Goal: Task Accomplishment & Management: Manage account settings

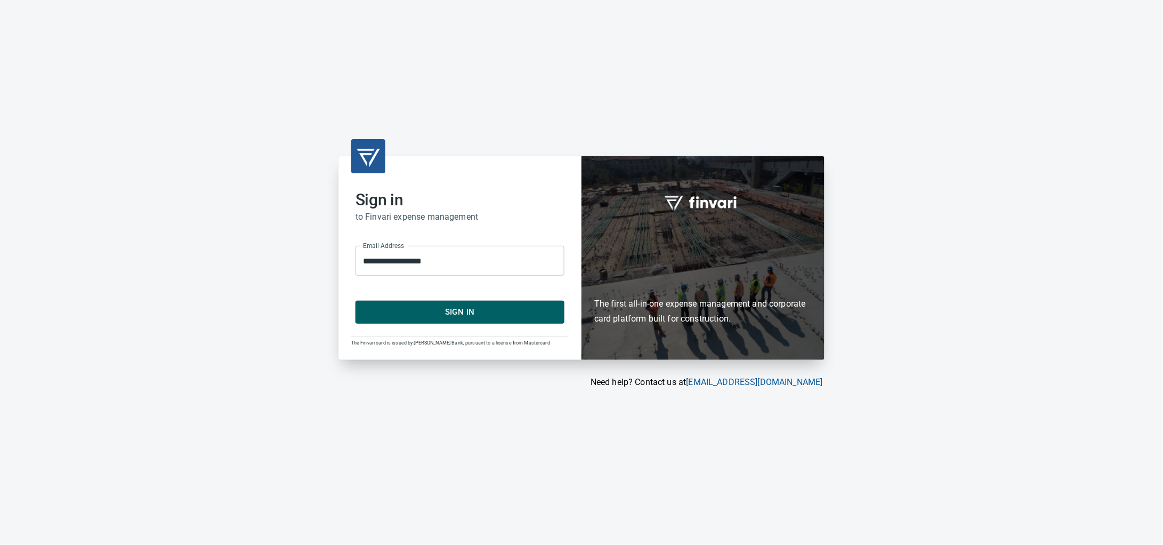
click at [483, 315] on span "Sign In" at bounding box center [460, 312] width 186 height 14
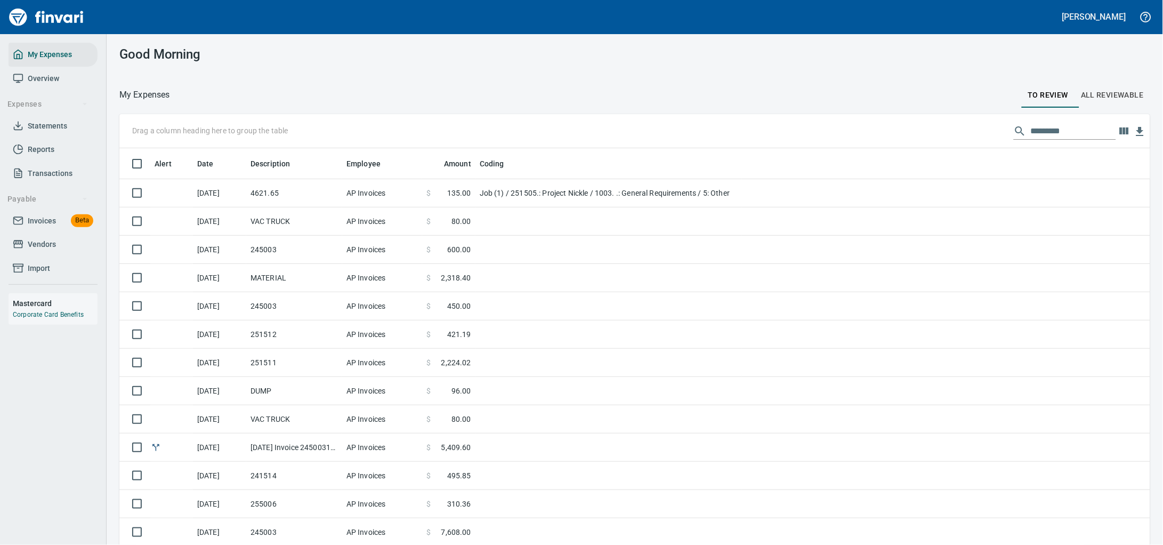
scroll to position [1, 1]
click at [31, 228] on span "Invoices" at bounding box center [42, 220] width 28 height 13
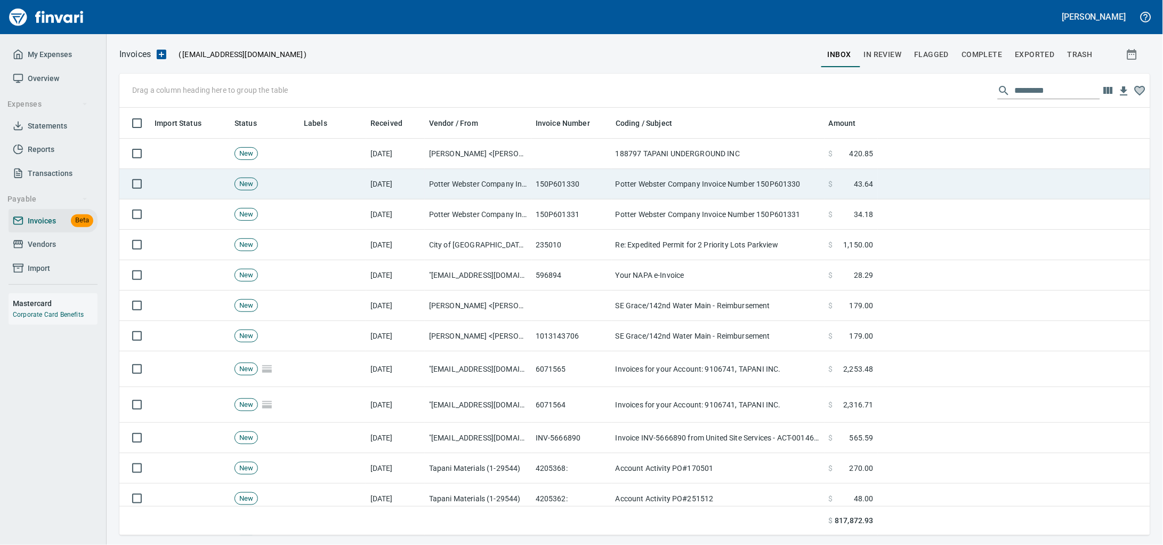
scroll to position [418, 1011]
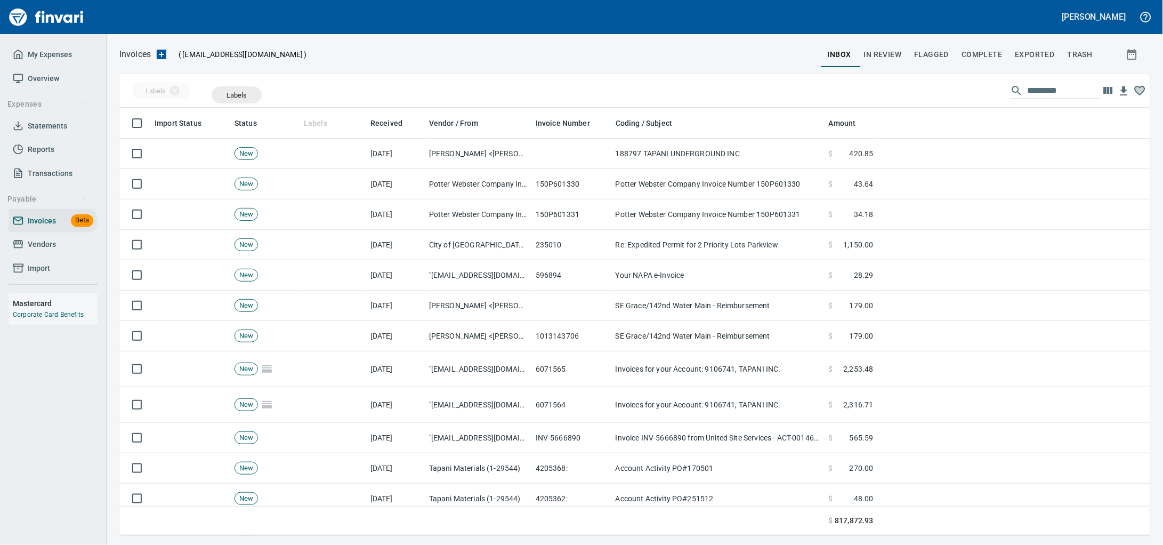
drag, startPoint x: 308, startPoint y: 123, endPoint x: 183, endPoint y: 95, distance: 128.3
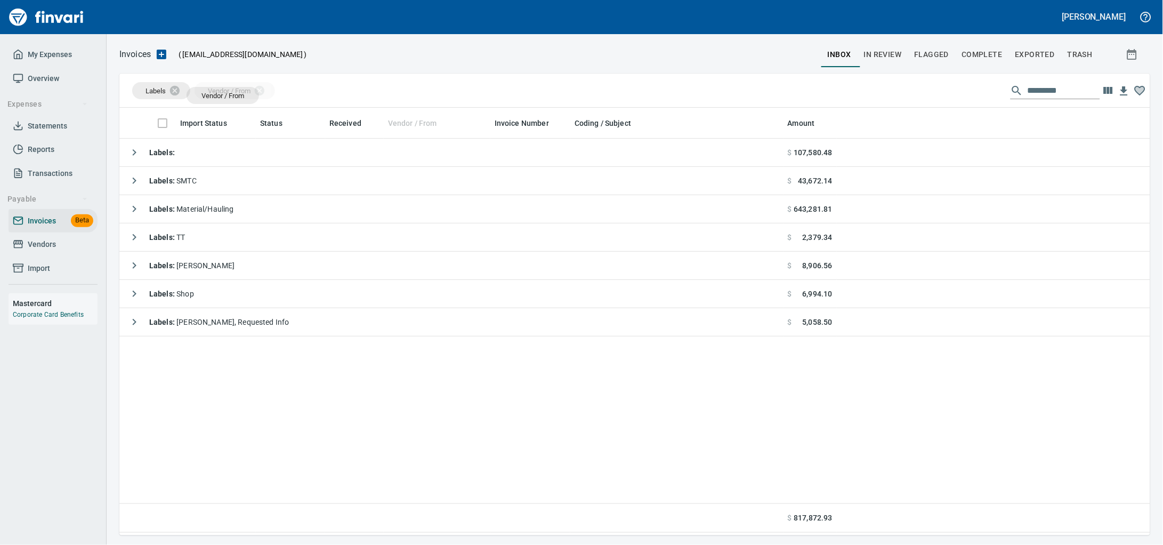
drag, startPoint x: 417, startPoint y: 123, endPoint x: 223, endPoint y: 95, distance: 196.1
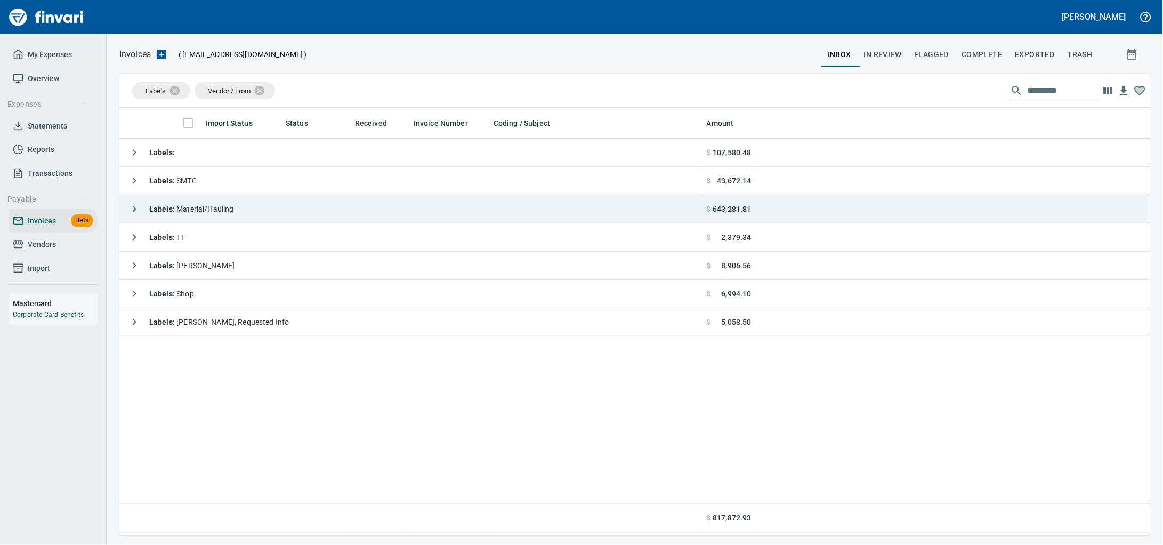
click at [228, 203] on div "Labels : Material/Hauling" at bounding box center [179, 208] width 110 height 21
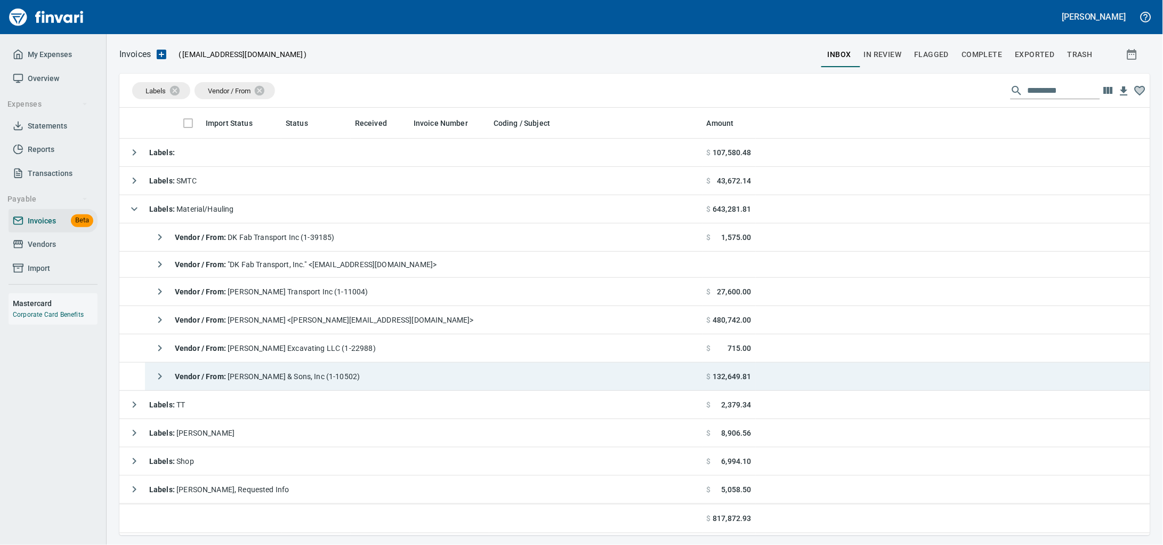
click at [360, 380] on span "Vendor / From : [PERSON_NAME] & Sons, Inc (1-10502)" at bounding box center [268, 376] width 186 height 9
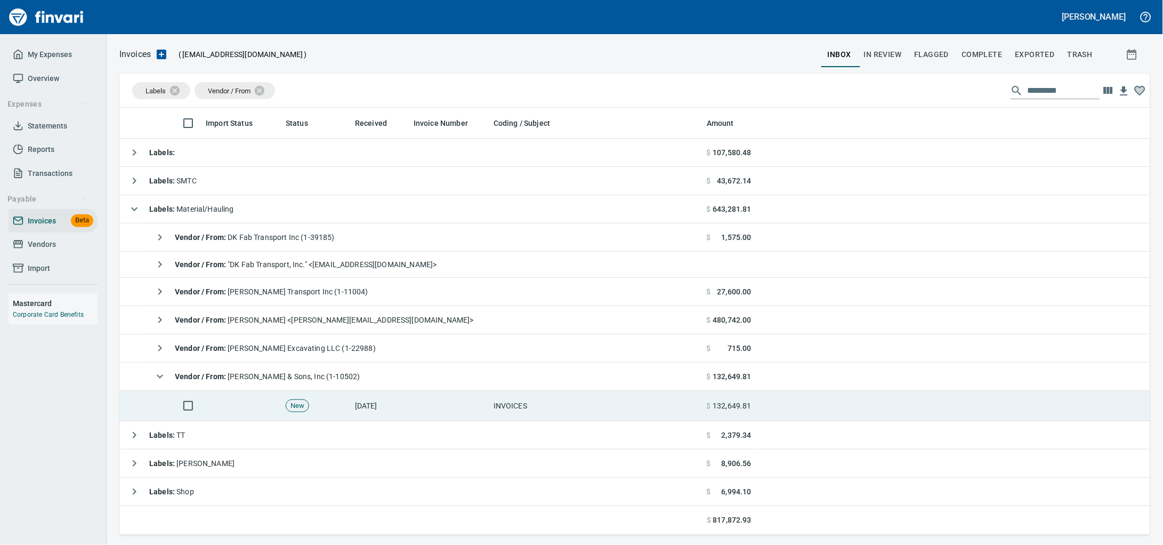
click at [415, 410] on td at bounding box center [450, 406] width 80 height 30
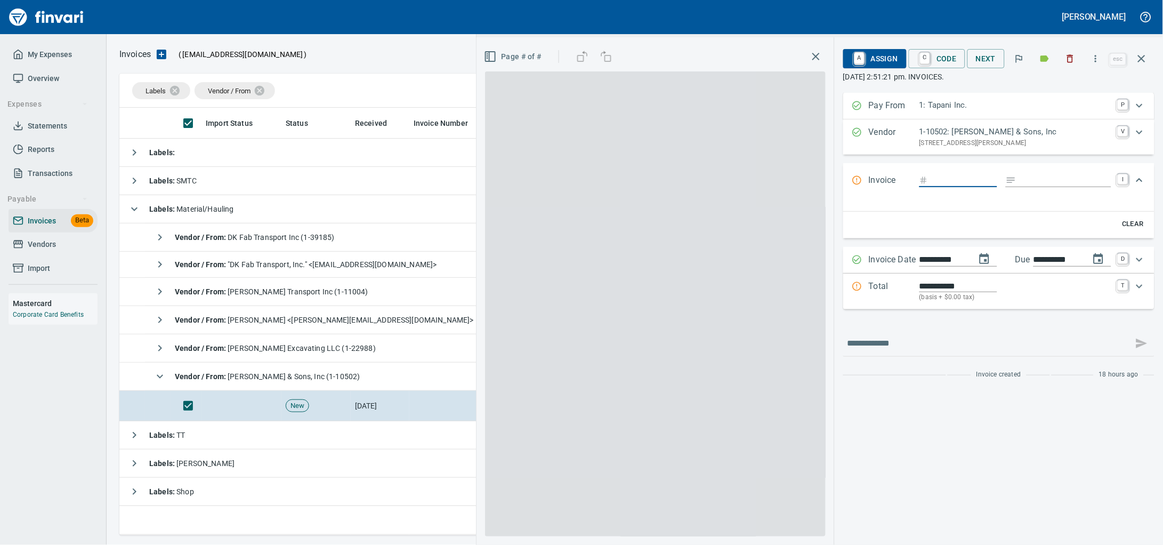
scroll to position [418, 1010]
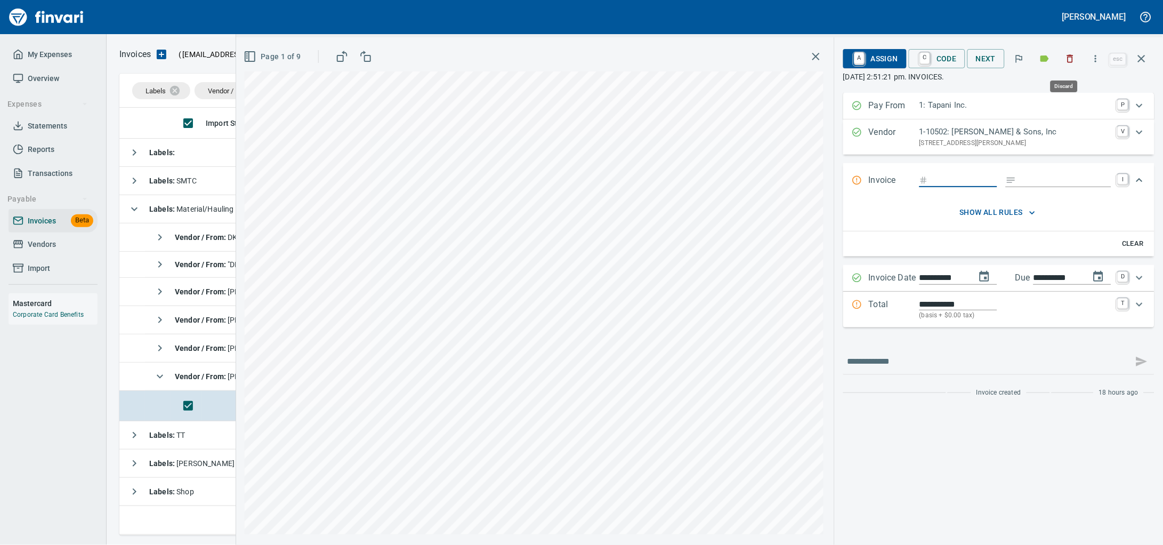
click at [1065, 64] on icon "button" at bounding box center [1070, 58] width 11 height 11
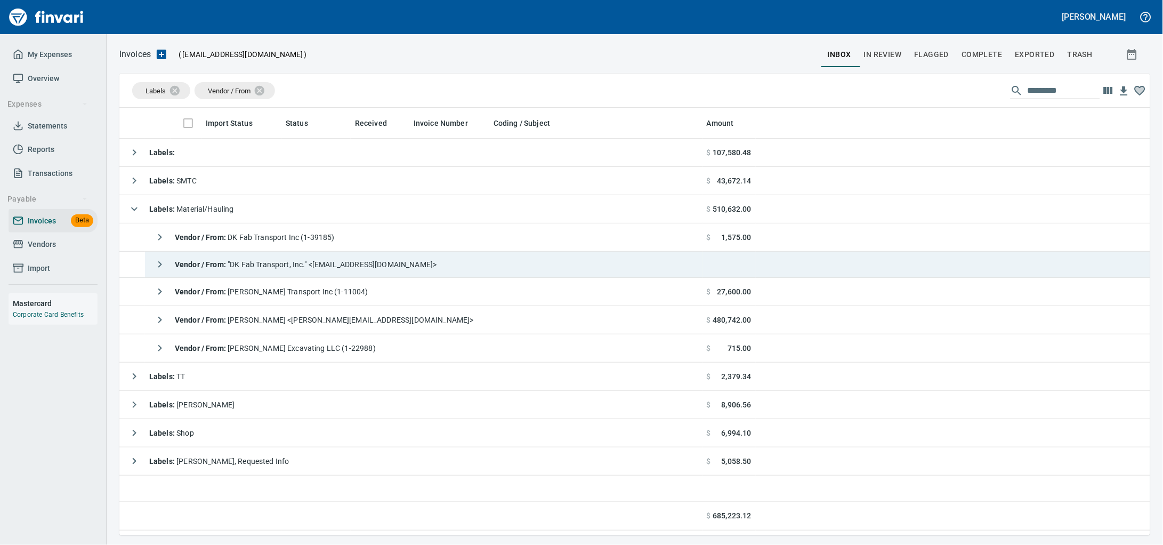
scroll to position [418, 1011]
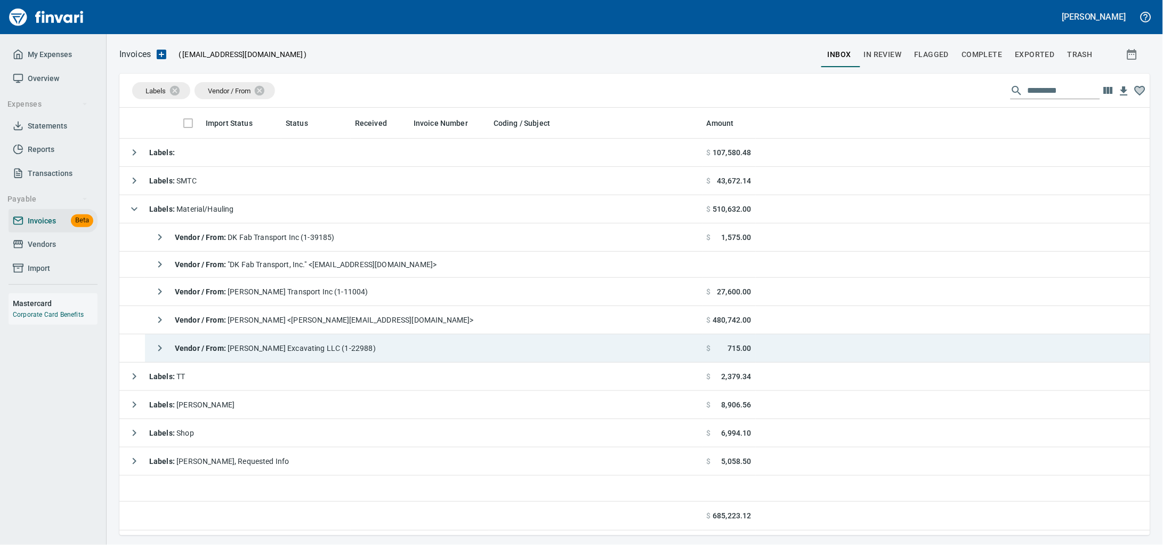
click at [336, 350] on span "Vendor / From : [PERSON_NAME] Excavating LLC (1-22988)" at bounding box center [275, 348] width 201 height 9
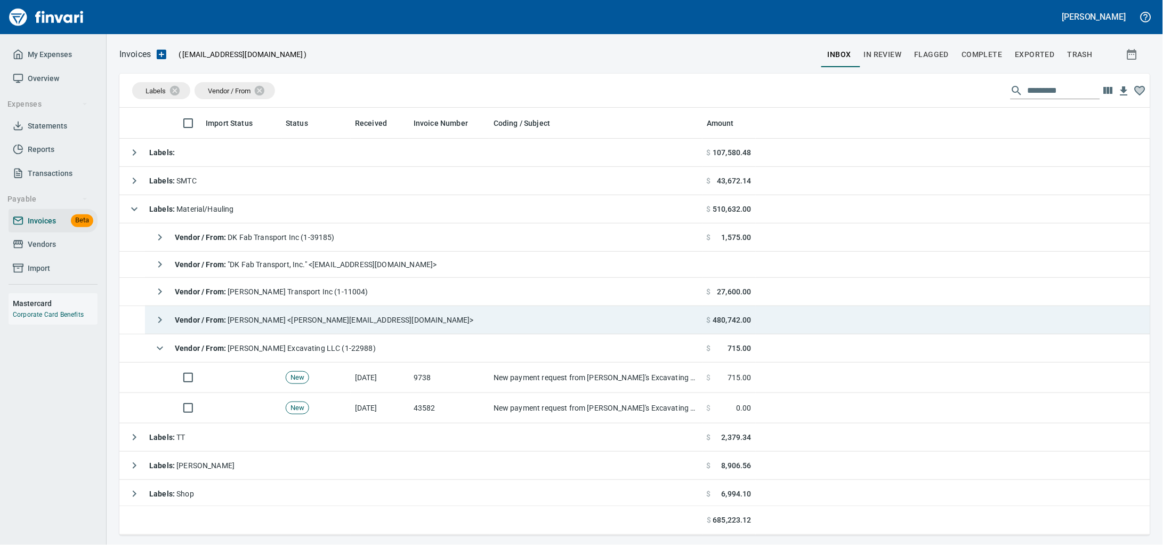
click at [271, 324] on span "Vendor / From : [PERSON_NAME] <[PERSON_NAME][EMAIL_ADDRESS][DOMAIN_NAME]>" at bounding box center [324, 320] width 299 height 9
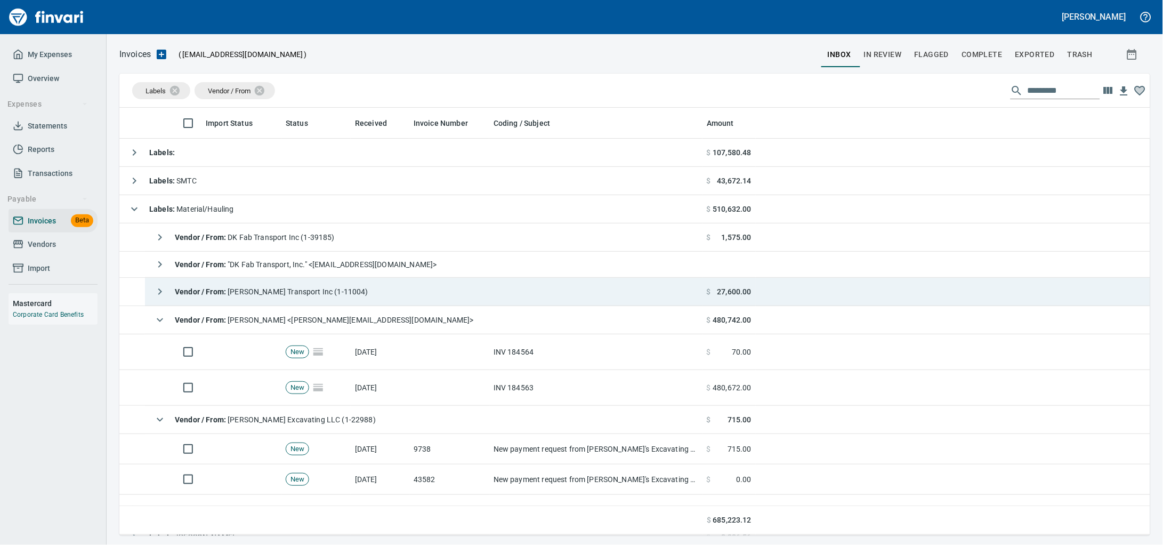
click at [269, 296] on span "Vendor / From : [PERSON_NAME] Transport Inc (1-11004)" at bounding box center [272, 291] width 194 height 9
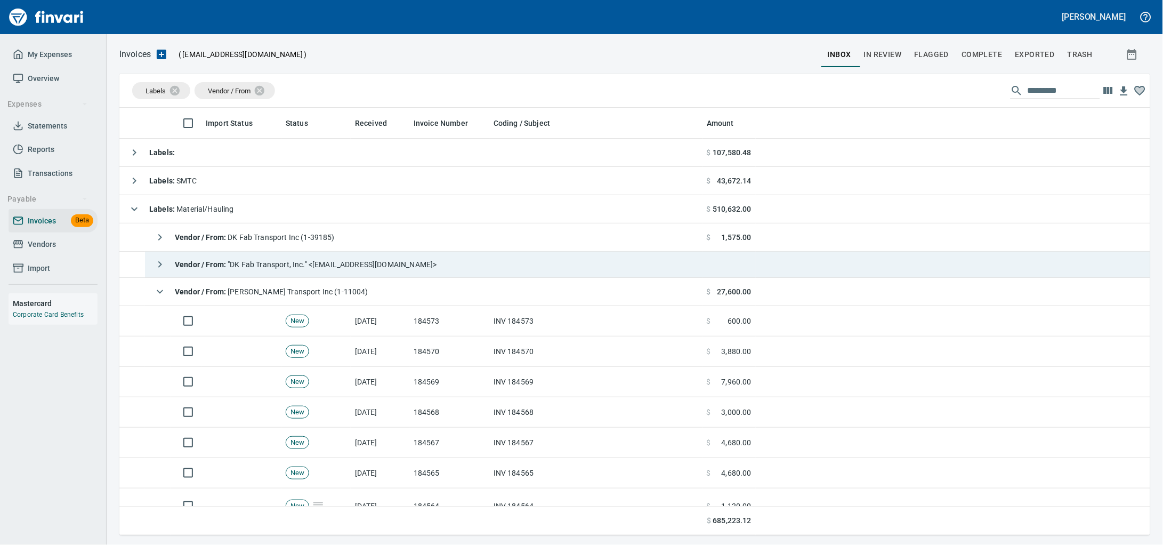
click at [278, 269] on span "Vendor / From : "DK Fab Transport, Inc." <[EMAIL_ADDRESS][DOMAIN_NAME]>" at bounding box center [306, 264] width 262 height 9
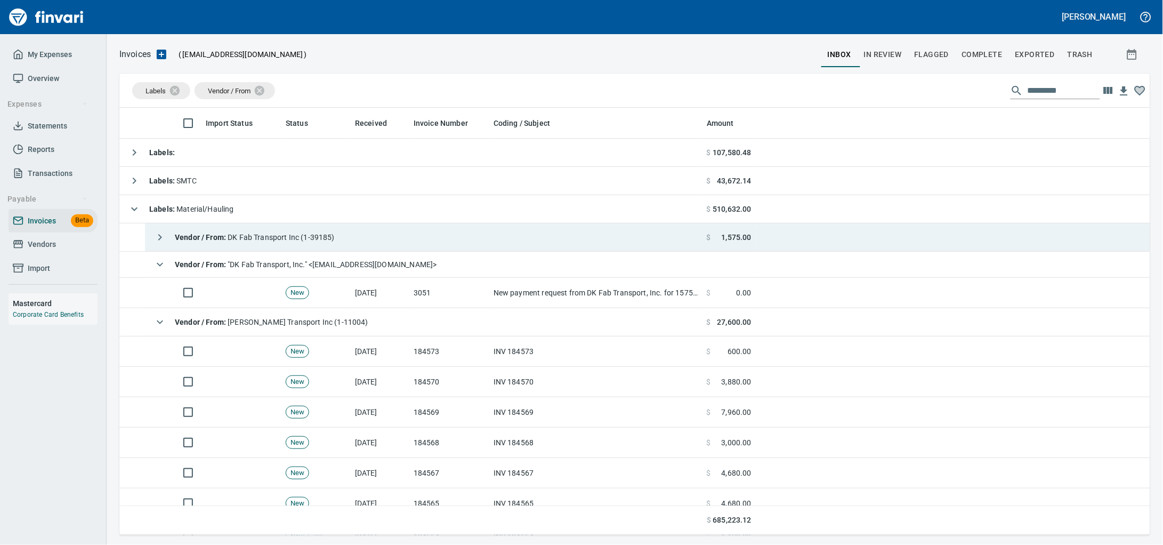
click at [282, 248] on div "Vendor / From : DK Fab Transport Inc (1-39185)" at bounding box center [242, 237] width 186 height 21
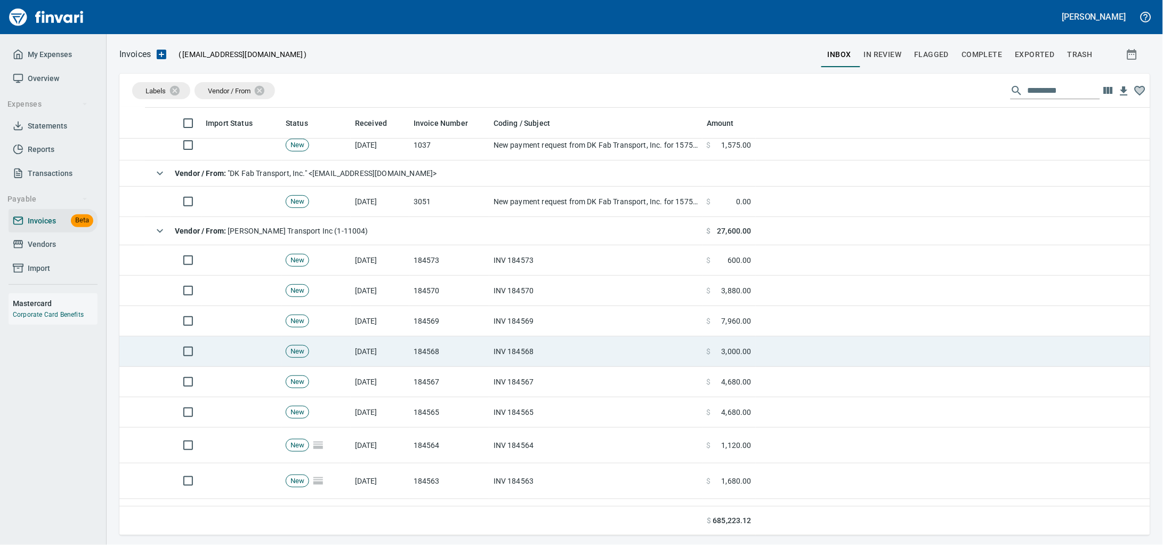
scroll to position [0, 0]
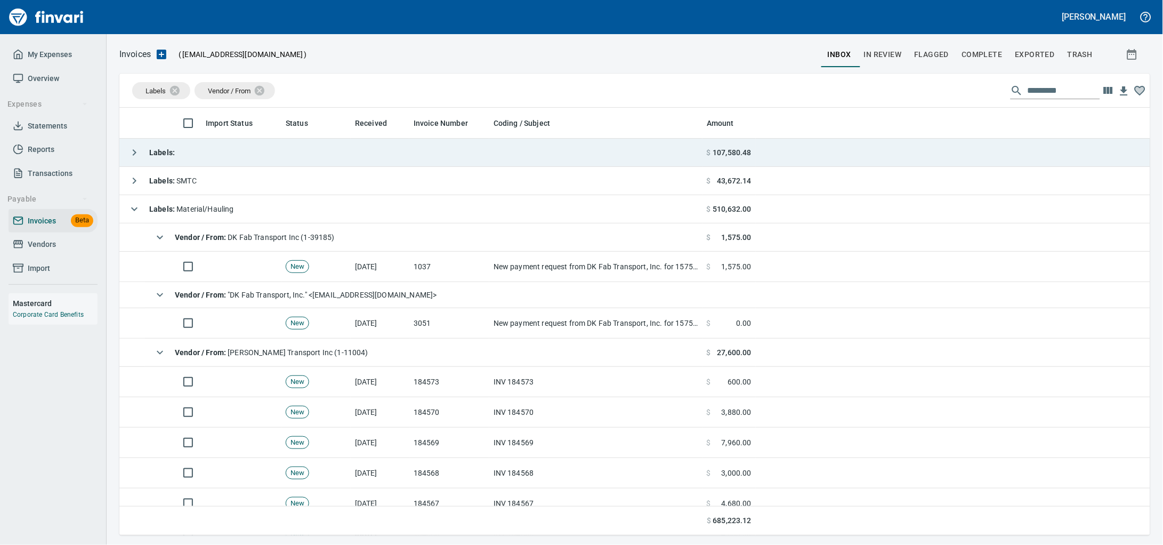
click at [249, 164] on td "Labels :" at bounding box center [410, 153] width 583 height 28
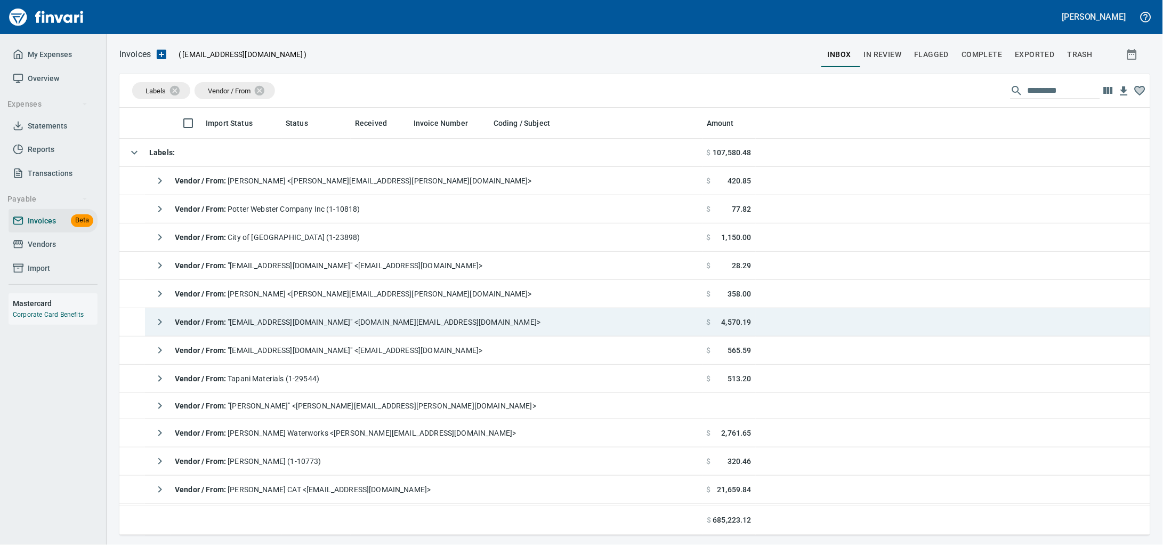
click at [392, 320] on span "Vendor / From : "[EMAIL_ADDRESS][DOMAIN_NAME]" <[DOMAIN_NAME][EMAIL_ADDRESS][DO…" at bounding box center [358, 322] width 366 height 9
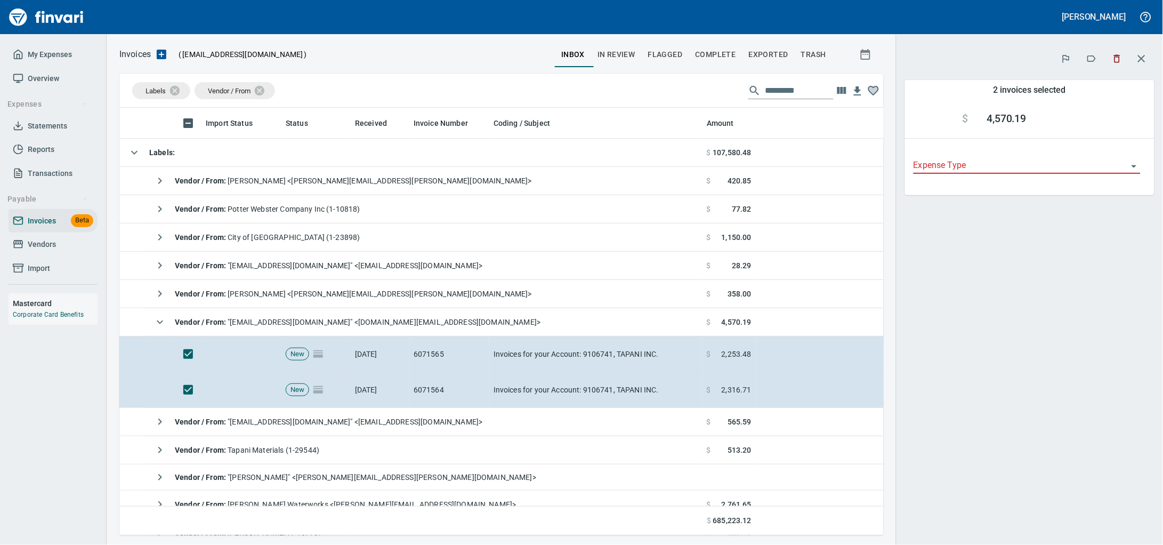
scroll to position [418, 744]
click at [1080, 55] on button "button" at bounding box center [1091, 58] width 23 height 23
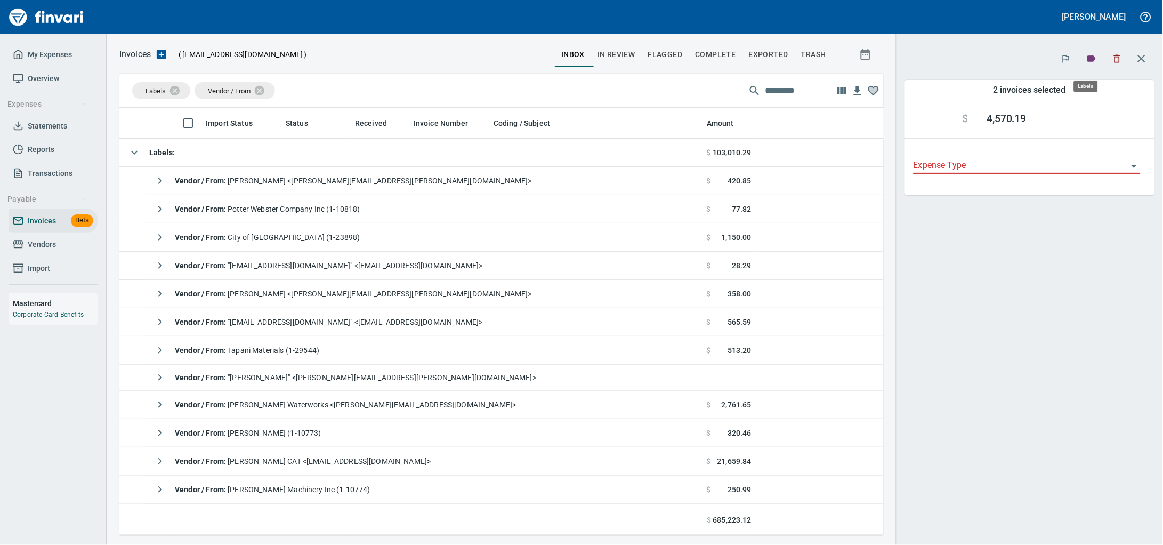
click at [1088, 61] on icon "button" at bounding box center [1092, 58] width 9 height 6
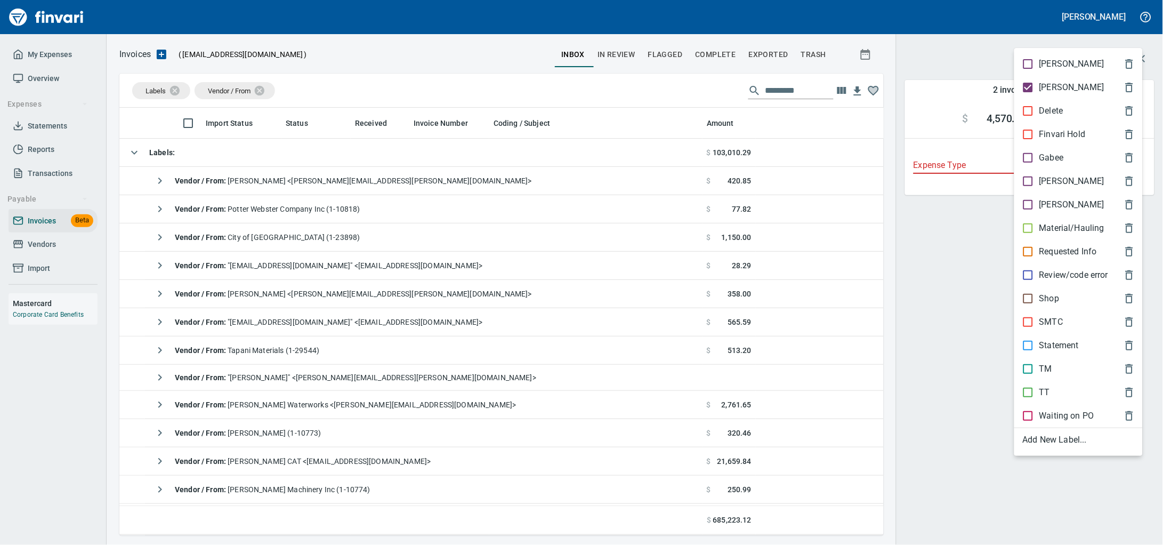
click at [1062, 90] on p "[PERSON_NAME]" at bounding box center [1072, 87] width 65 height 13
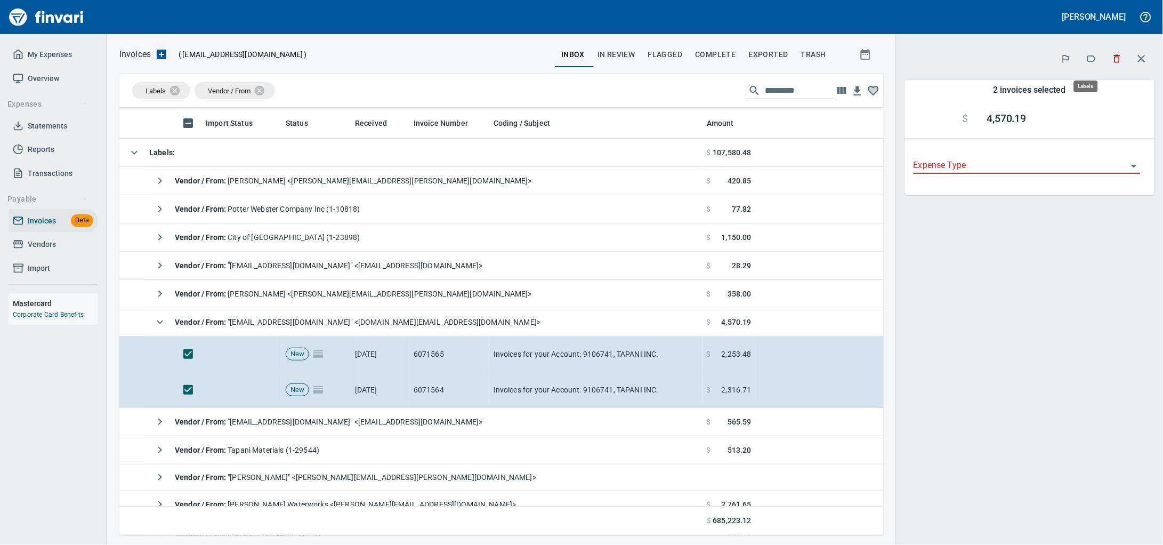
click at [1090, 55] on icon "button" at bounding box center [1092, 58] width 11 height 11
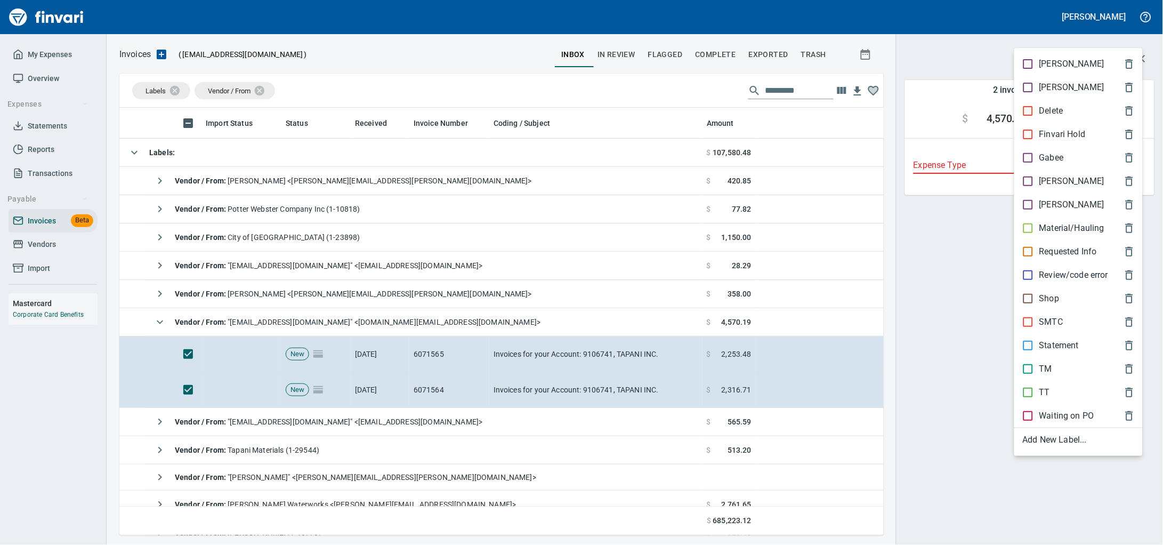
click at [1078, 235] on p "Material/Hauling" at bounding box center [1072, 228] width 65 height 13
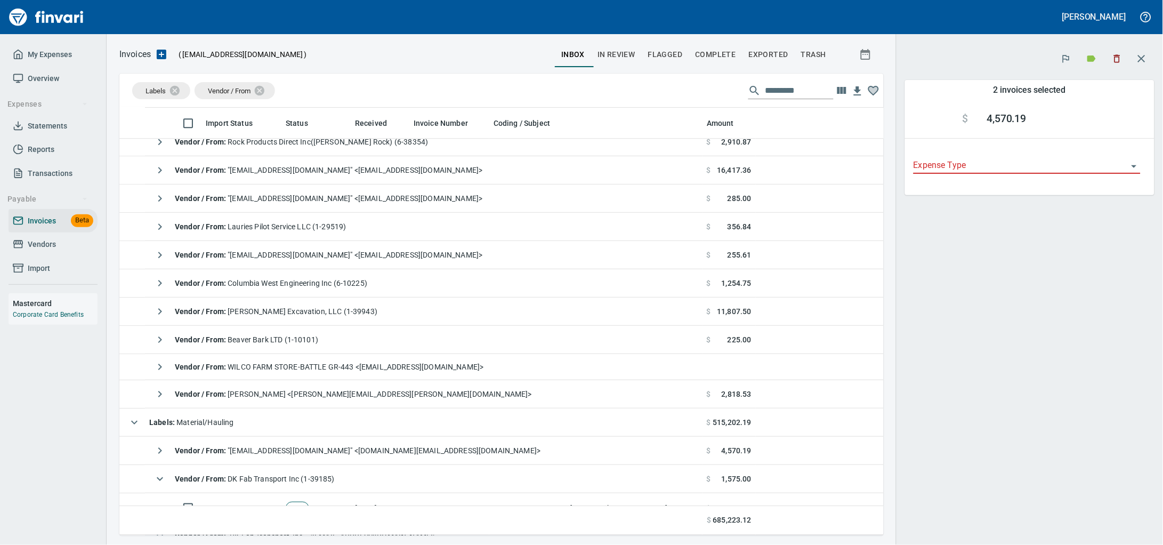
scroll to position [933, 0]
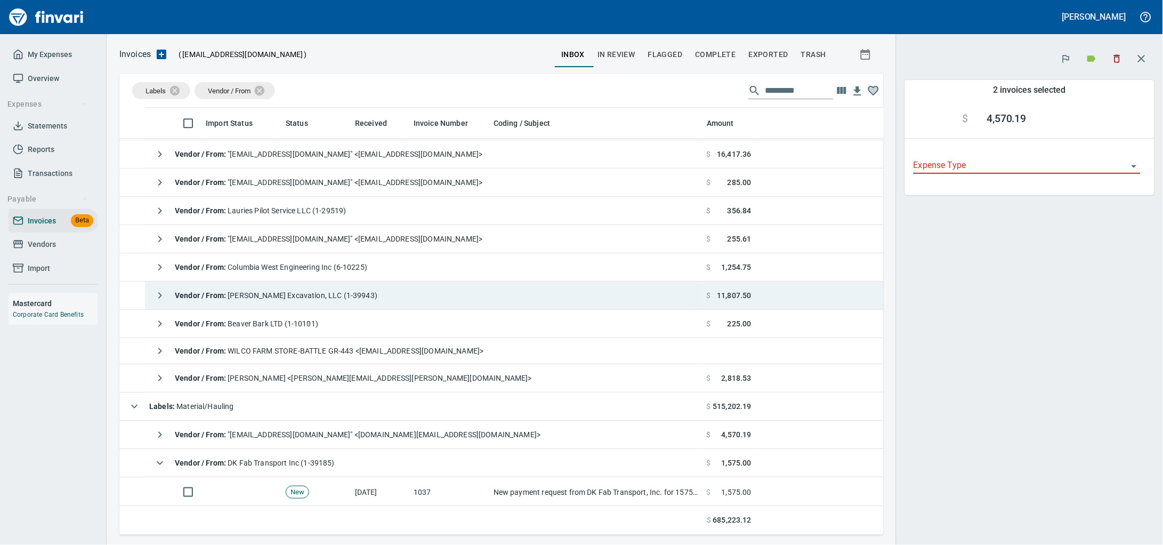
click at [333, 300] on span "Vendor / From : [PERSON_NAME] Excavation, LLC (1-39943)" at bounding box center [276, 295] width 203 height 9
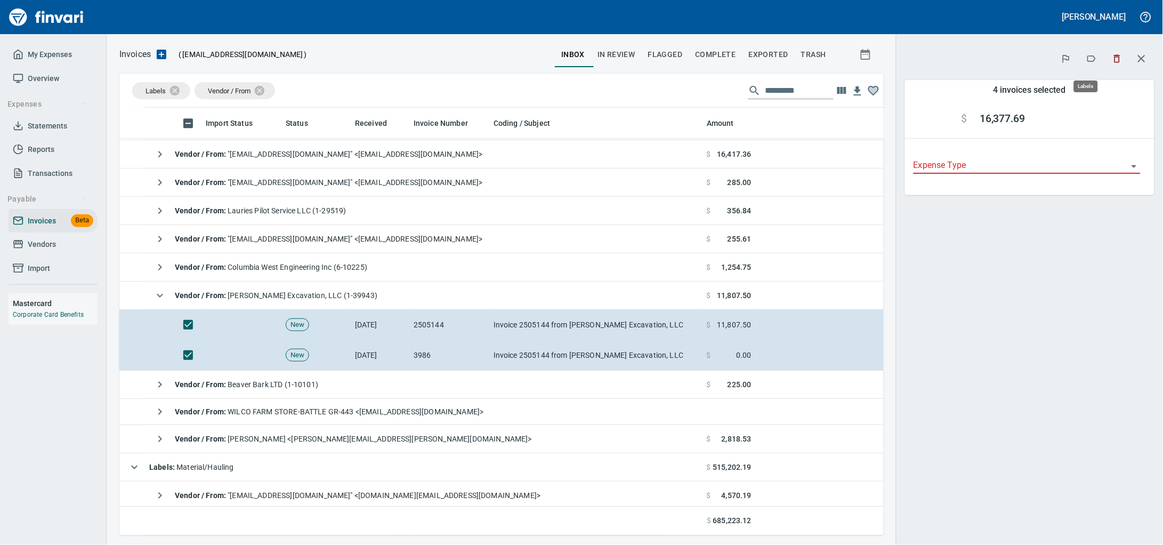
click at [1091, 59] on icon "button" at bounding box center [1092, 58] width 9 height 6
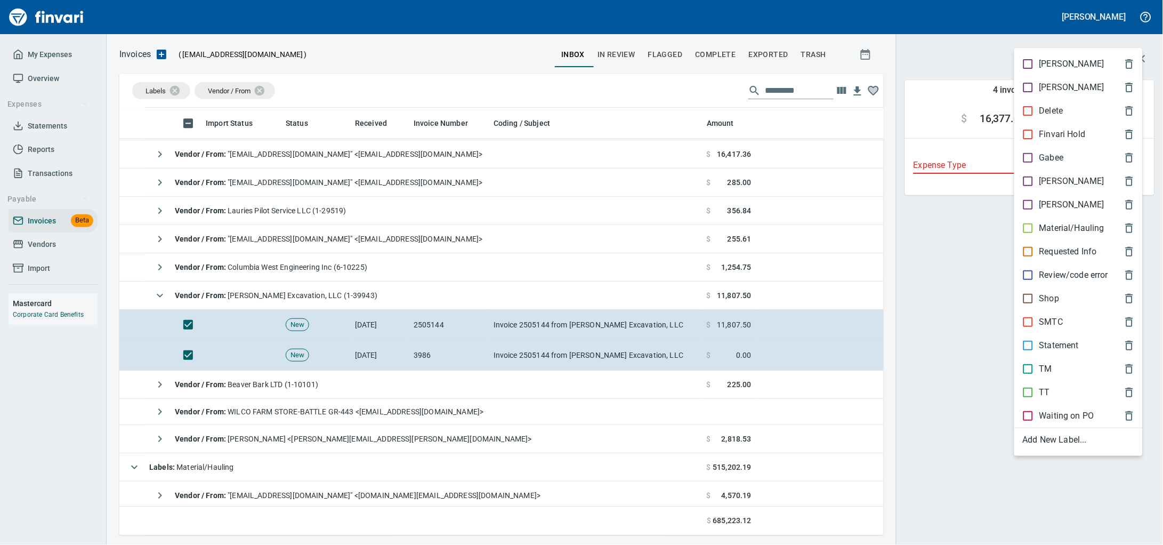
scroll to position [418, 744]
drag, startPoint x: 1076, startPoint y: 242, endPoint x: 316, endPoint y: 275, distance: 761.1
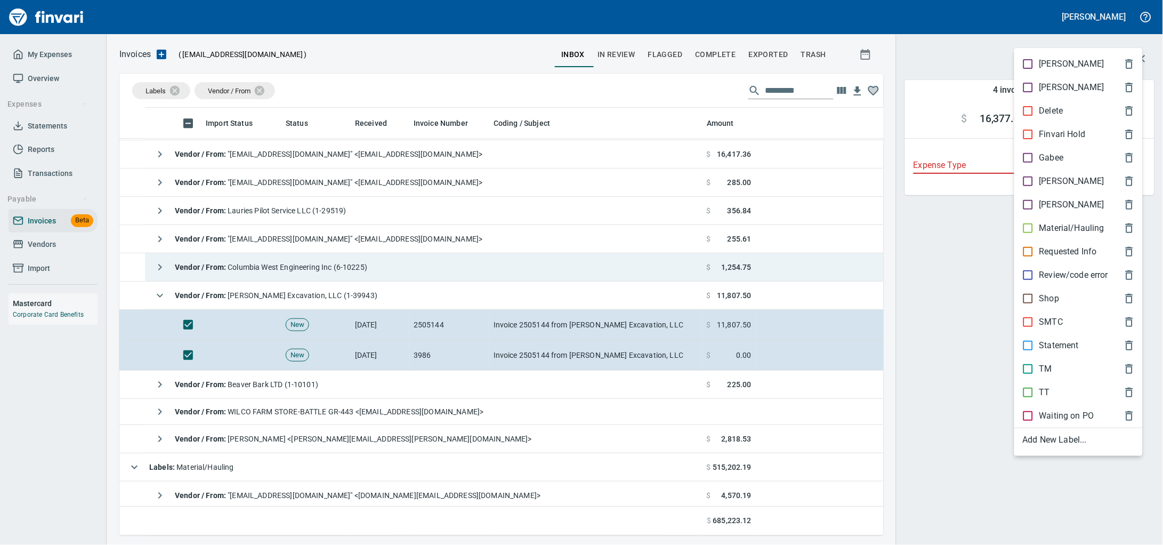
click at [1076, 235] on p "Material/Hauling" at bounding box center [1072, 228] width 65 height 13
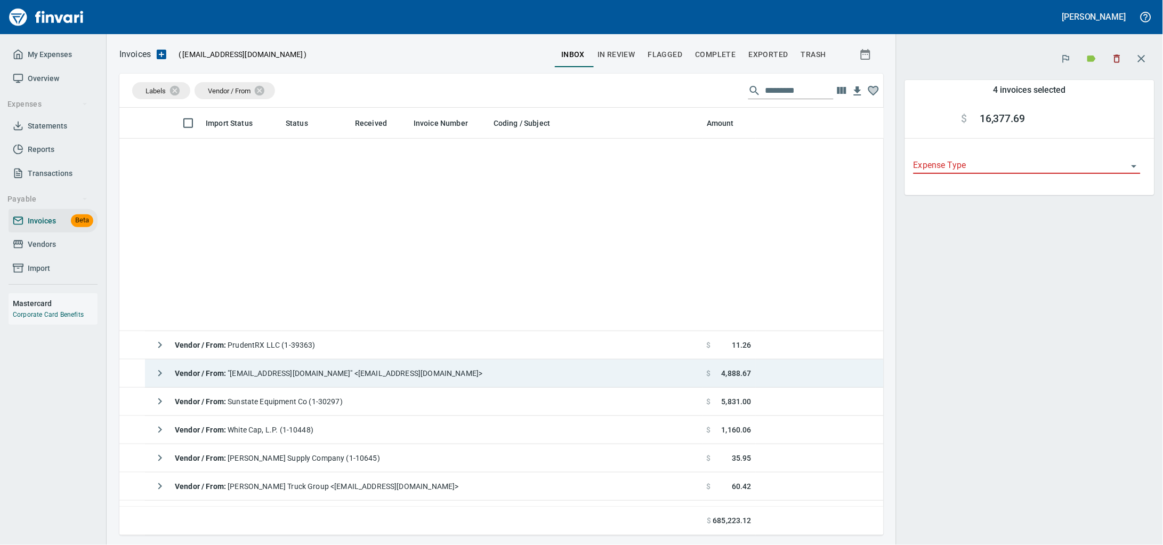
scroll to position [0, 0]
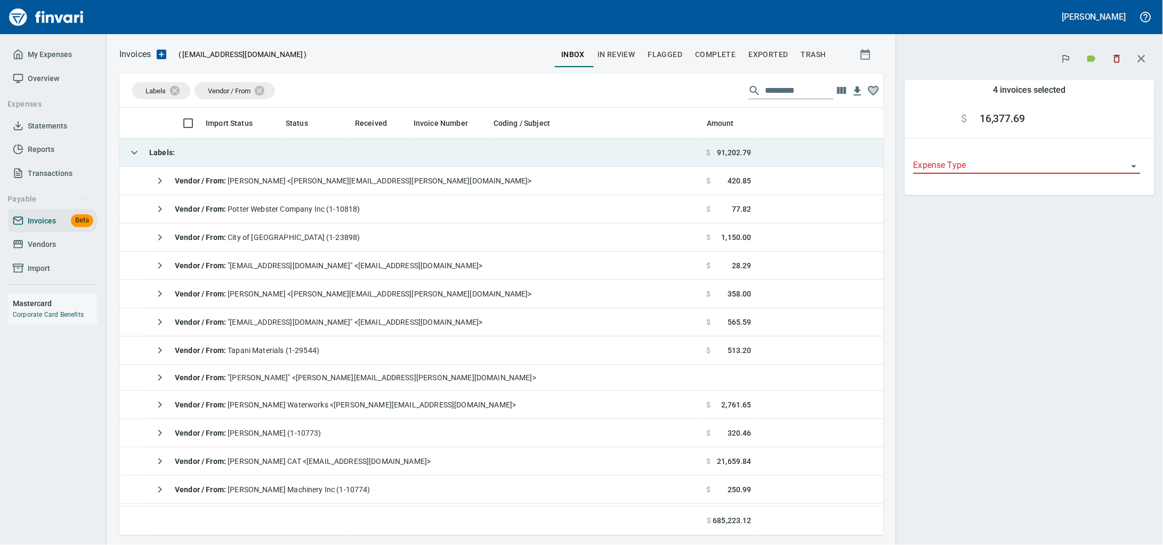
click at [182, 161] on td "Labels :" at bounding box center [410, 153] width 583 height 28
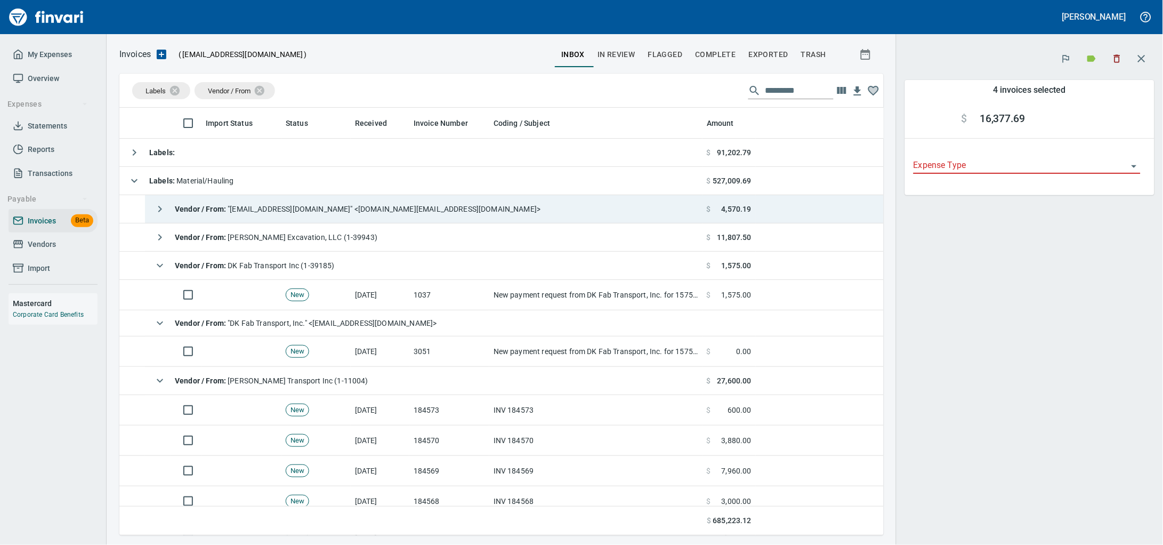
click at [269, 198] on td "Vendor / From : "[EMAIL_ADDRESS][DOMAIN_NAME]" <[DOMAIN_NAME][EMAIL_ADDRESS][DO…" at bounding box center [424, 209] width 558 height 28
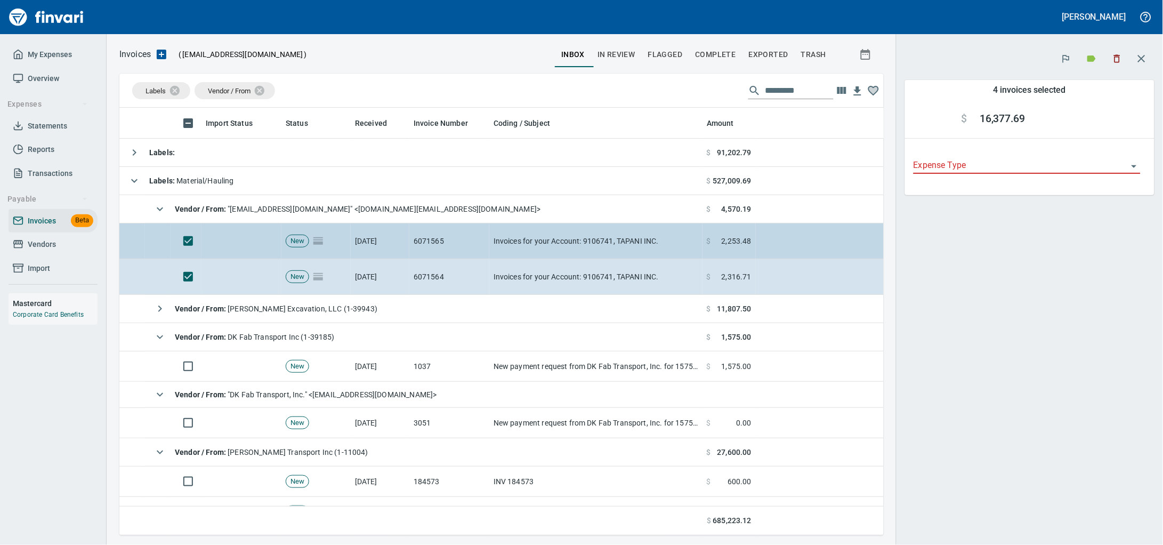
click at [334, 248] on td "New" at bounding box center [316, 241] width 69 height 36
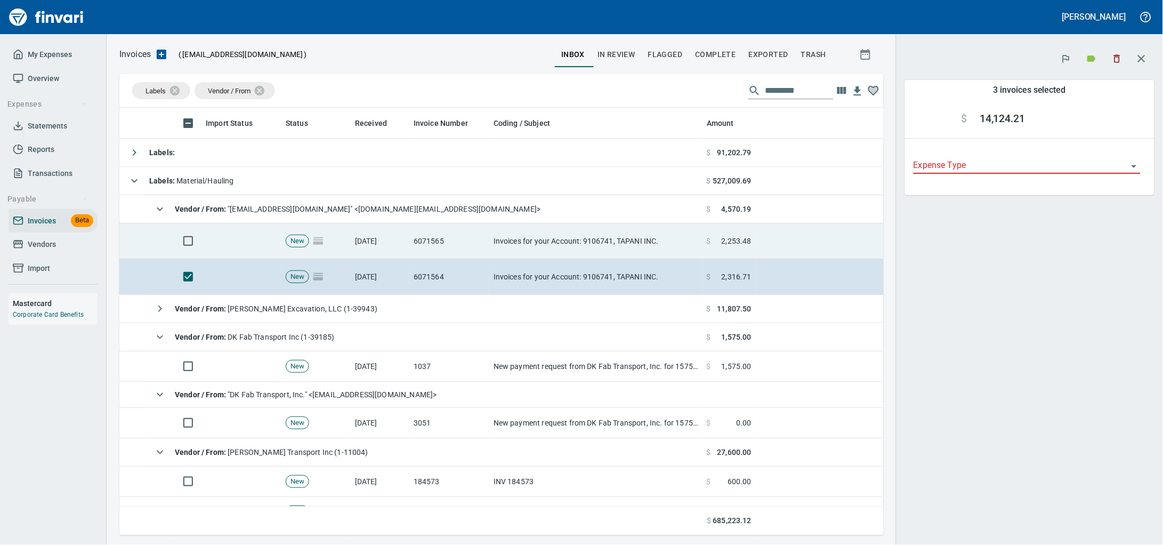
click at [382, 235] on td "[DATE]" at bounding box center [380, 241] width 59 height 36
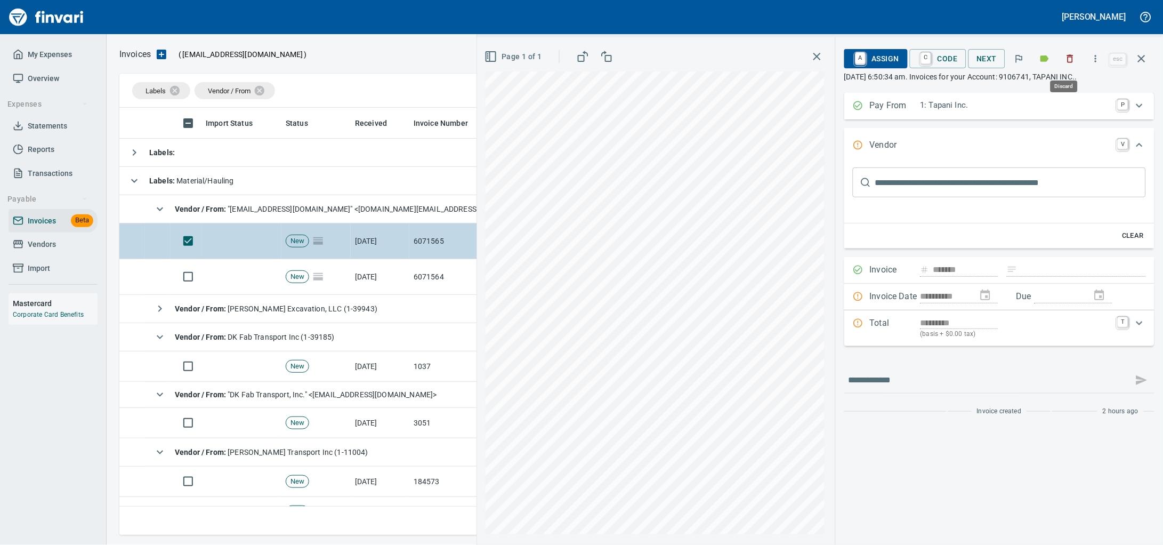
click at [1068, 58] on icon "button" at bounding box center [1071, 59] width 6 height 8
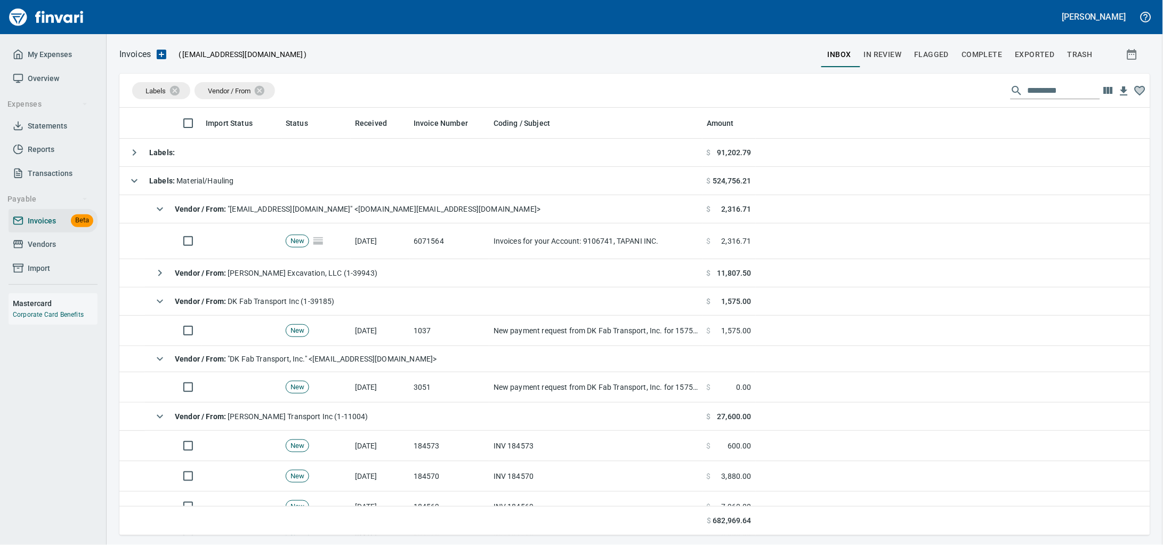
scroll to position [418, 1010]
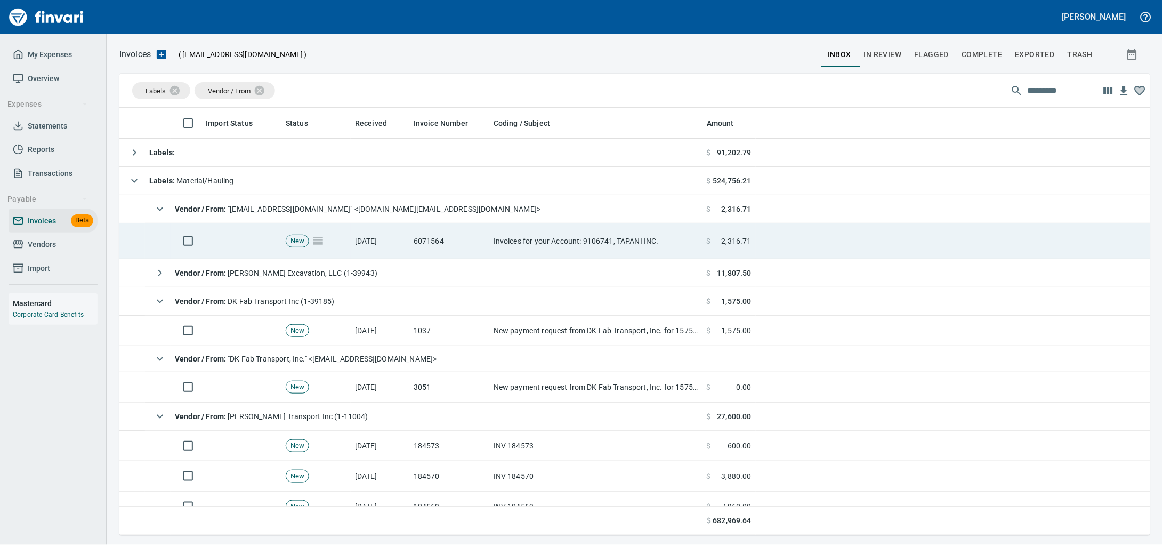
click at [357, 246] on td "[DATE]" at bounding box center [380, 241] width 59 height 36
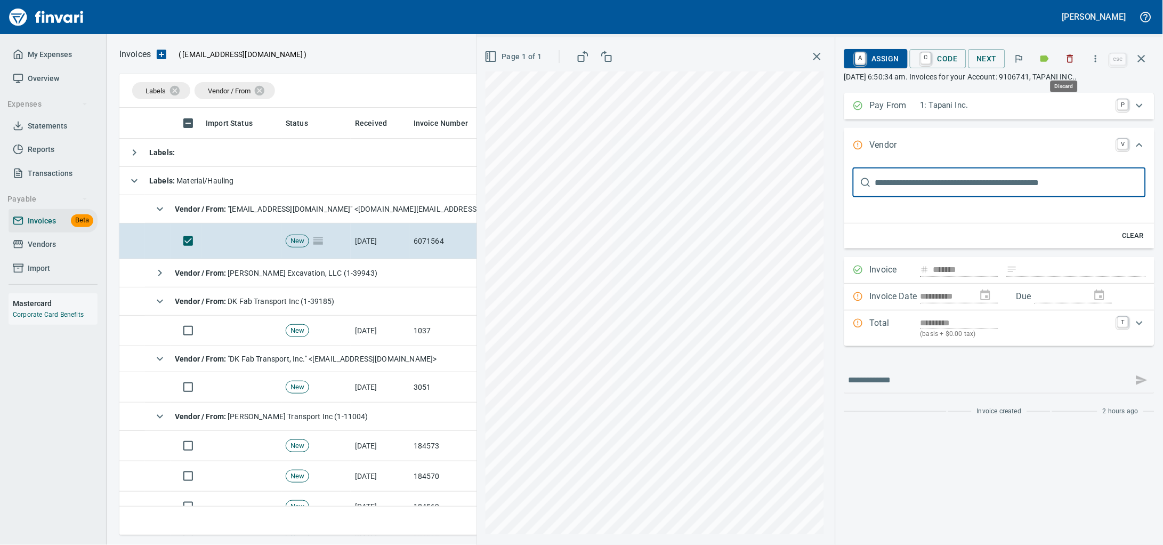
click at [1065, 61] on icon "button" at bounding box center [1070, 58] width 11 height 11
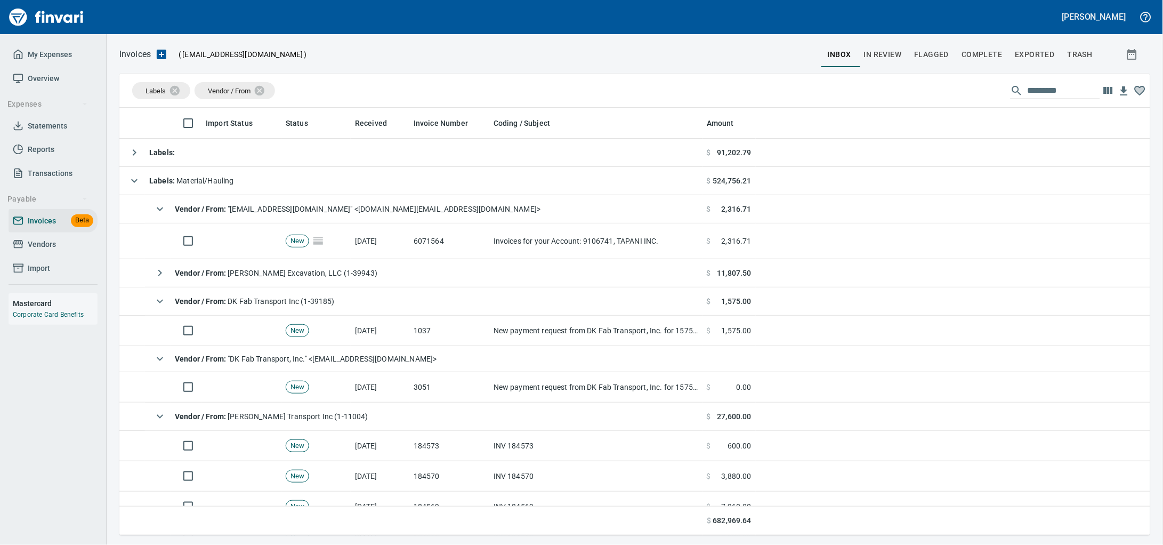
scroll to position [418, 1010]
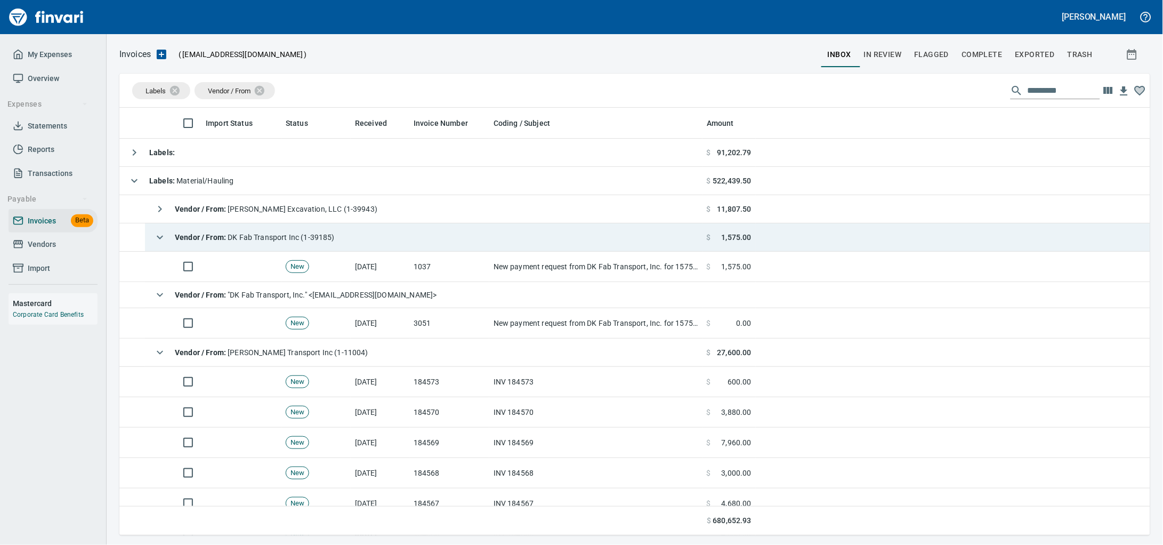
click at [366, 247] on td "Vendor / From : DK Fab Transport Inc (1-39185)" at bounding box center [424, 237] width 558 height 28
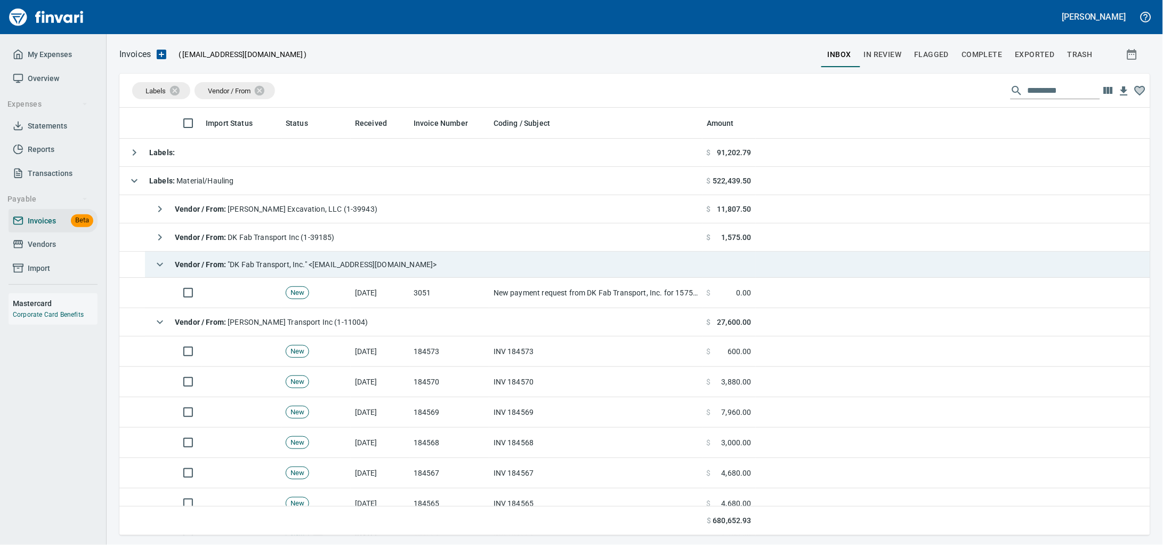
click at [371, 269] on span "Vendor / From : "DK Fab Transport, Inc." <[EMAIL_ADDRESS][DOMAIN_NAME]>" at bounding box center [306, 264] width 262 height 9
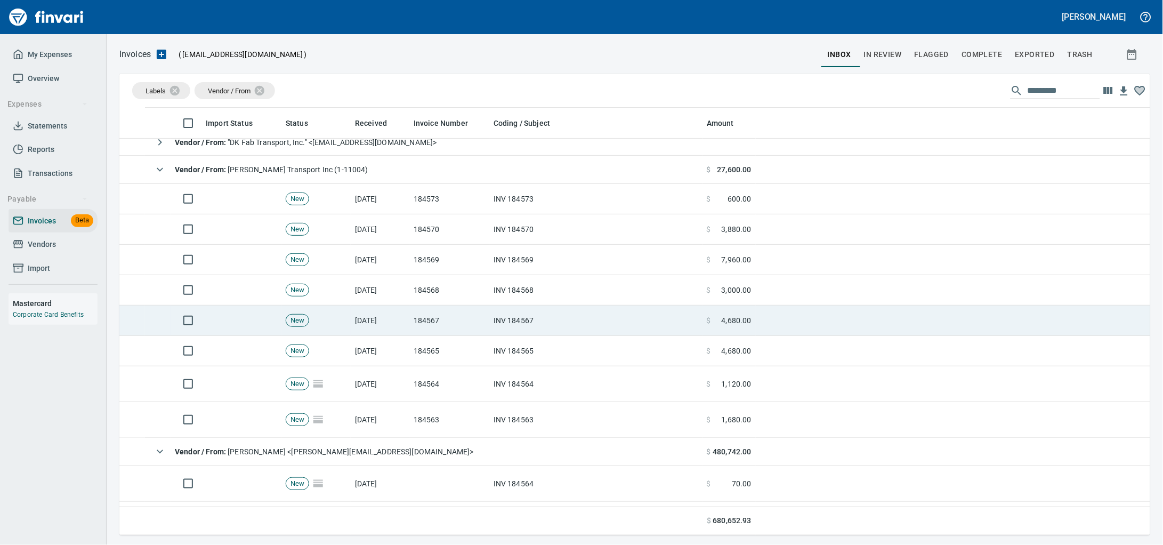
scroll to position [0, 0]
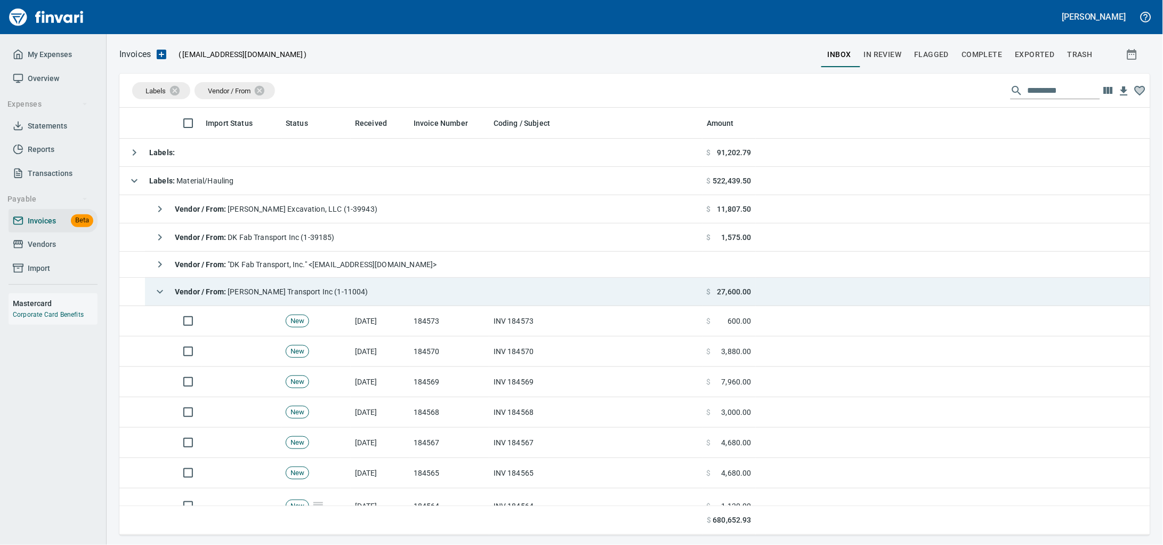
click at [344, 296] on span "Vendor / From : [PERSON_NAME] Transport Inc (1-11004)" at bounding box center [272, 291] width 194 height 9
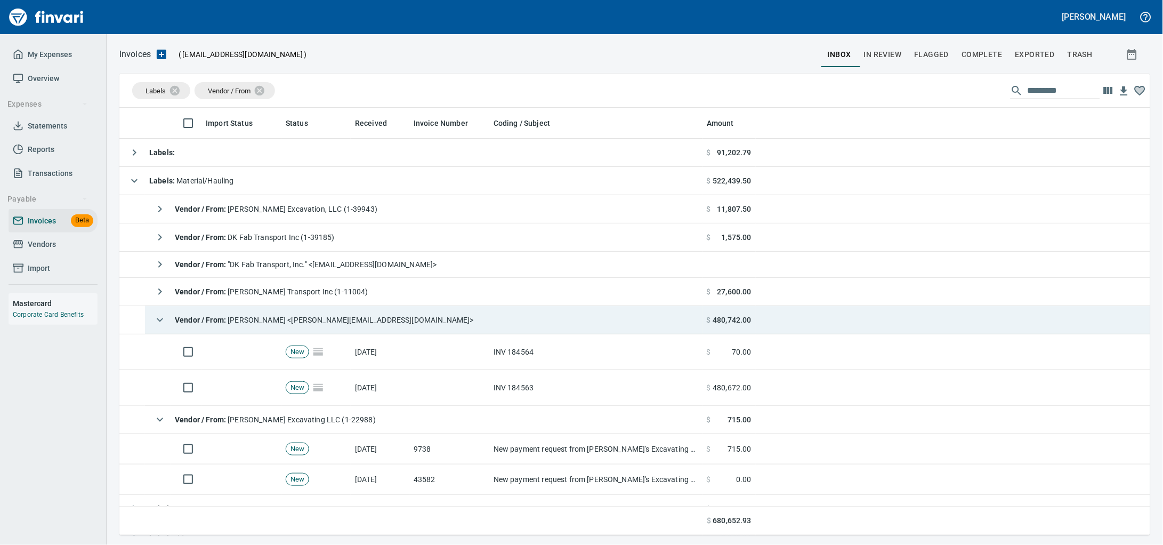
click at [352, 331] on div "Vendor / From : [PERSON_NAME] <[PERSON_NAME][EMAIL_ADDRESS][DOMAIN_NAME]>" at bounding box center [311, 319] width 325 height 21
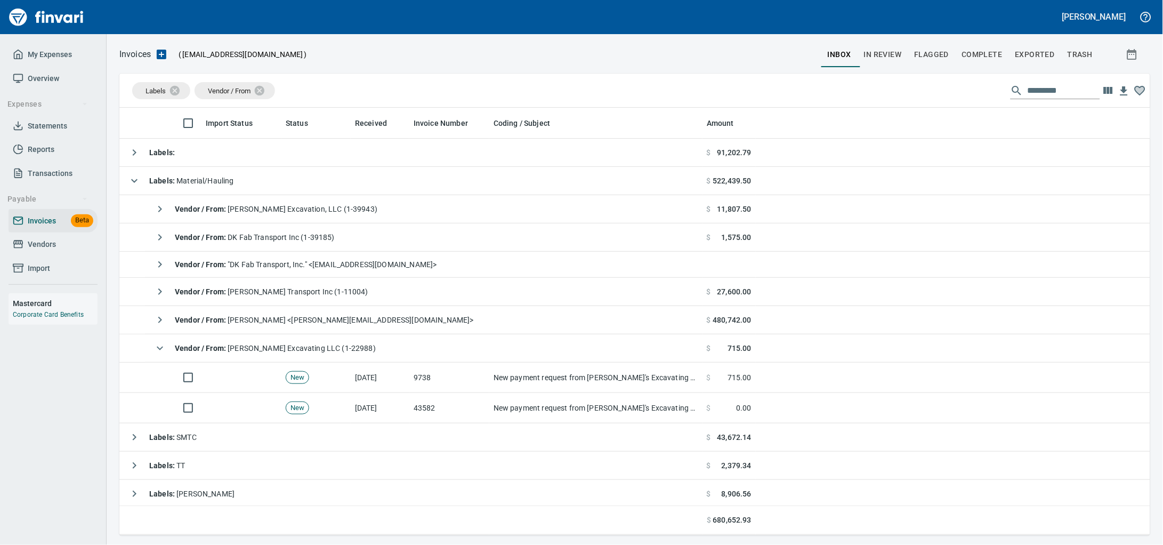
click at [1045, 91] on input "text" at bounding box center [1064, 90] width 73 height 17
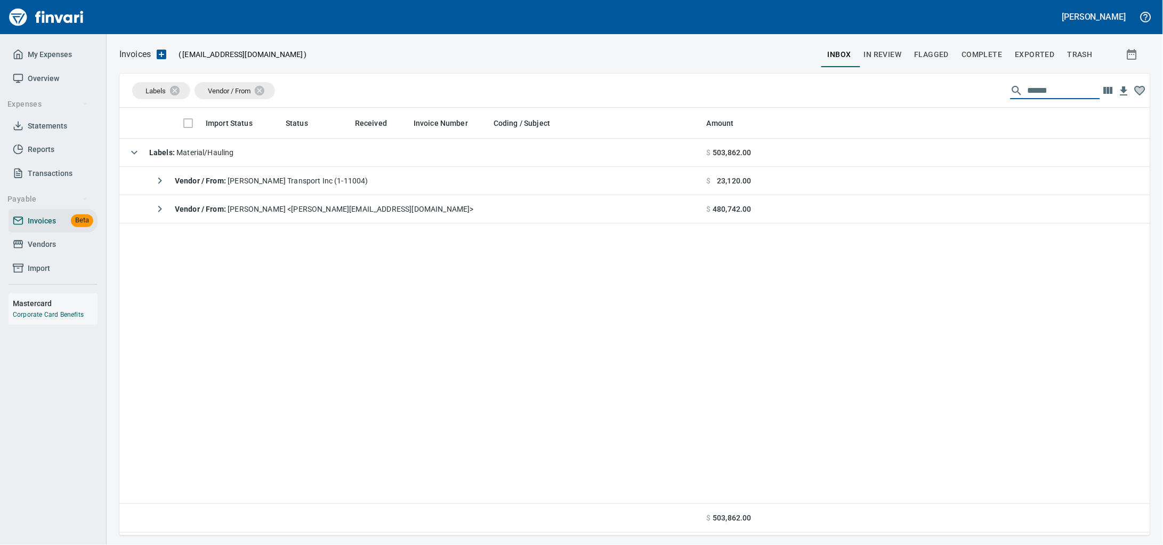
type input "******"
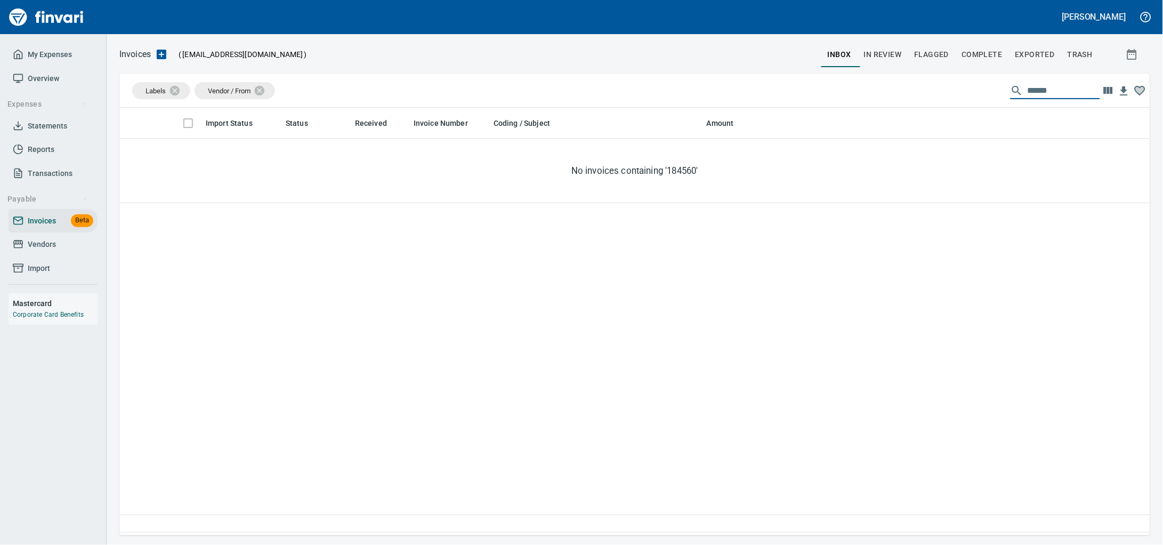
drag, startPoint x: 1053, startPoint y: 92, endPoint x: 733, endPoint y: 101, distance: 320.1
click at [733, 103] on div "Labels Vendor / From ******" at bounding box center [634, 91] width 1031 height 34
click at [879, 48] on span "In Review" at bounding box center [883, 54] width 38 height 13
click at [1047, 54] on span "Exported" at bounding box center [1035, 54] width 39 height 13
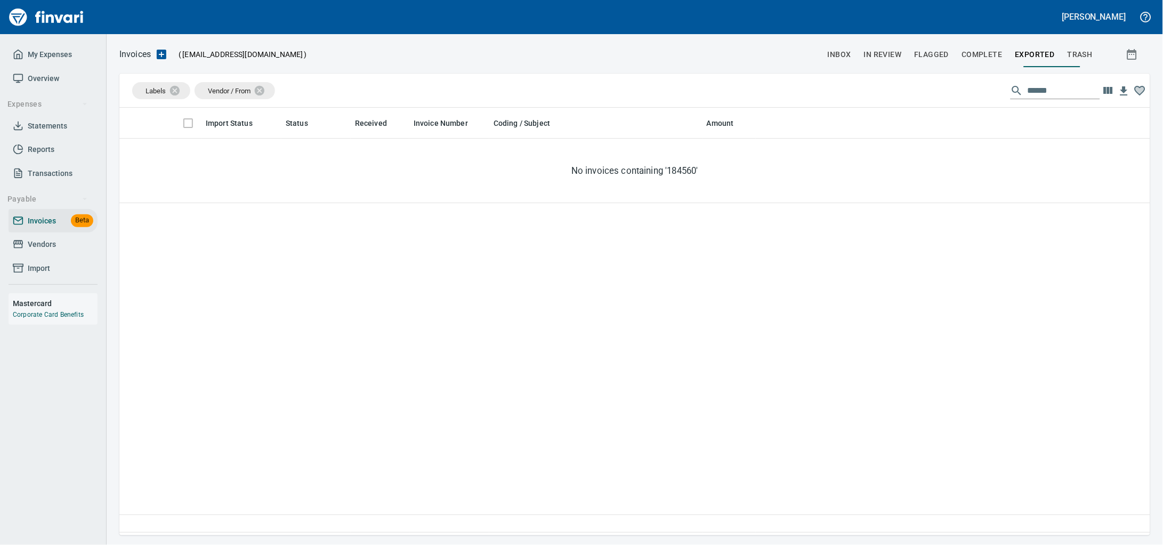
scroll to position [418, 1011]
click at [1090, 53] on span "trash" at bounding box center [1080, 54] width 25 height 13
click at [858, 55] on button "In Review" at bounding box center [883, 55] width 51 height 26
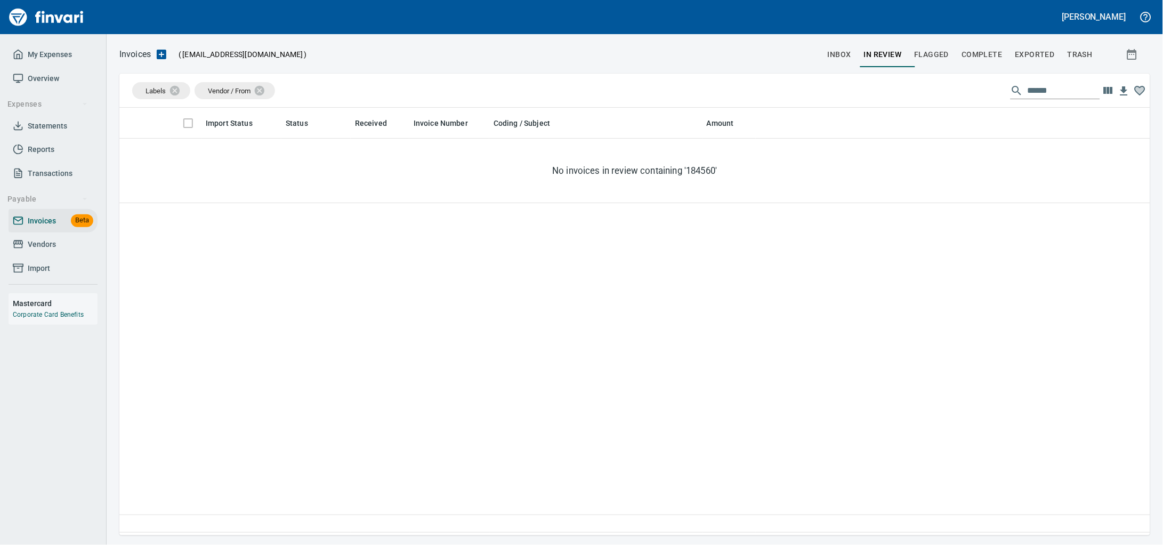
click at [879, 88] on div "Labels Vendor / From ******" at bounding box center [634, 91] width 1031 height 34
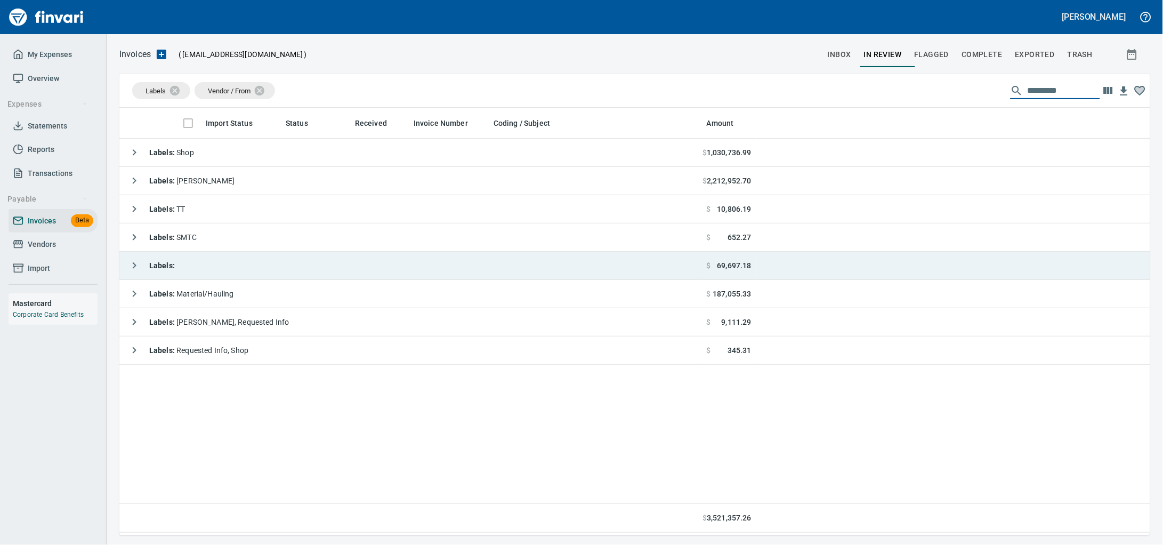
click at [291, 267] on td "Labels :" at bounding box center [410, 266] width 583 height 28
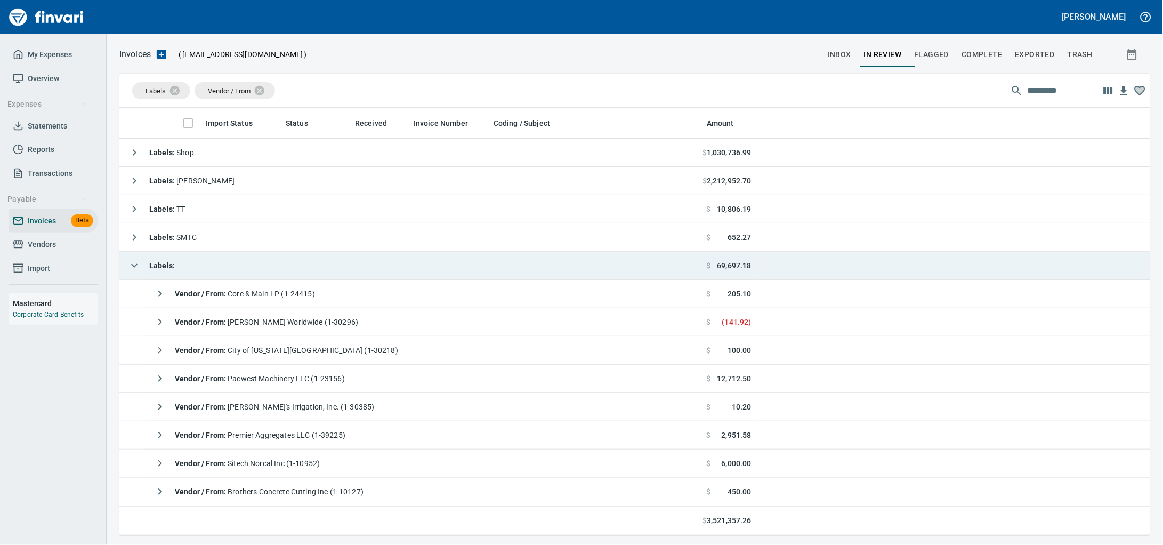
click at [291, 267] on td "Labels :" at bounding box center [410, 266] width 583 height 28
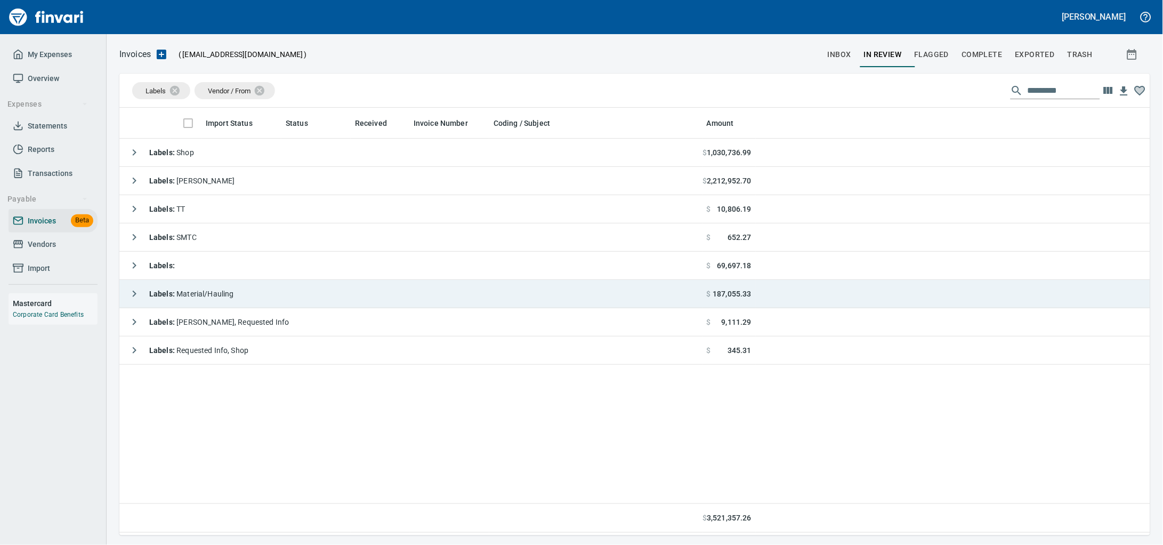
drag, startPoint x: 284, startPoint y: 295, endPoint x: 339, endPoint y: 292, distance: 55.5
click at [283, 295] on td "Labels : Material/Hauling" at bounding box center [410, 294] width 583 height 28
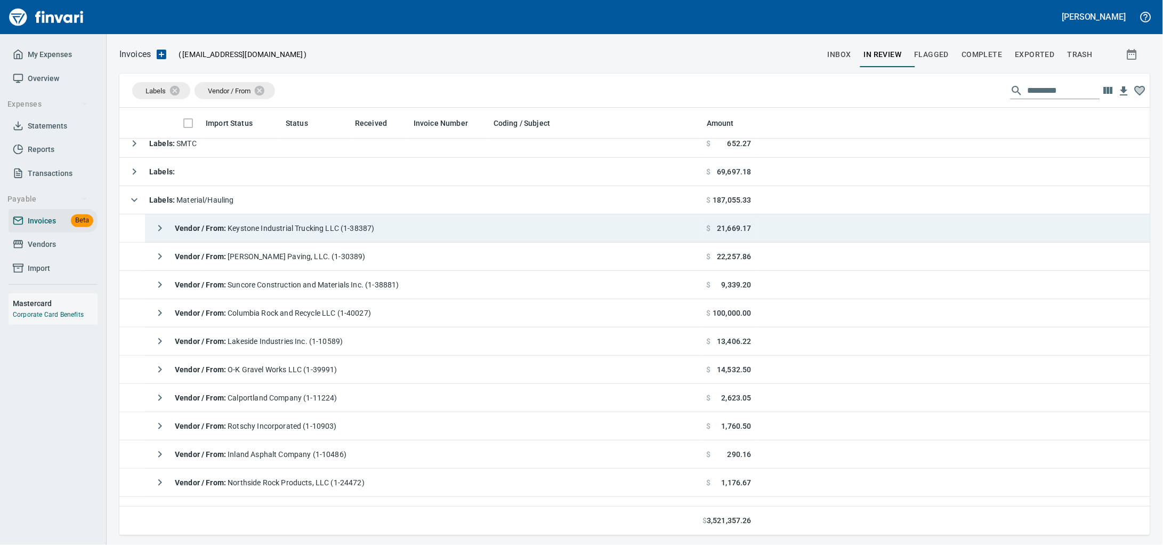
scroll to position [145, 0]
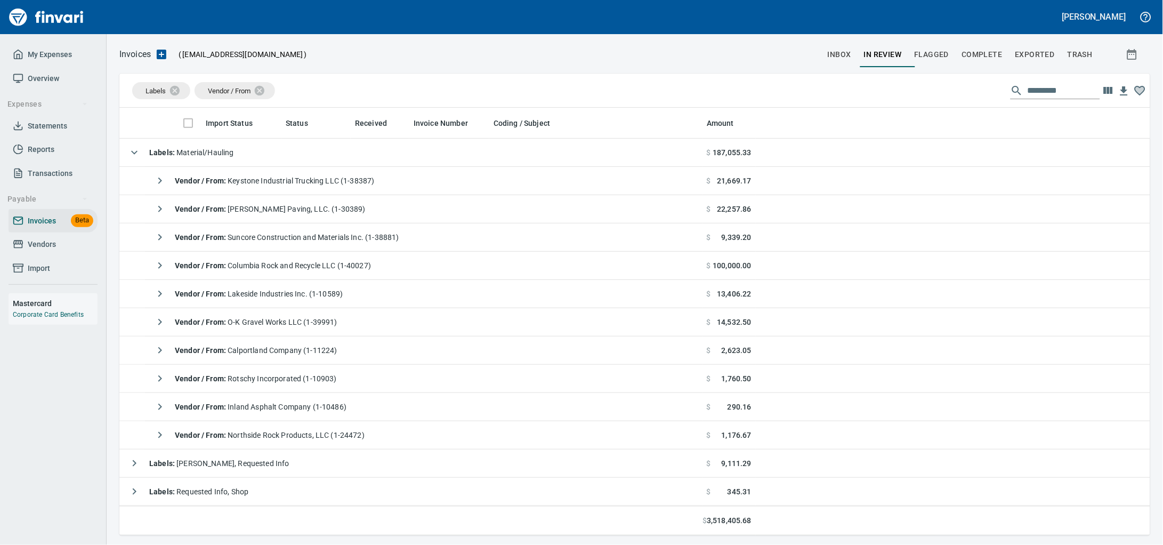
click at [830, 60] on span "inbox" at bounding box center [839, 54] width 23 height 13
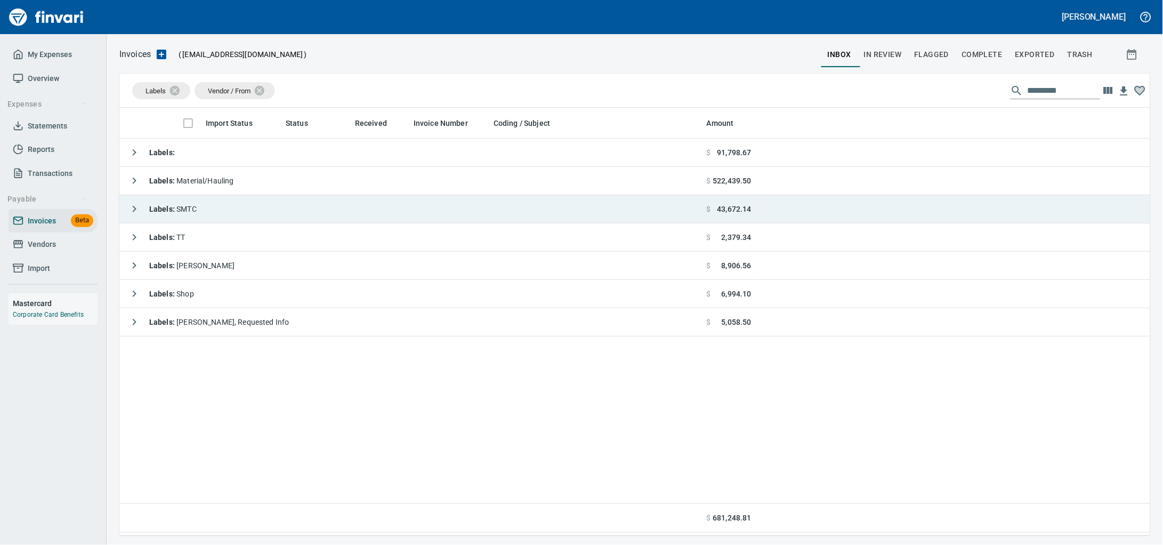
scroll to position [418, 1011]
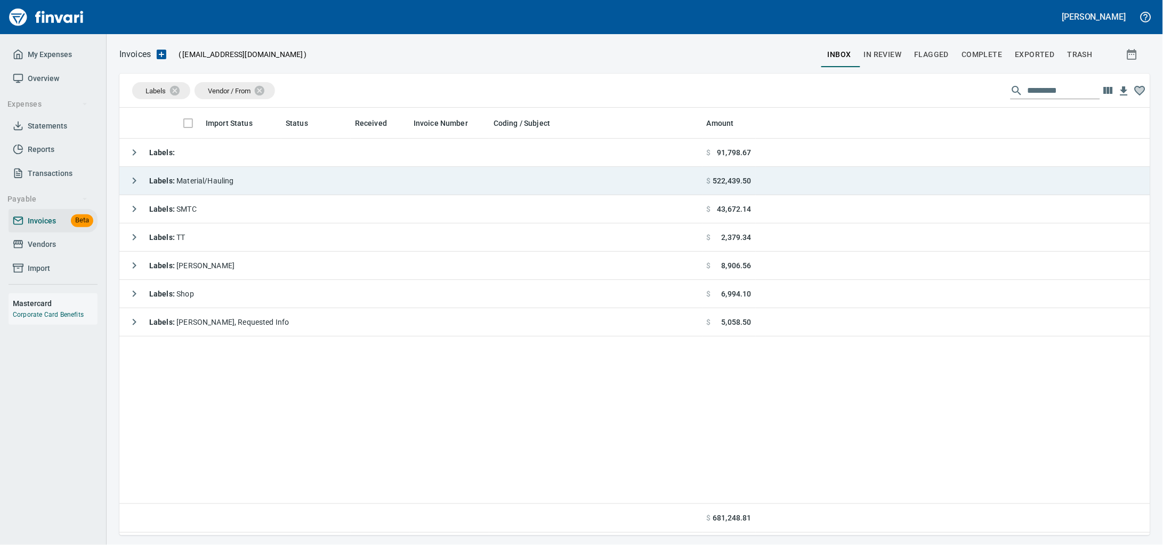
click at [315, 186] on td "Labels : Material/Hauling" at bounding box center [410, 181] width 583 height 28
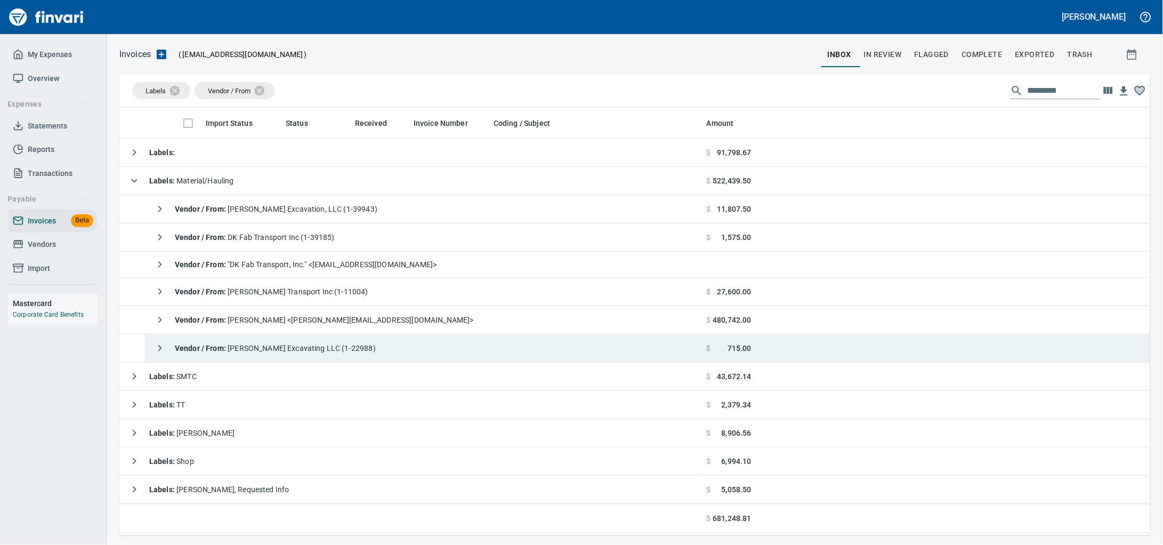
drag, startPoint x: 278, startPoint y: 358, endPoint x: 371, endPoint y: 357, distance: 92.8
click at [278, 358] on div "Vendor / From : [PERSON_NAME] Excavating LLC (1-22988)" at bounding box center [262, 348] width 227 height 21
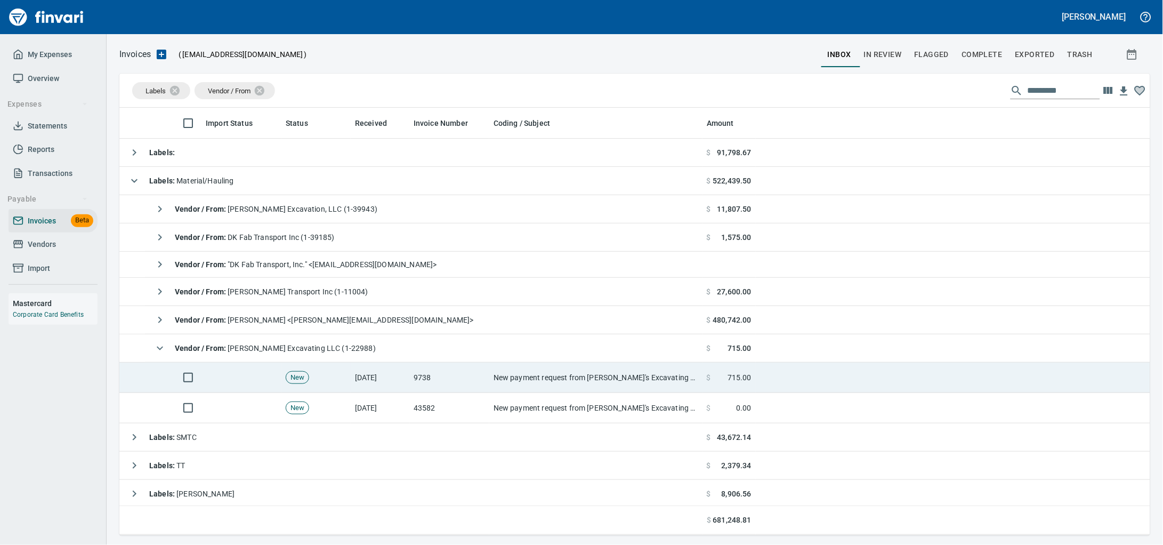
click at [436, 379] on td "9738" at bounding box center [450, 378] width 80 height 30
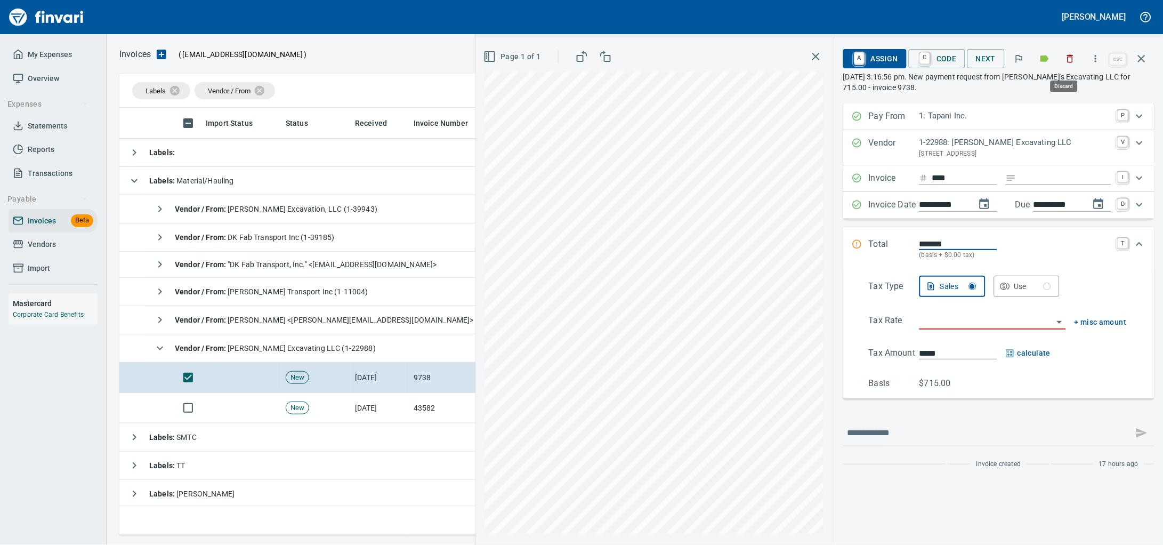
drag, startPoint x: 1070, startPoint y: 61, endPoint x: 476, endPoint y: 214, distance: 613.5
click at [1069, 61] on icon "button" at bounding box center [1070, 58] width 11 height 11
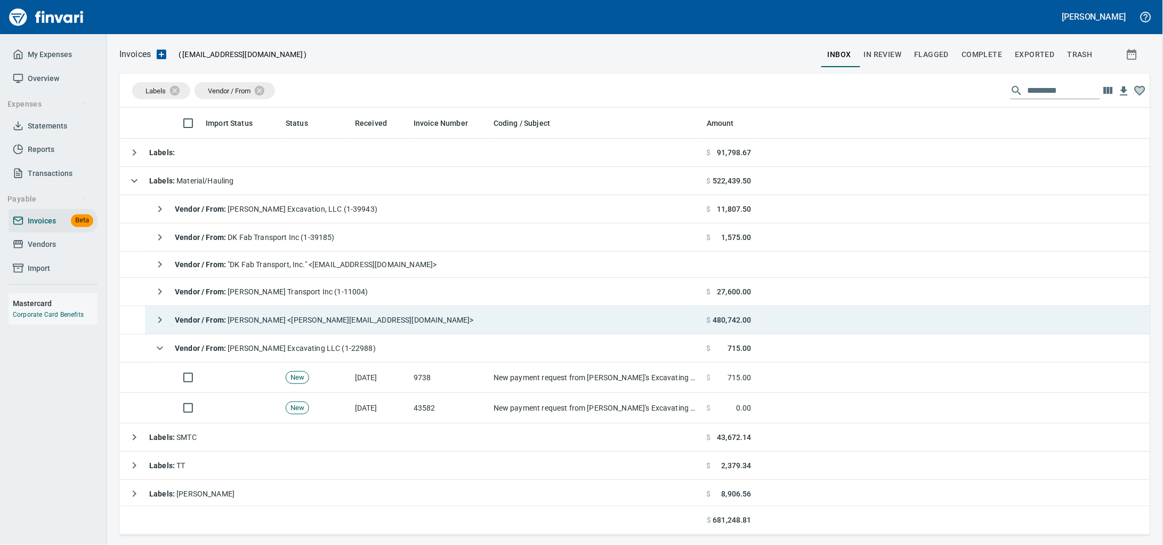
scroll to position [418, 1010]
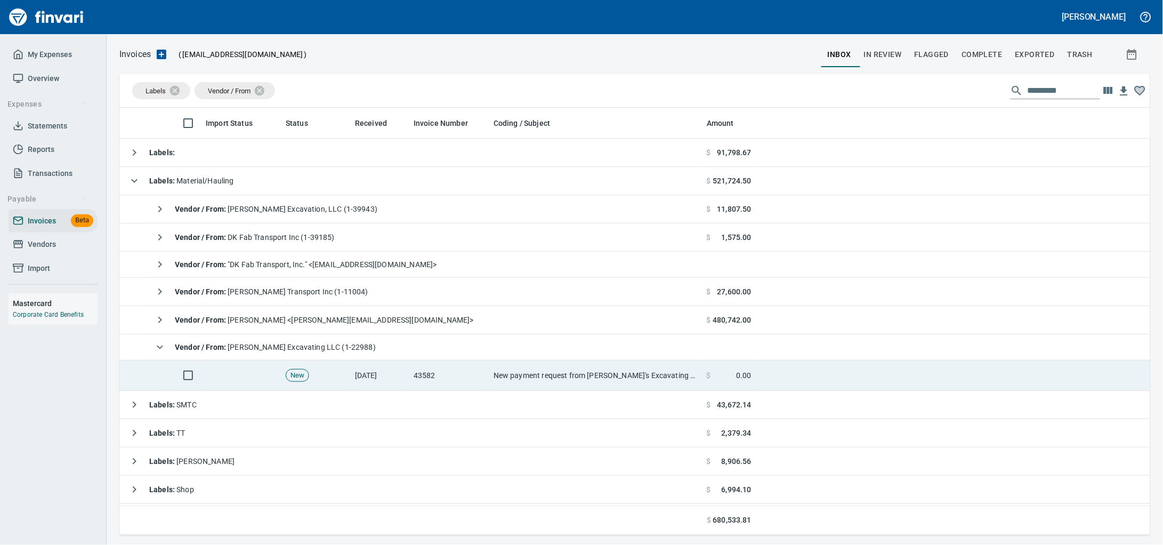
click at [377, 384] on td "[DATE]" at bounding box center [380, 375] width 59 height 30
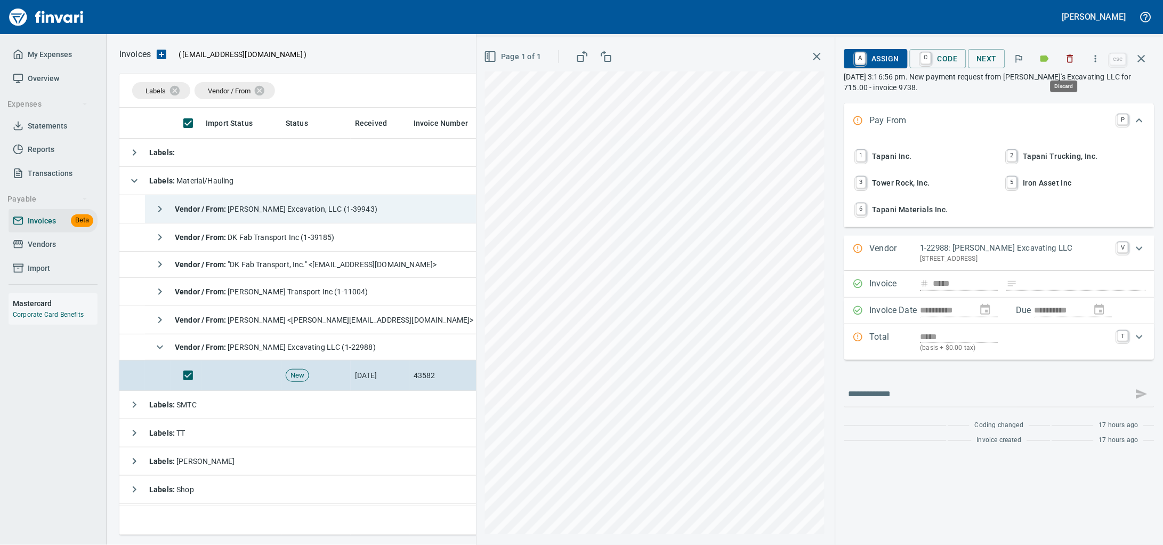
click at [1068, 59] on icon "button" at bounding box center [1071, 59] width 6 height 8
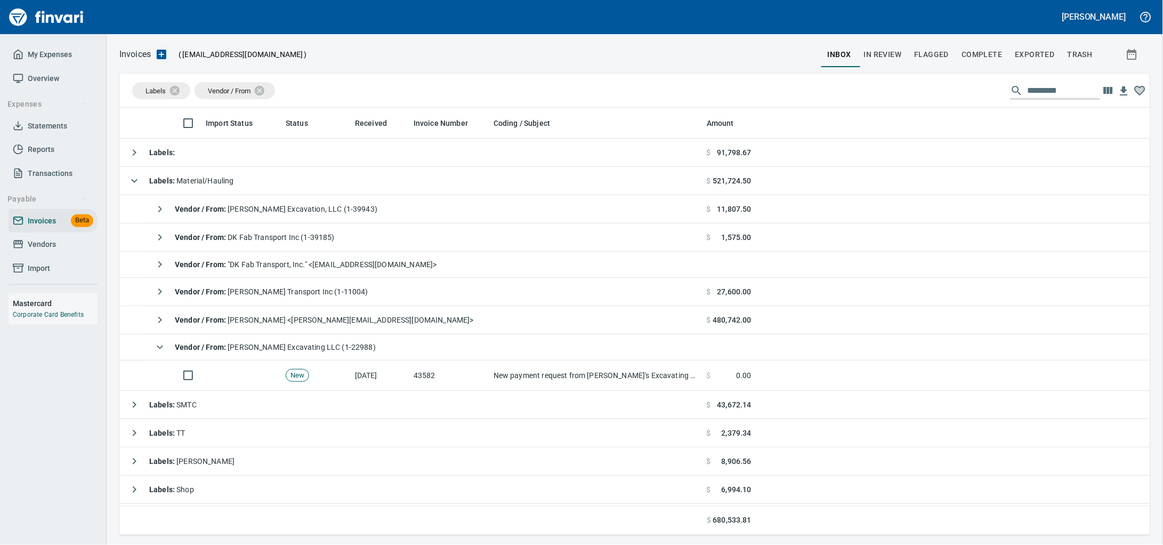
scroll to position [418, 1010]
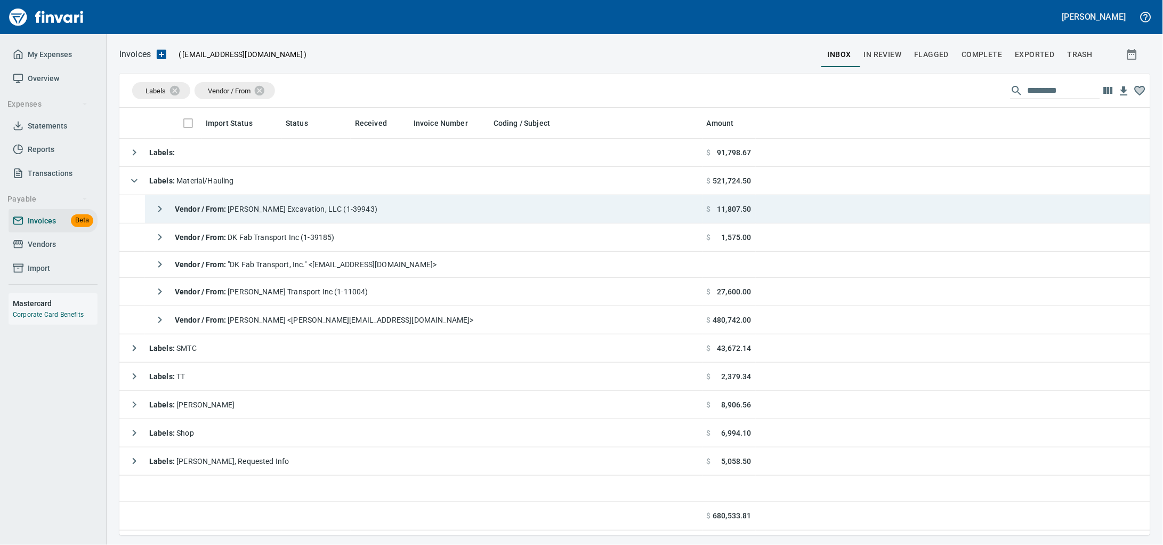
drag, startPoint x: 349, startPoint y: 201, endPoint x: 348, endPoint y: 211, distance: 9.7
click at [349, 201] on div "Vendor / From : [PERSON_NAME] Excavation, LLC (1-39943)" at bounding box center [263, 208] width 228 height 21
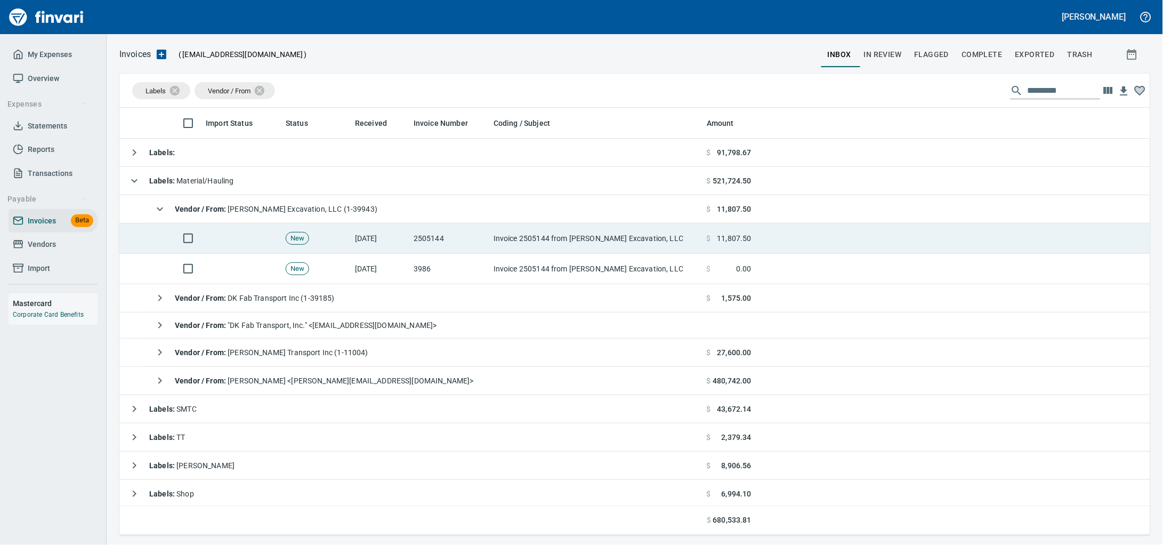
click at [348, 242] on td "New" at bounding box center [316, 238] width 69 height 30
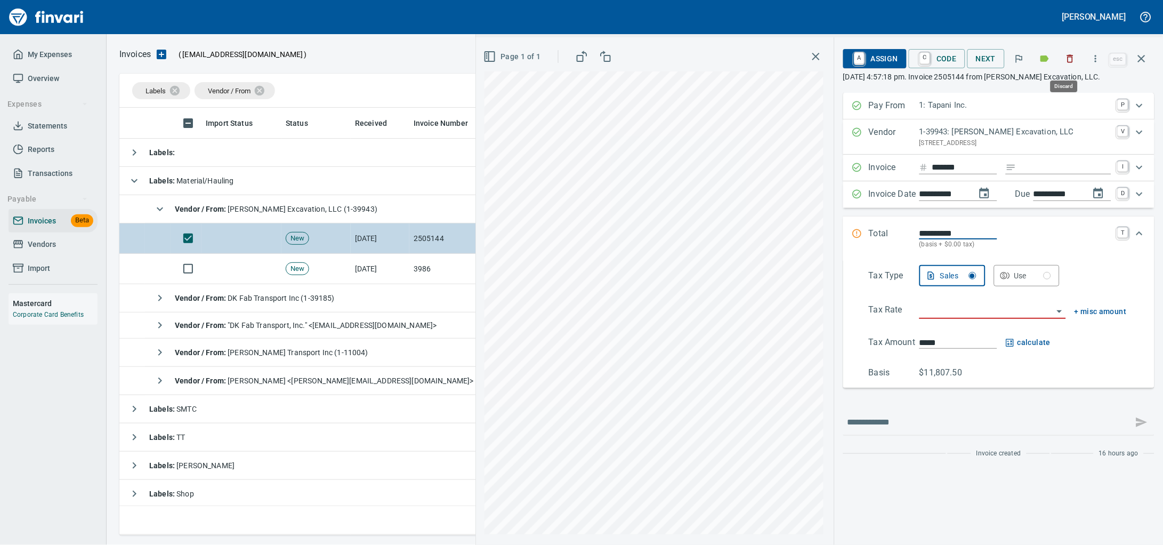
click at [1065, 55] on icon "button" at bounding box center [1070, 58] width 11 height 11
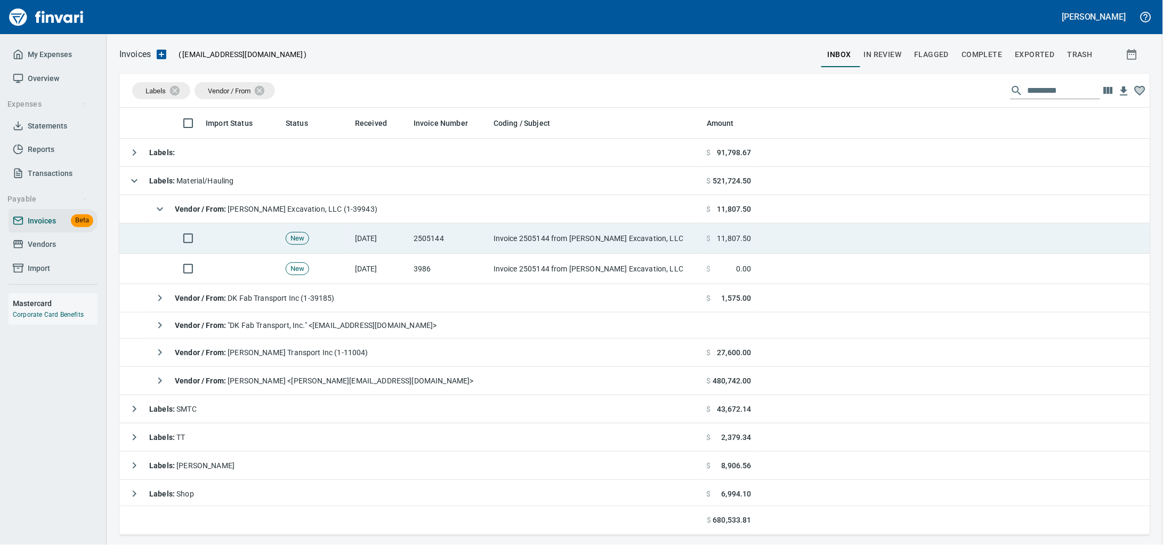
scroll to position [418, 1010]
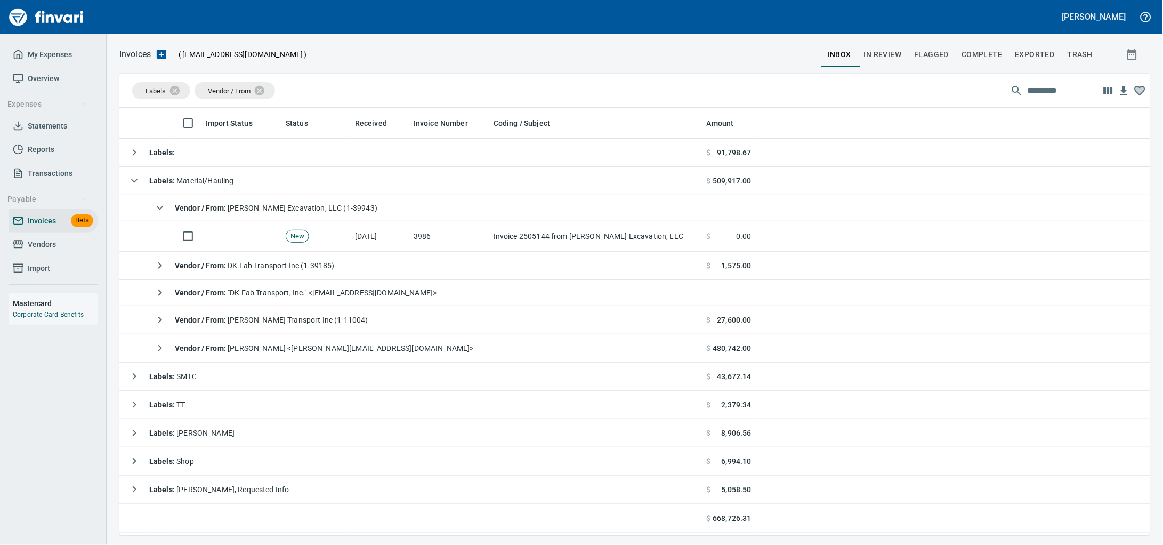
click at [359, 244] on td "[DATE]" at bounding box center [380, 236] width 59 height 30
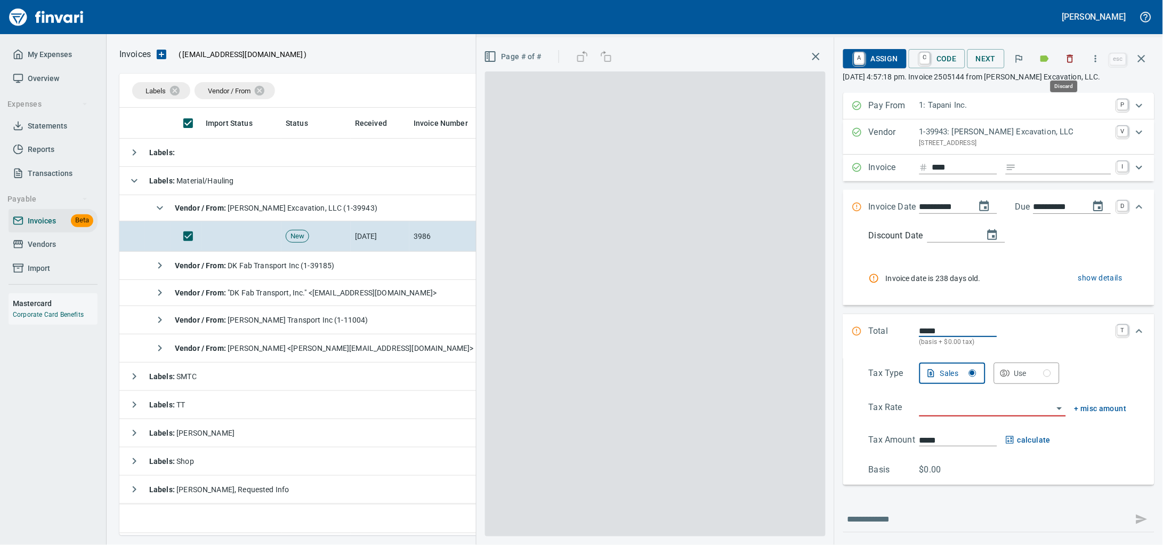
click at [1068, 55] on icon "button" at bounding box center [1070, 58] width 11 height 11
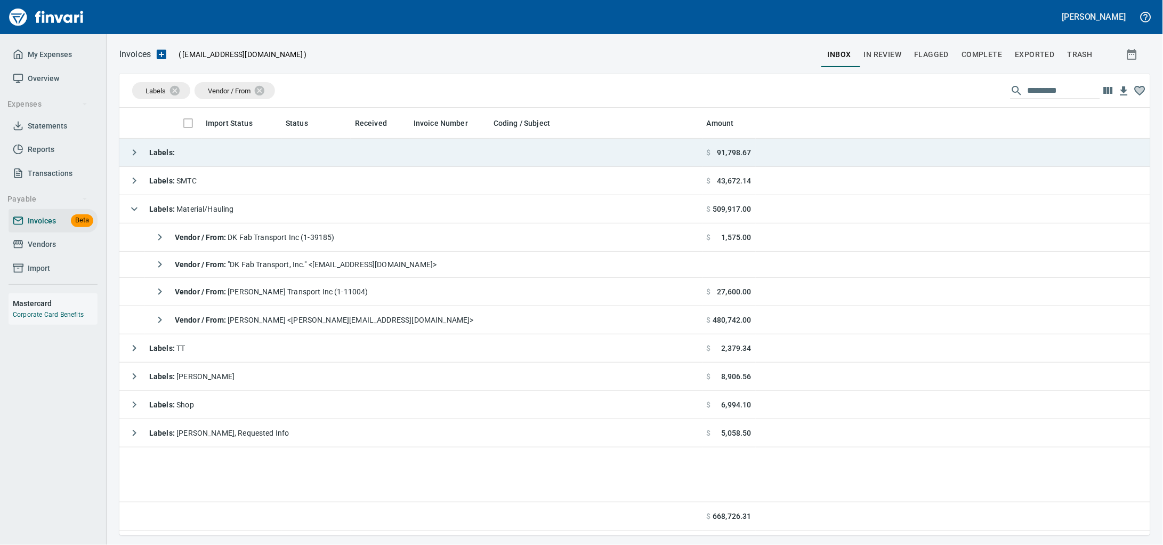
scroll to position [418, 1011]
click at [210, 158] on td "Labels :" at bounding box center [410, 153] width 583 height 28
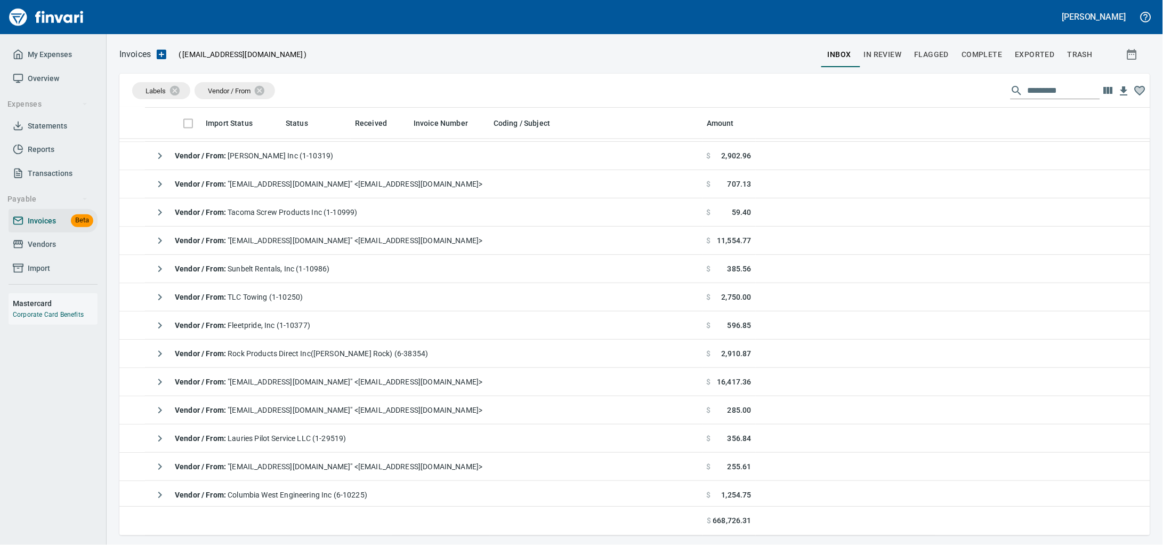
scroll to position [799, 0]
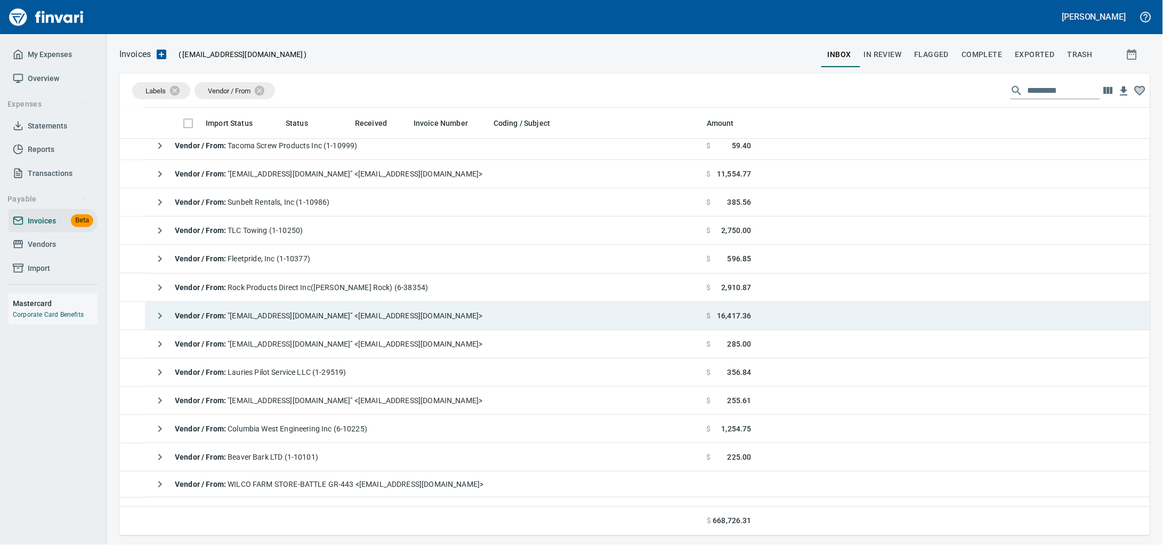
click at [329, 310] on div "Vendor / From : "[EMAIL_ADDRESS][DOMAIN_NAME]" <[EMAIL_ADDRESS][DOMAIN_NAME]>" at bounding box center [315, 315] width 333 height 21
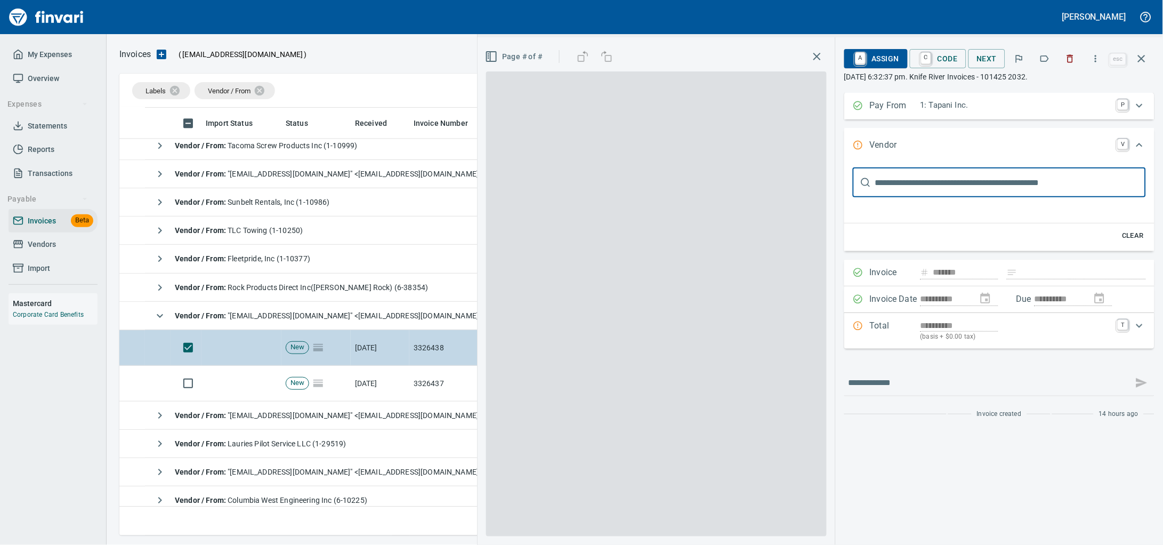
click at [184, 394] on td at bounding box center [186, 384] width 31 height 36
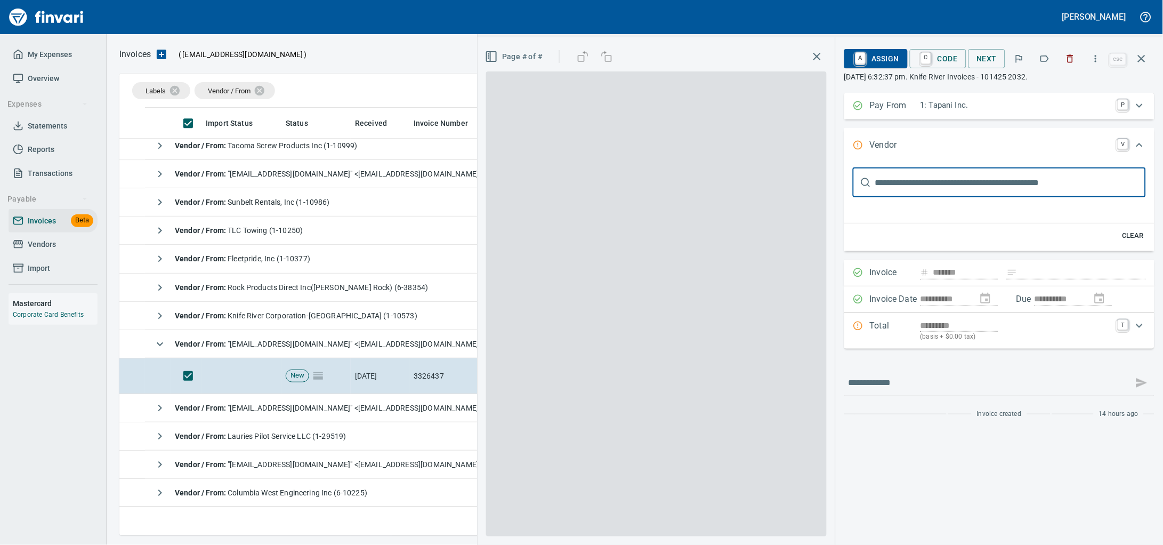
scroll to position [418, 1010]
type input "**********"
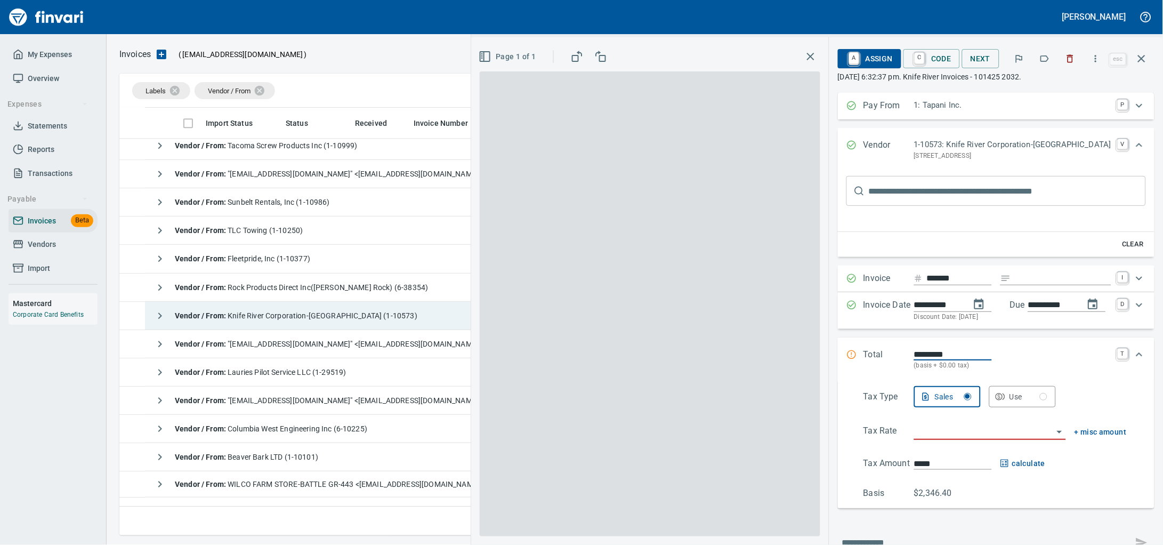
click at [300, 310] on div "Vendor / From : Knife River Corporation-[GEOGRAPHIC_DATA] (1-10573)" at bounding box center [283, 315] width 268 height 21
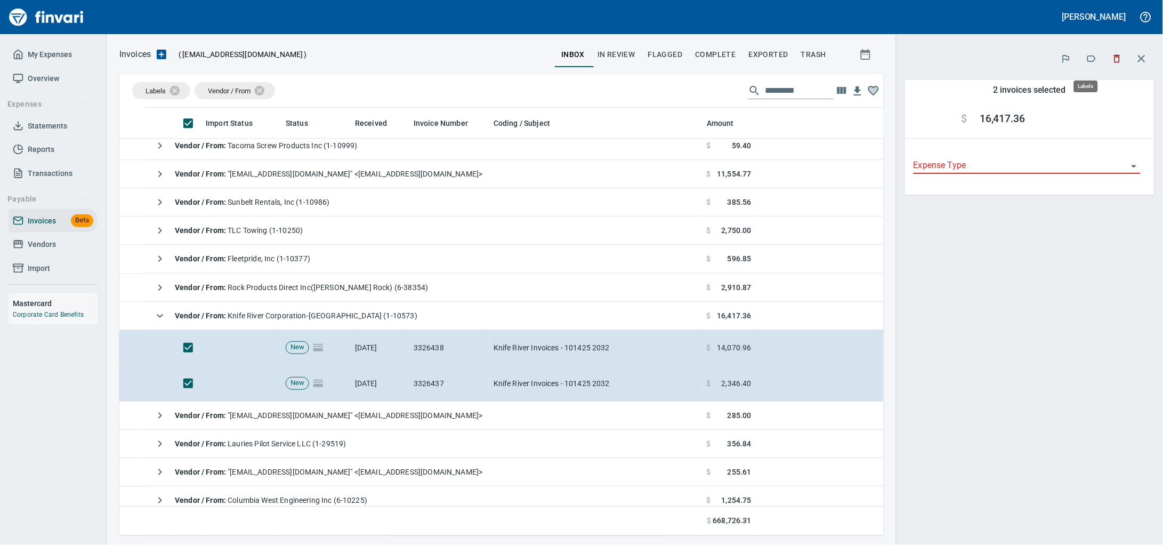
click at [1087, 58] on icon "button" at bounding box center [1092, 58] width 11 height 11
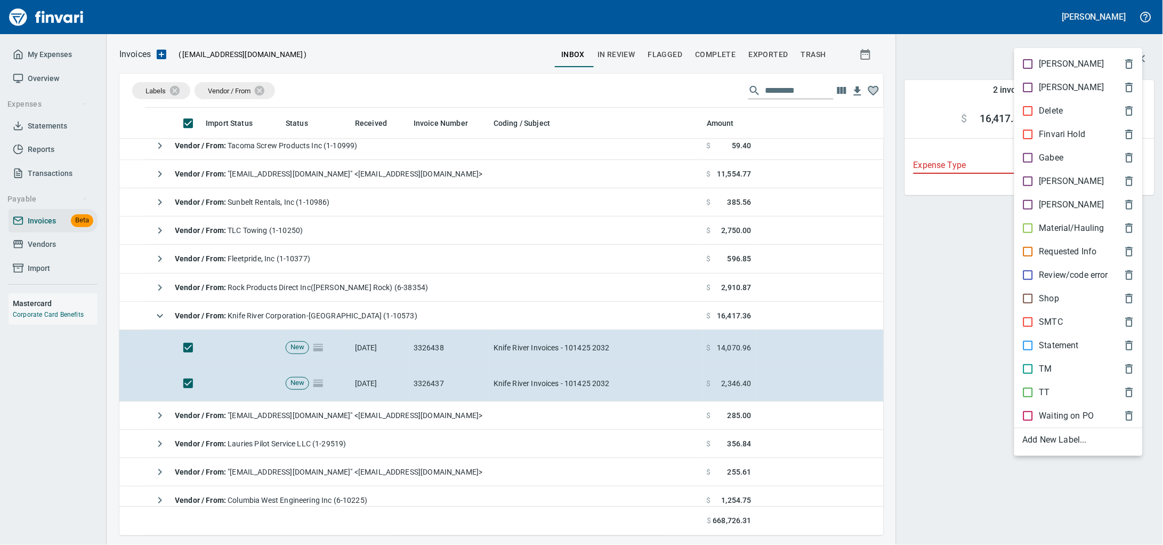
scroll to position [418, 744]
click at [1043, 230] on div "Material/Hauling" at bounding box center [1079, 227] width 129 height 23
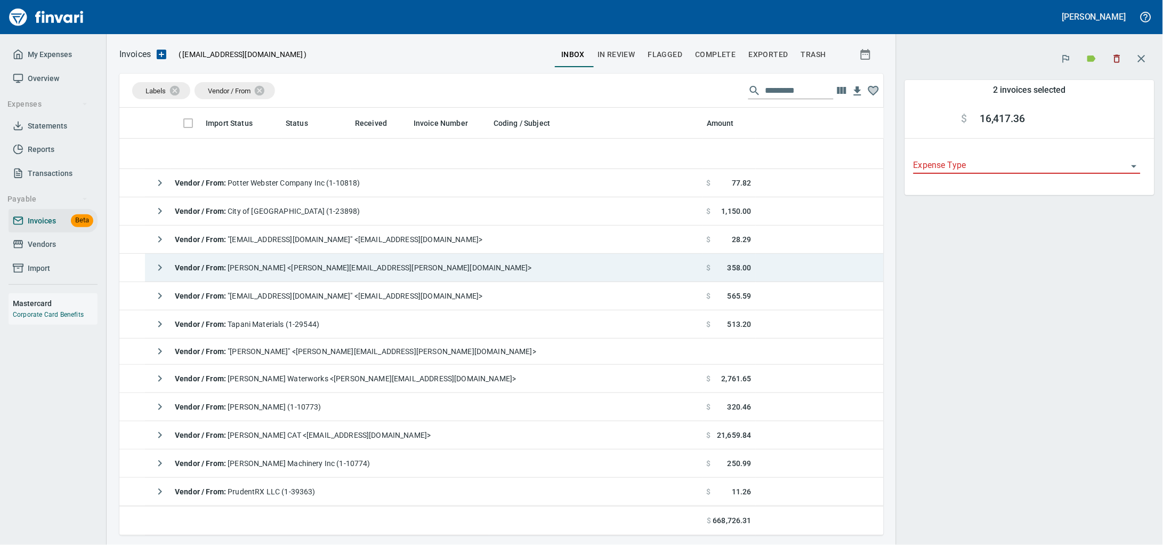
scroll to position [0, 0]
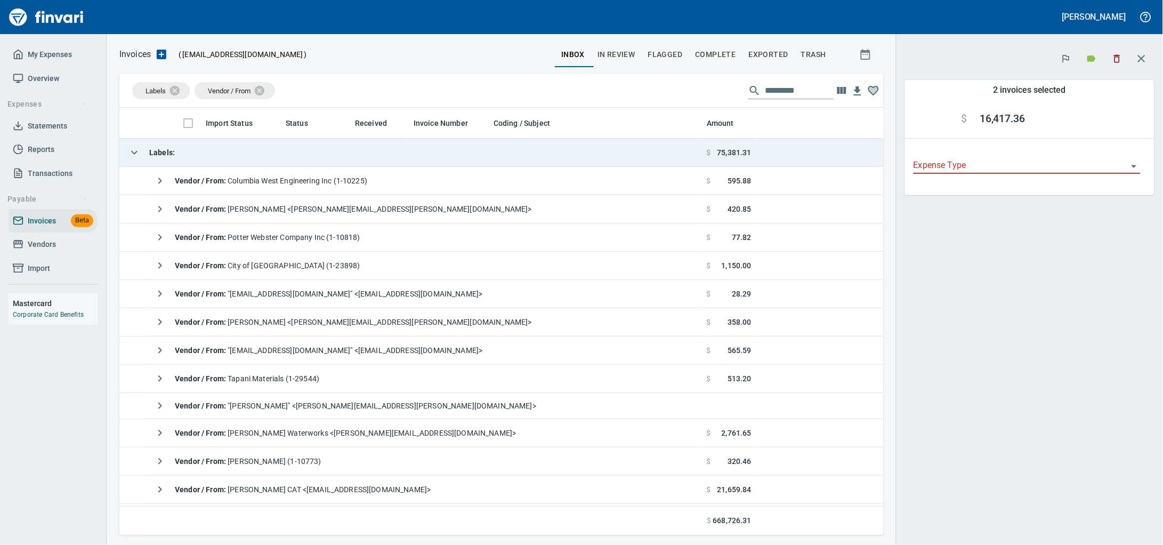
click at [232, 149] on td "Labels :" at bounding box center [410, 153] width 583 height 28
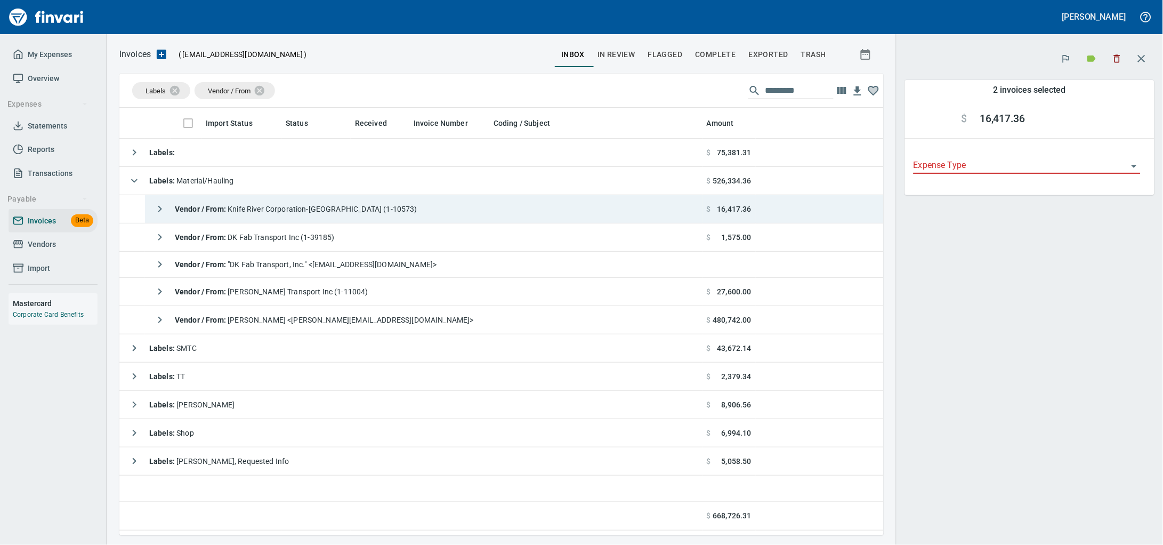
click at [268, 213] on span "Vendor / From : Knife River Corporation-[GEOGRAPHIC_DATA] (1-10573)" at bounding box center [296, 209] width 243 height 9
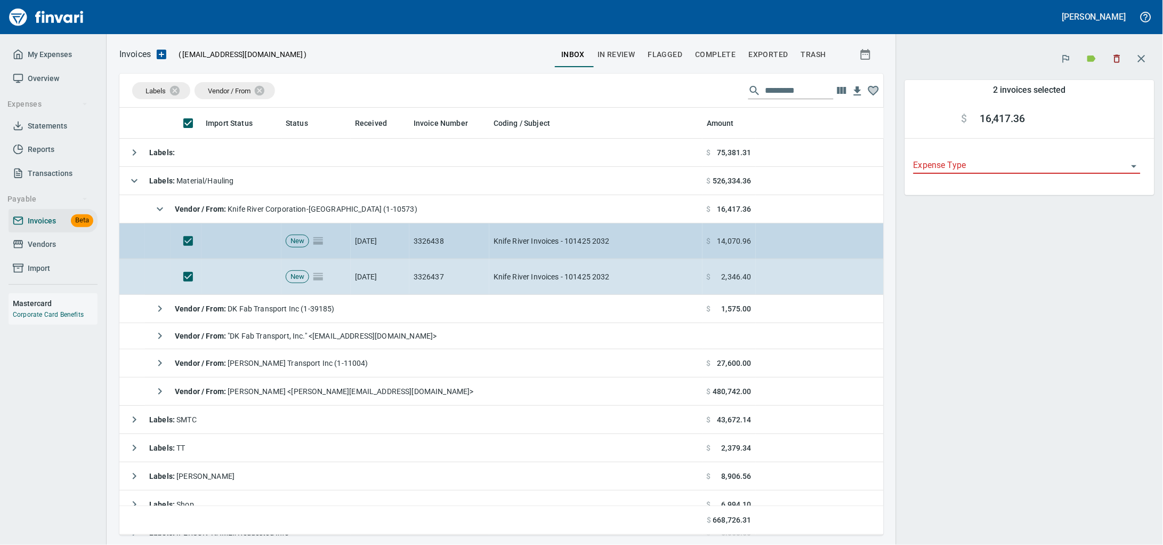
click at [430, 226] on td "3326438" at bounding box center [450, 241] width 80 height 36
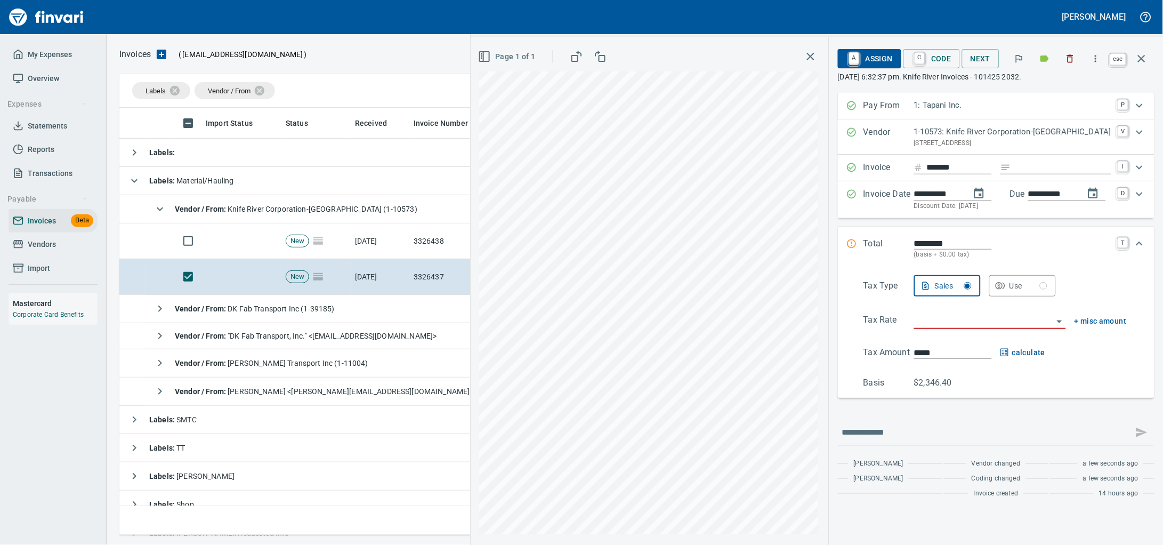
scroll to position [418, 1010]
drag, startPoint x: 1144, startPoint y: 57, endPoint x: 33, endPoint y: 118, distance: 1112.4
click at [1144, 57] on icon "button" at bounding box center [1141, 58] width 7 height 7
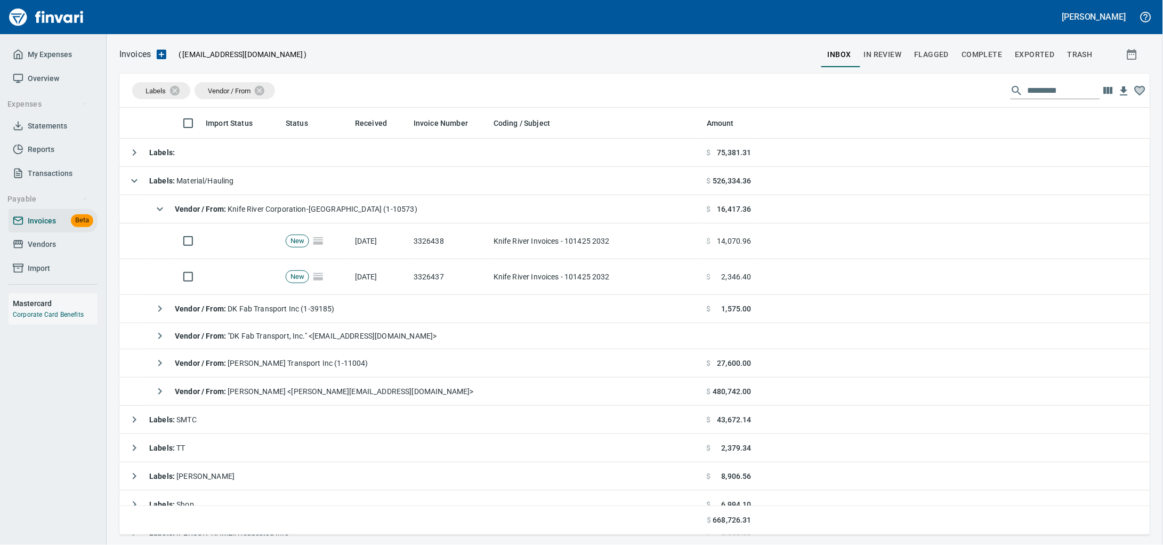
scroll to position [418, 1010]
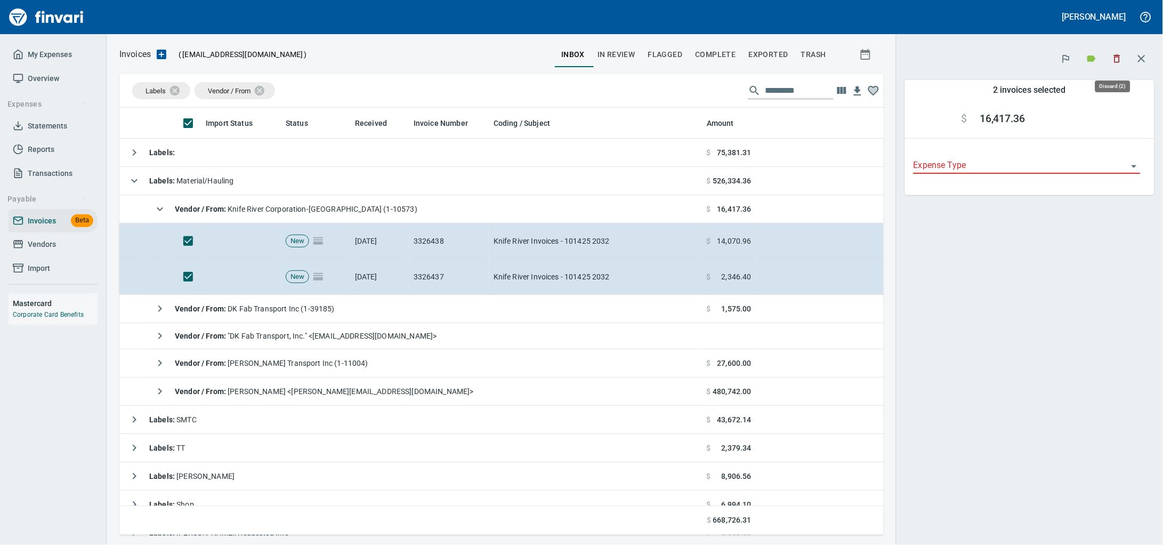
click at [1112, 60] on icon "button" at bounding box center [1117, 58] width 11 height 11
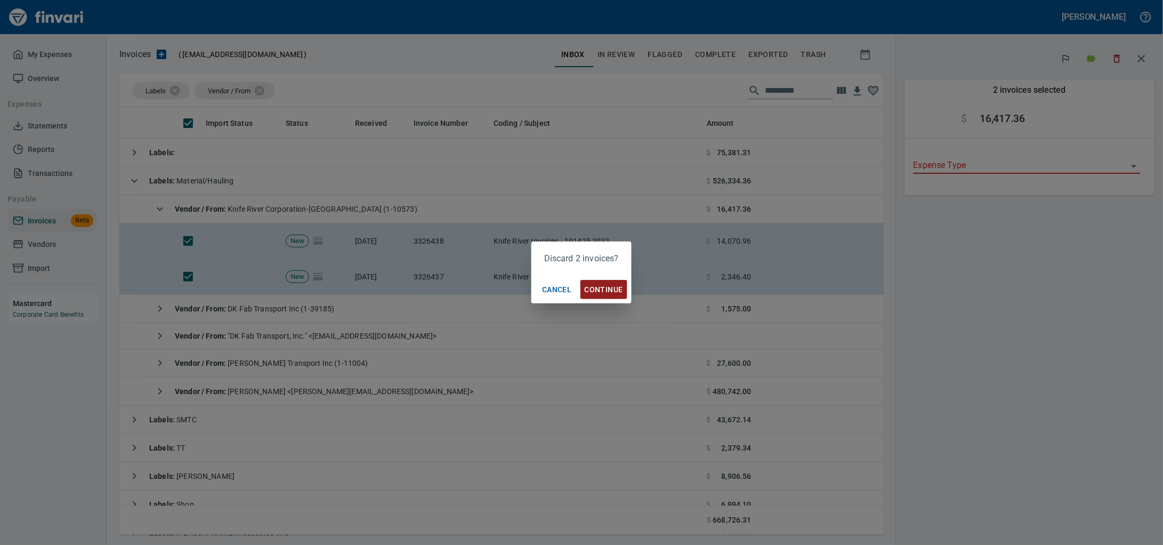
scroll to position [418, 744]
drag, startPoint x: 608, startPoint y: 288, endPoint x: 322, endPoint y: 283, distance: 286.4
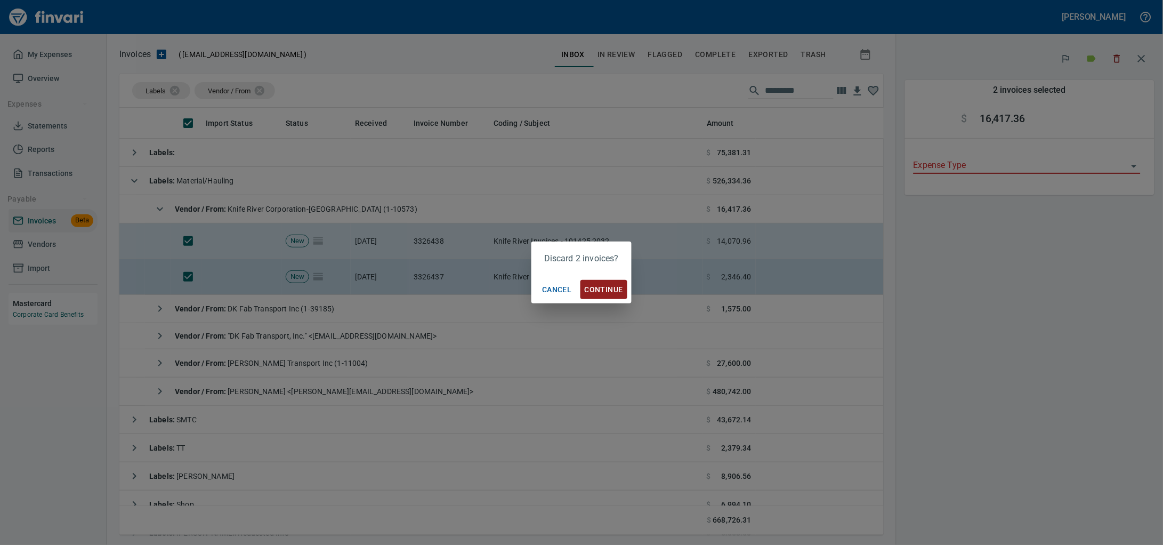
click at [607, 290] on span "Continue" at bounding box center [604, 289] width 38 height 13
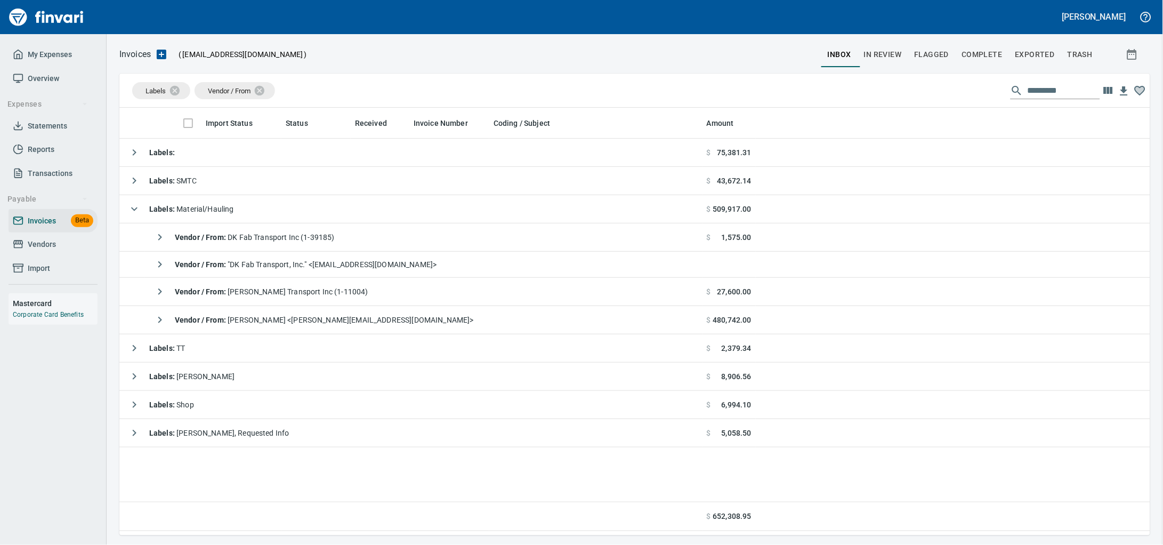
scroll to position [418, 1009]
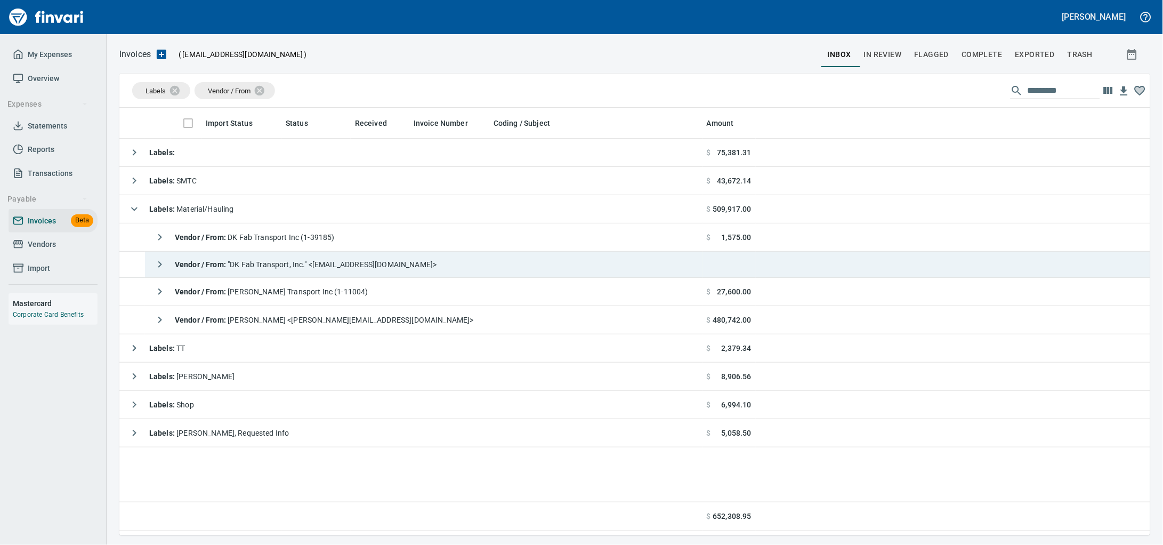
click at [394, 260] on div "Vendor / From : "DK Fab Transport, Inc." <[EMAIL_ADDRESS][DOMAIN_NAME]>" at bounding box center [293, 264] width 288 height 21
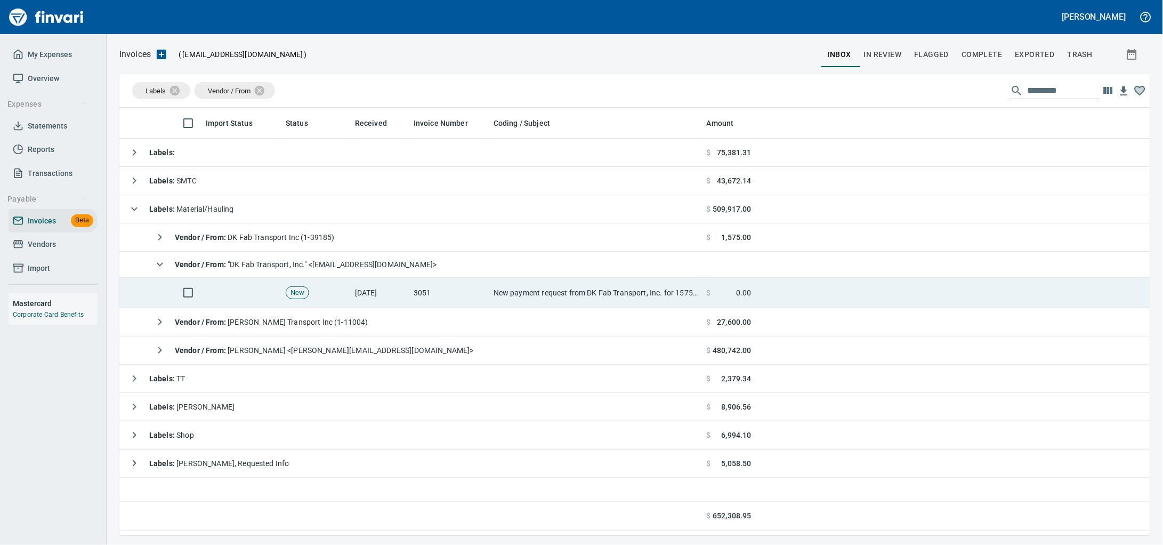
drag, startPoint x: 494, startPoint y: 295, endPoint x: 619, endPoint y: 296, distance: 124.8
click at [494, 295] on td "New payment request from DK Fab Transport, Inc. for 1575.00 - invoice 1037" at bounding box center [595, 293] width 213 height 30
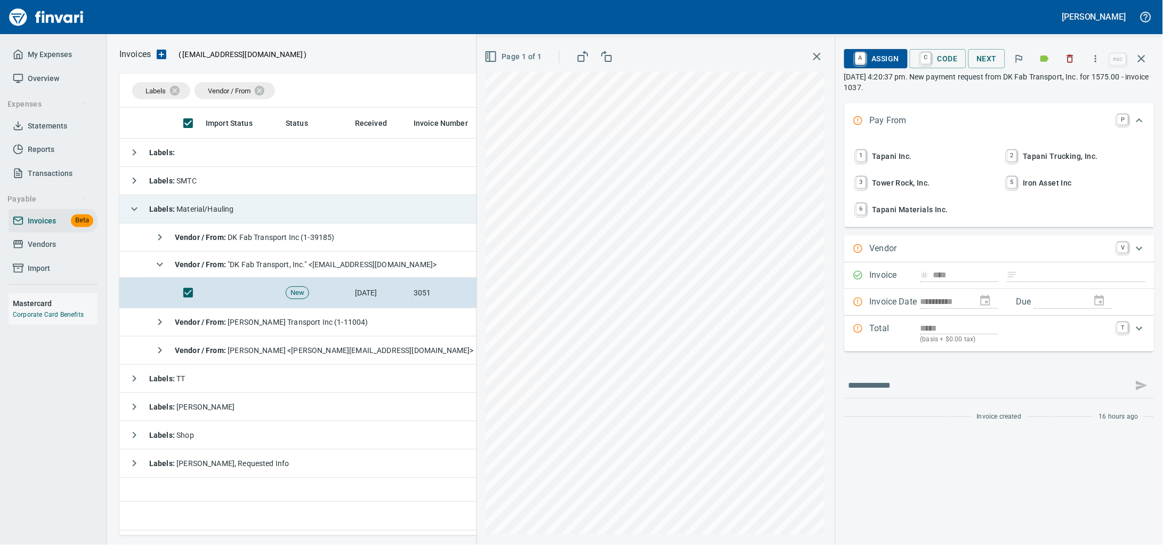
click at [1067, 63] on icon "button" at bounding box center [1070, 58] width 11 height 11
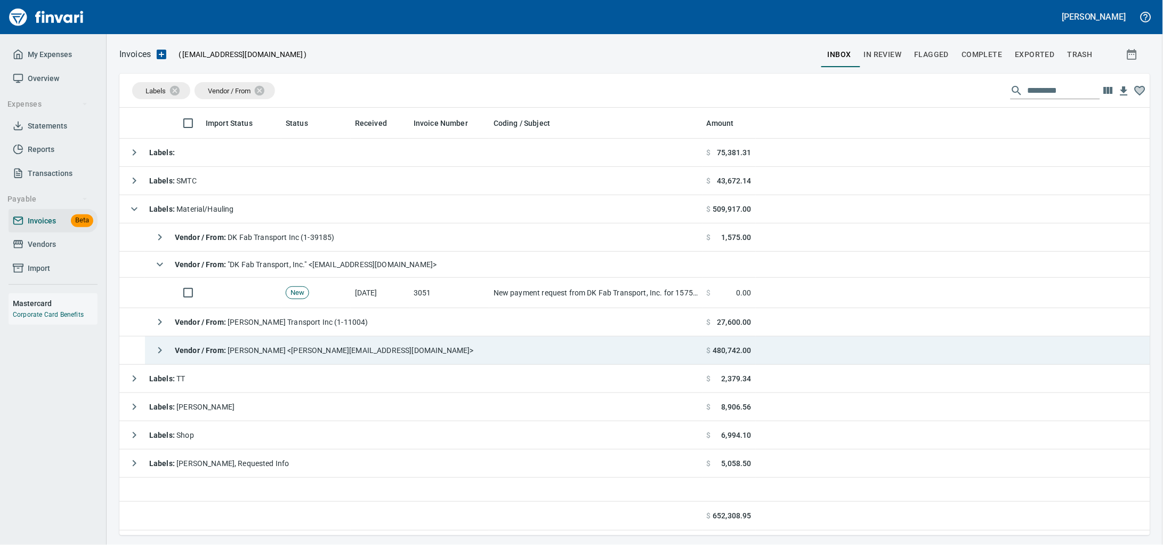
scroll to position [418, 1010]
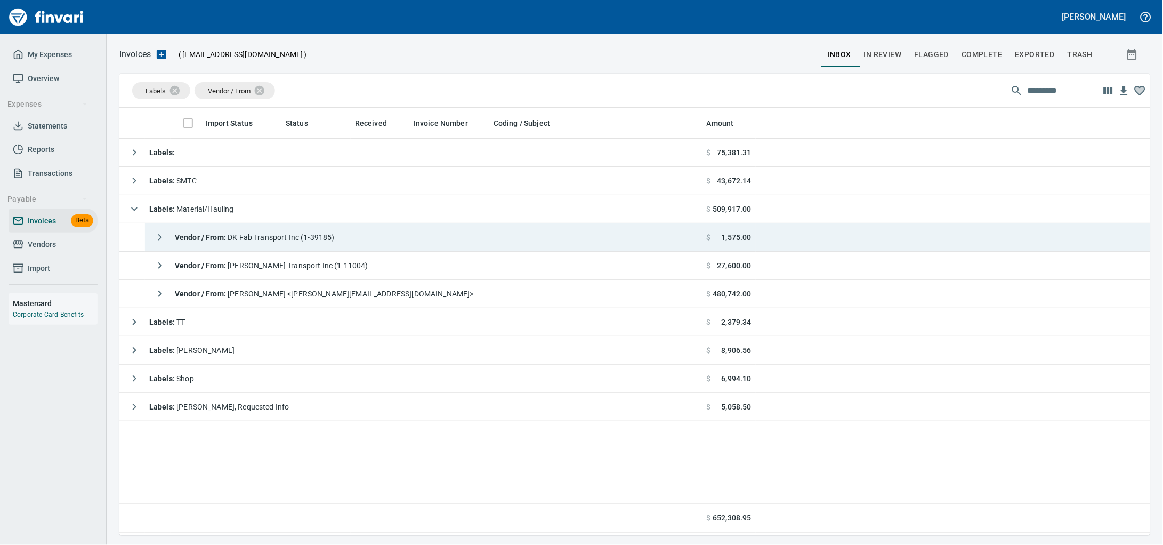
click at [302, 239] on span "Vendor / From : DK Fab Transport Inc (1-39185)" at bounding box center [255, 237] width 160 height 9
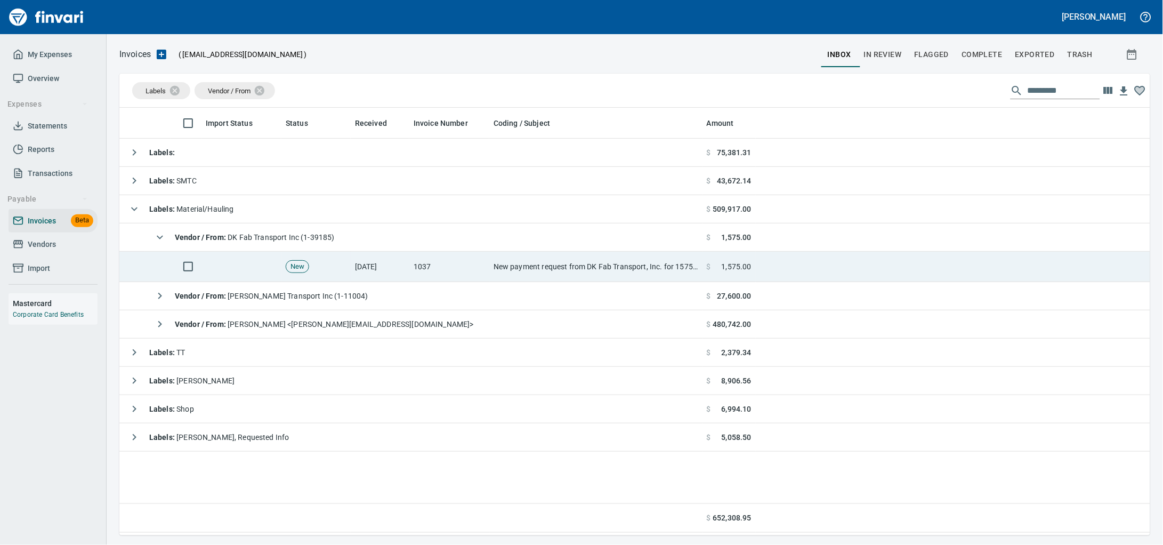
click at [437, 266] on td "1037" at bounding box center [450, 267] width 80 height 30
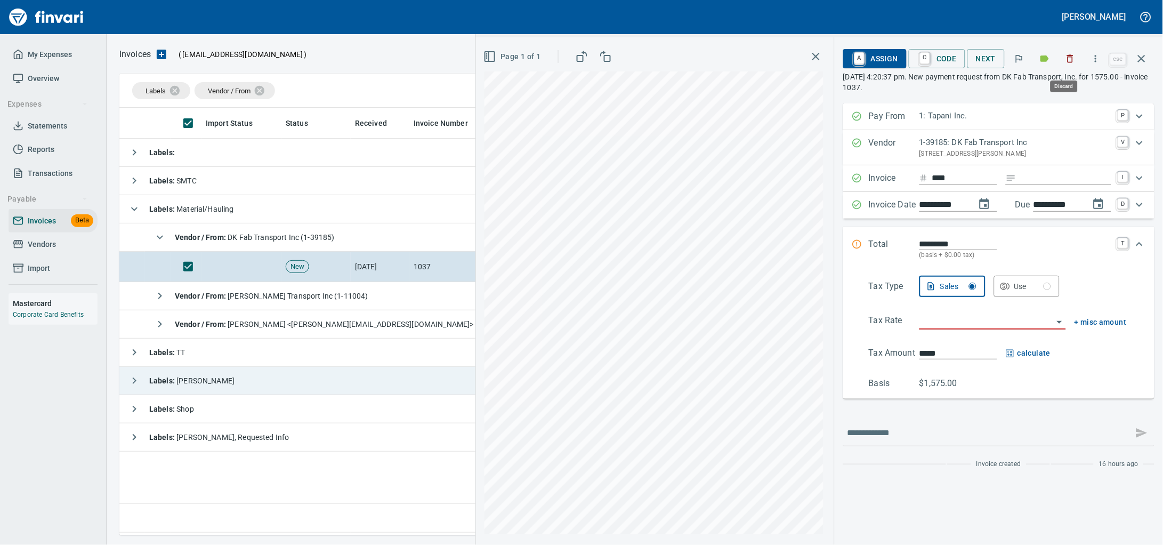
click at [1068, 57] on icon "button" at bounding box center [1071, 59] width 6 height 8
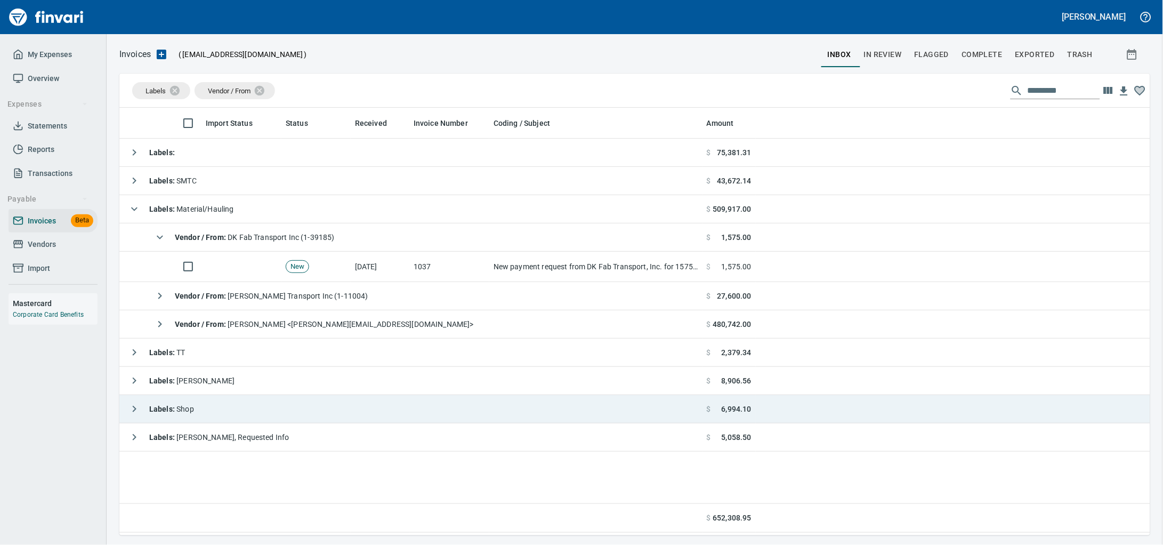
scroll to position [418, 1010]
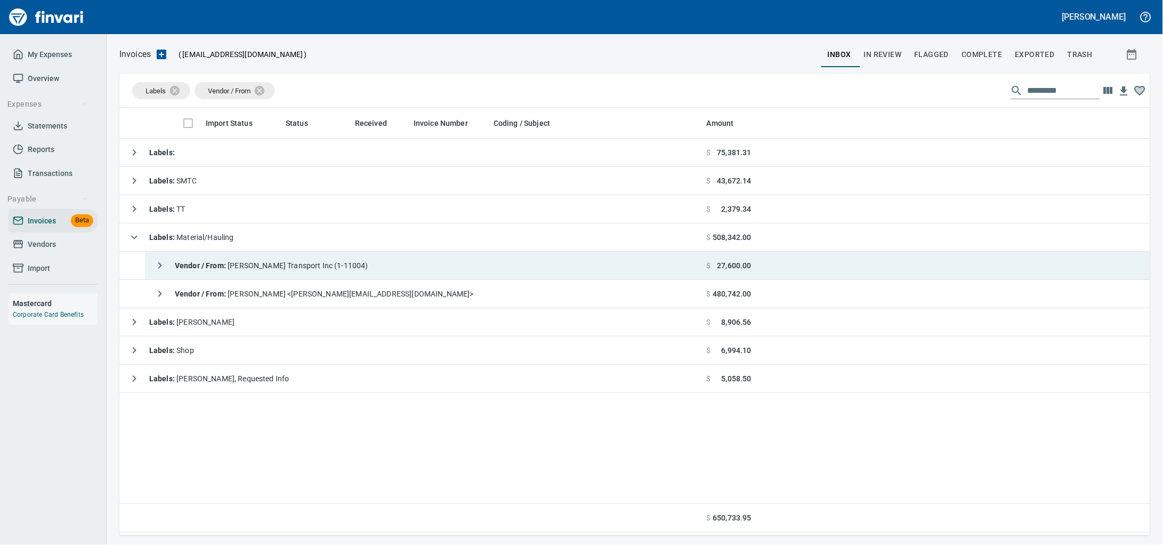
click at [304, 266] on span "Vendor / From : [PERSON_NAME] Transport Inc (1-11004)" at bounding box center [272, 265] width 194 height 9
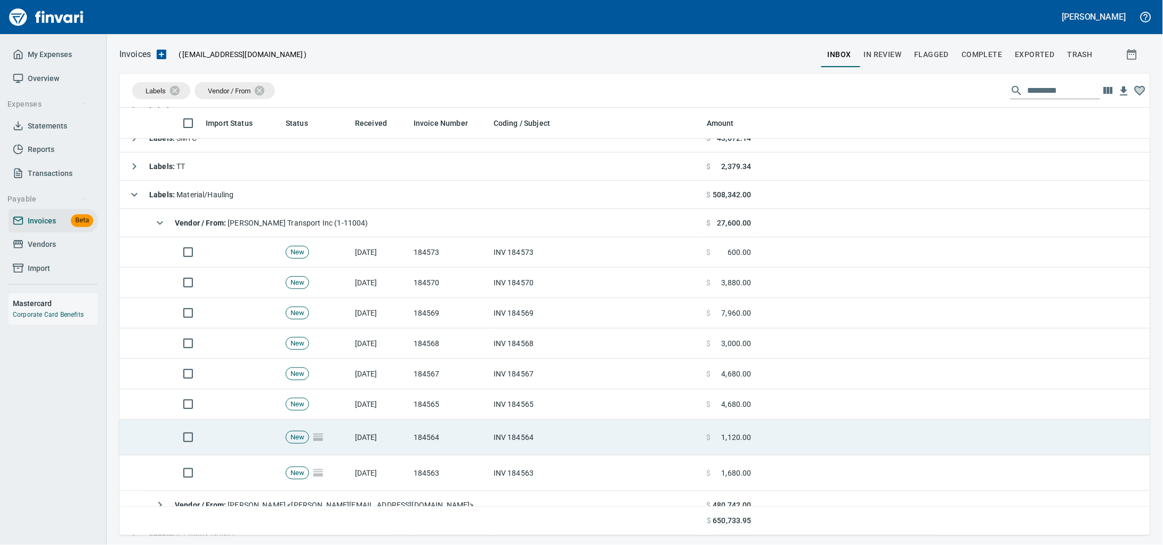
scroll to position [66, 0]
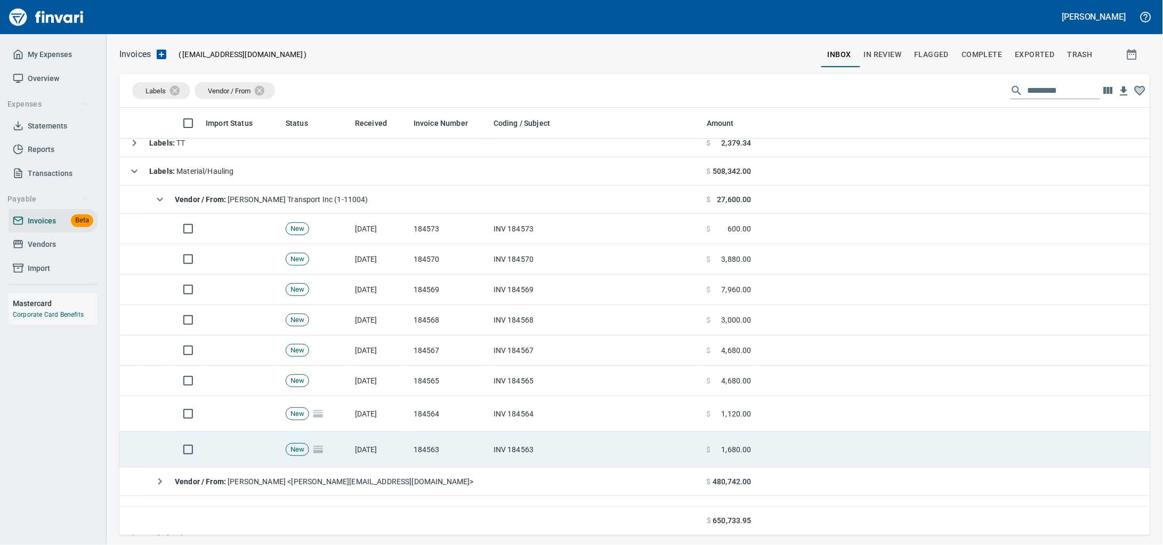
click at [352, 462] on td "[DATE]" at bounding box center [380, 450] width 59 height 36
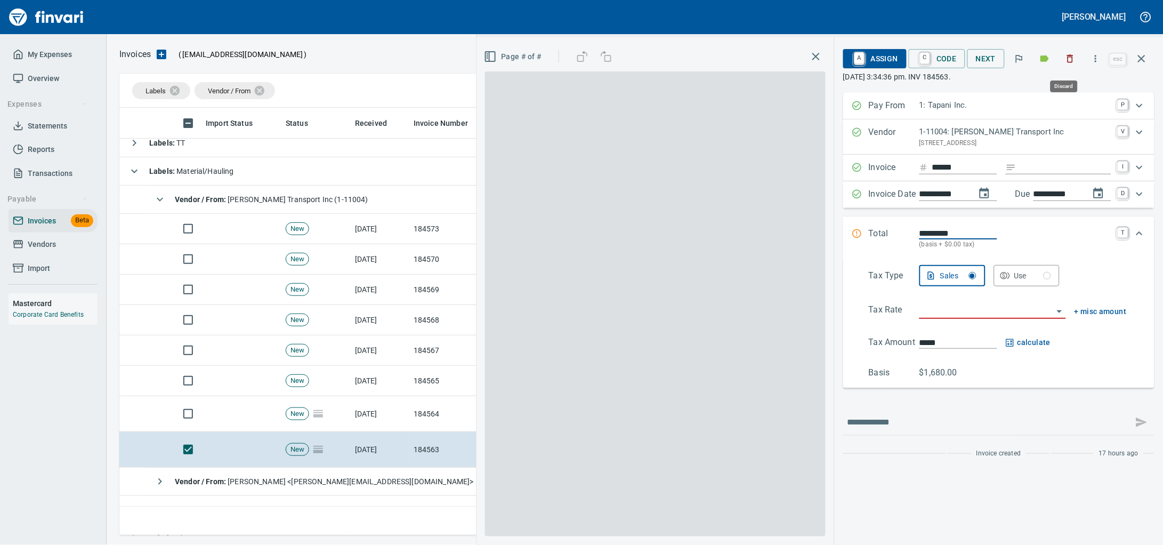
click at [1066, 68] on button "button" at bounding box center [1070, 58] width 23 height 23
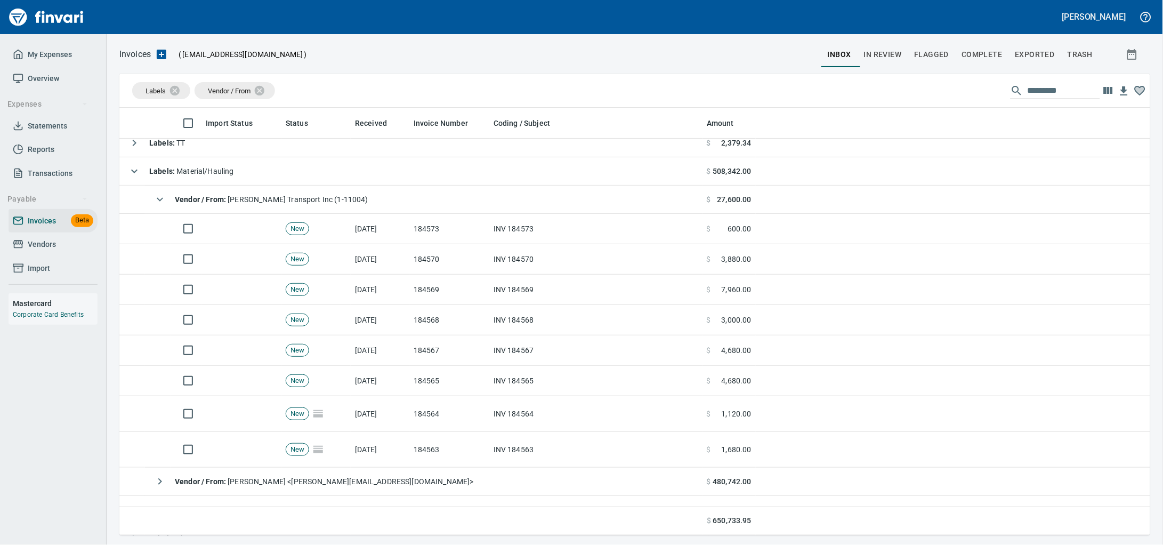
scroll to position [418, 1010]
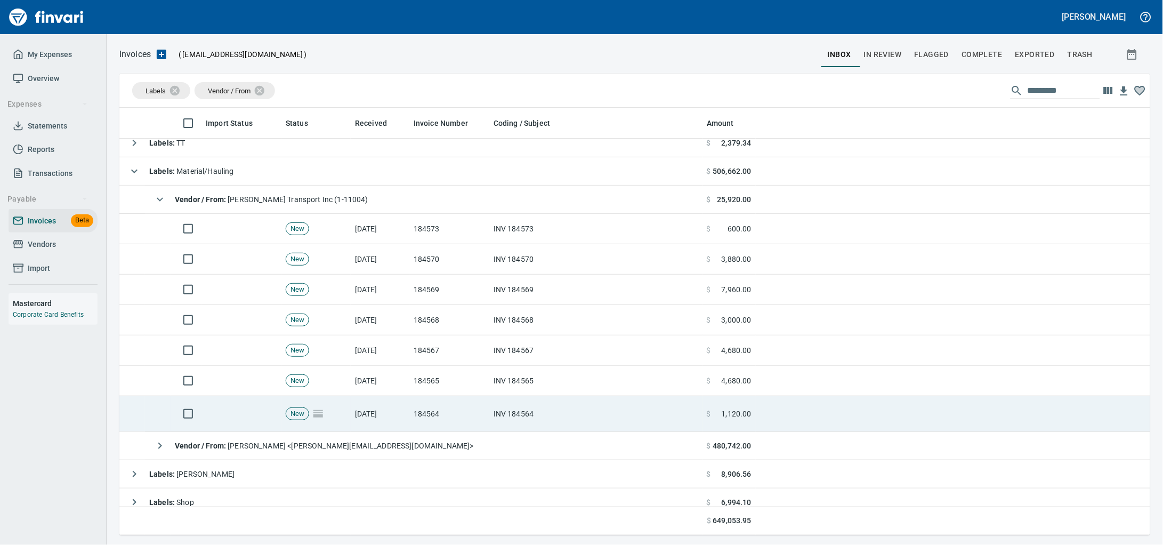
click at [497, 408] on td "INV 184564" at bounding box center [595, 414] width 213 height 36
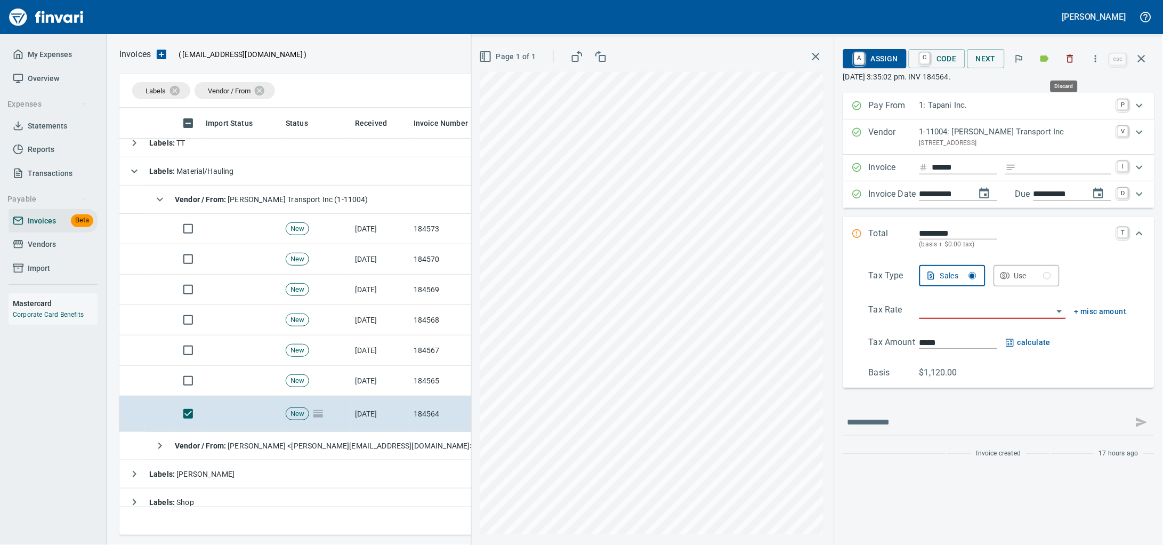
drag, startPoint x: 1067, startPoint y: 60, endPoint x: 734, endPoint y: 263, distance: 390.1
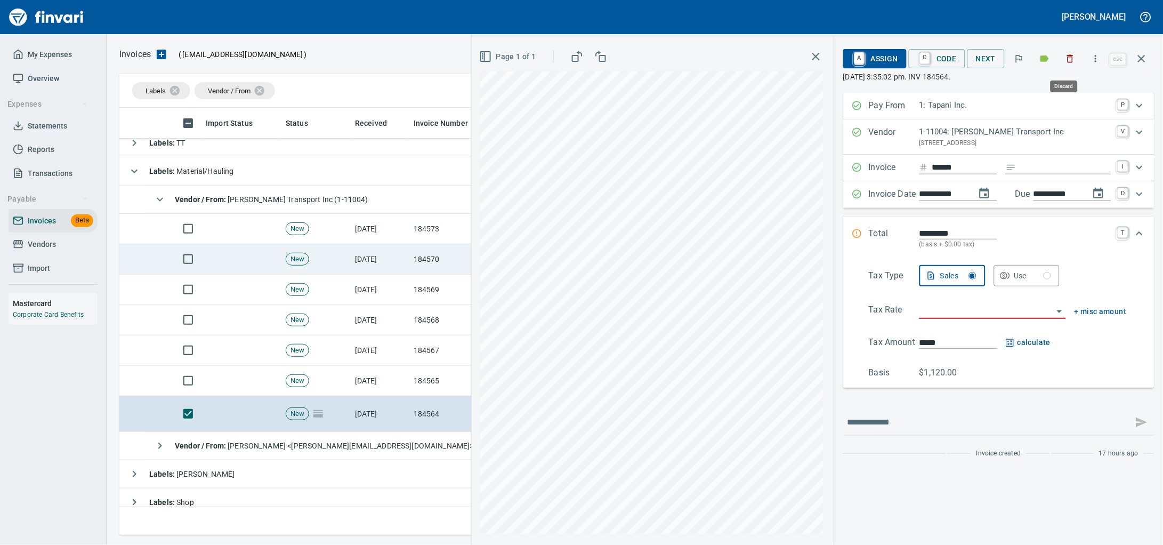
click at [1067, 59] on icon "button" at bounding box center [1070, 58] width 11 height 11
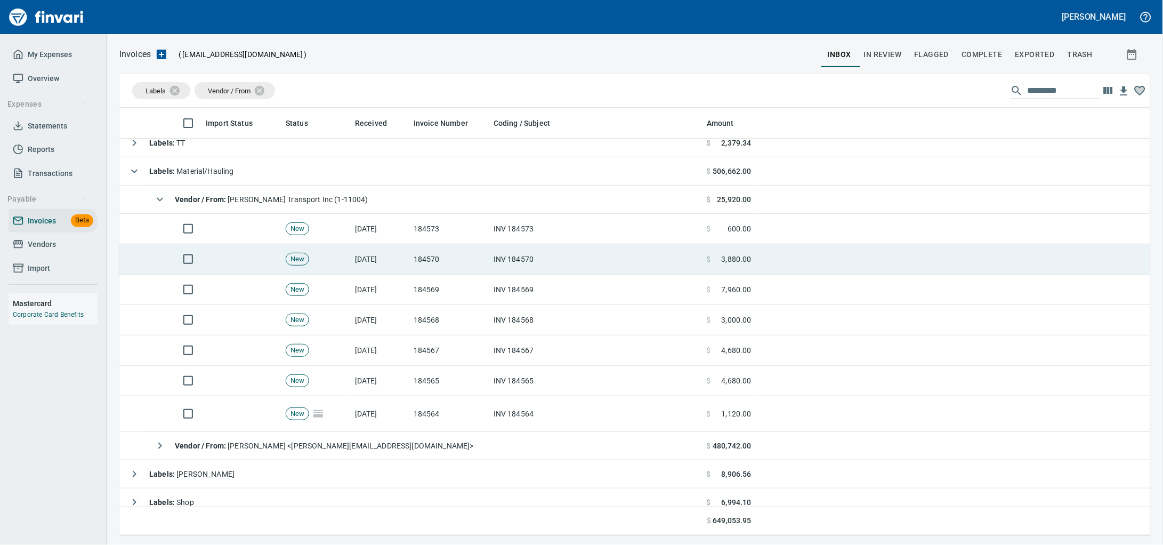
scroll to position [418, 1010]
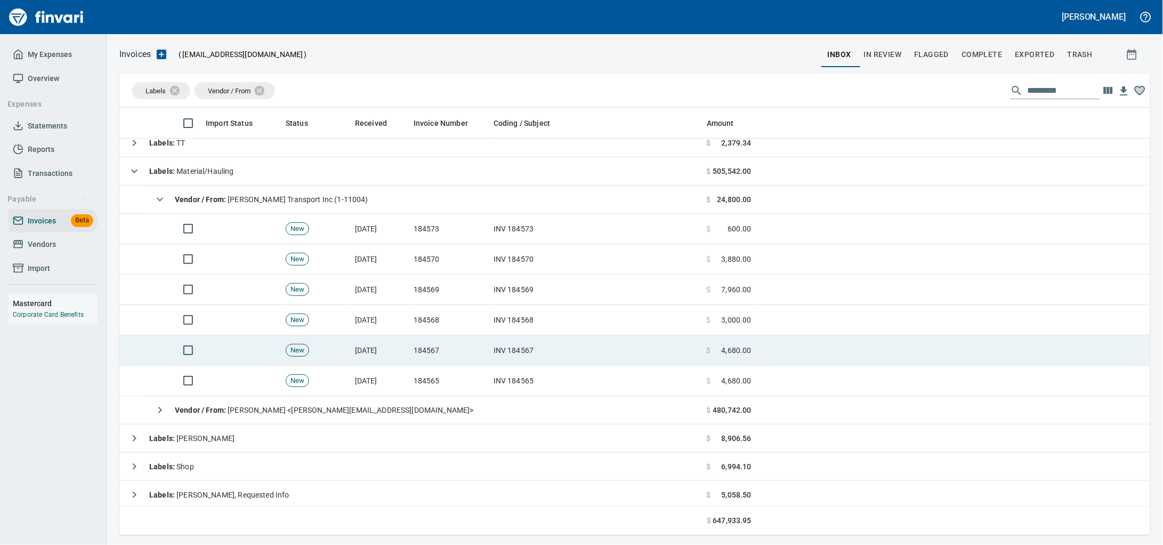
click at [371, 380] on td "[DATE]" at bounding box center [380, 381] width 59 height 30
